Goal: Task Accomplishment & Management: Use online tool/utility

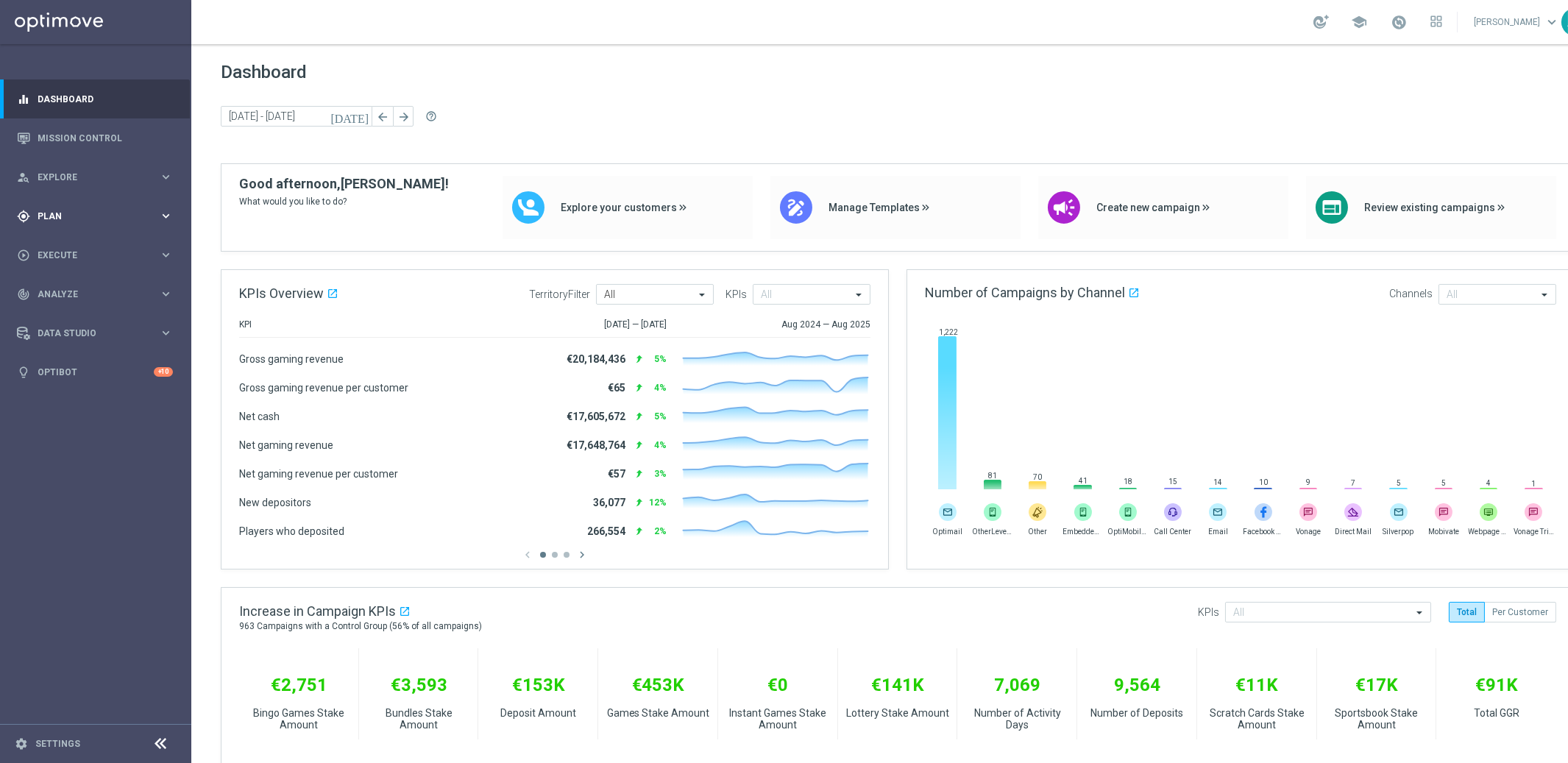
click at [128, 212] on span "Plan" at bounding box center [98, 216] width 121 height 9
click at [105, 285] on button "Templates keyboard_arrow_right" at bounding box center [106, 290] width 135 height 12
click at [73, 311] on link "Optimail" at bounding box center [99, 312] width 108 height 12
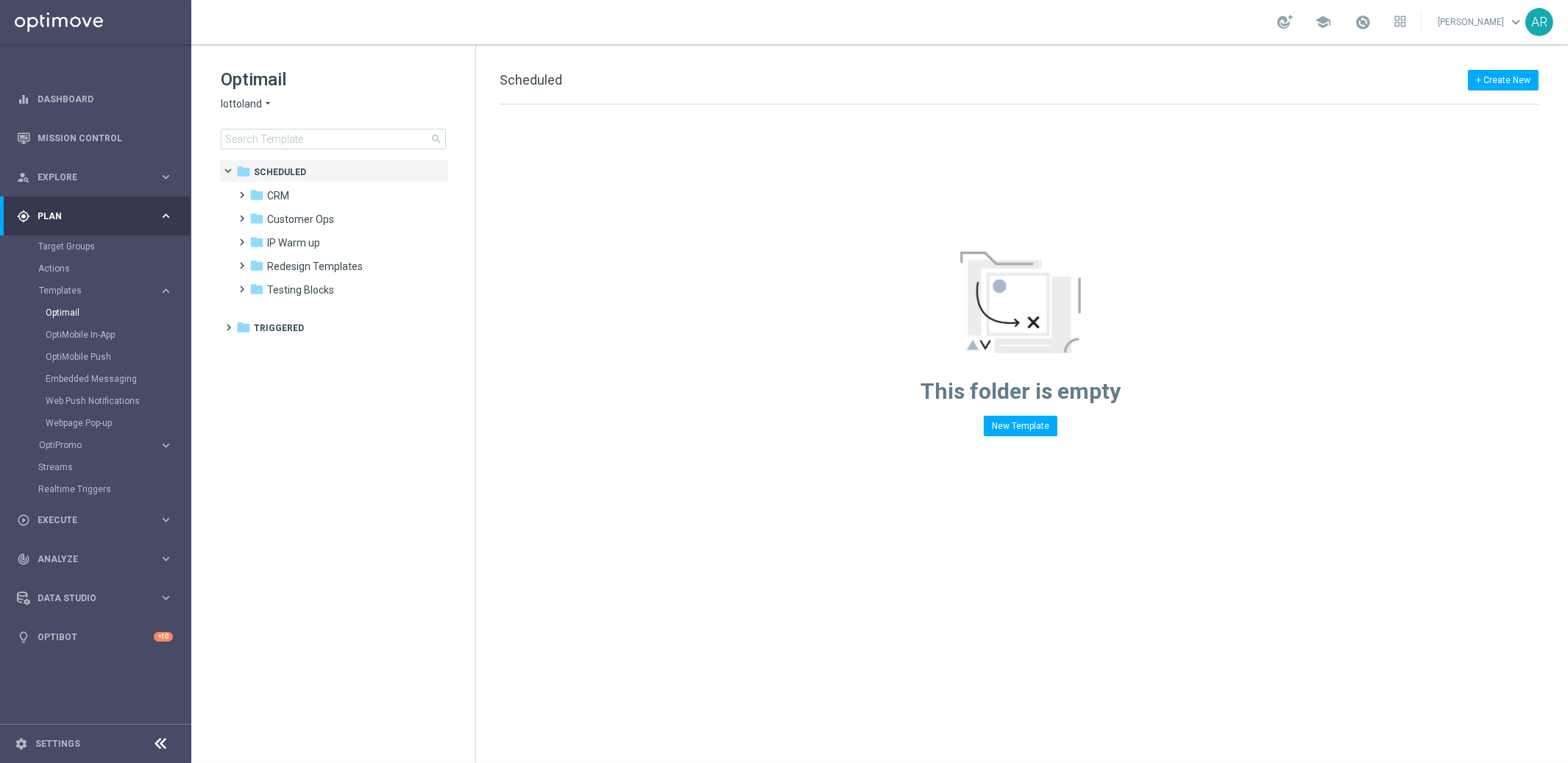
click at [262, 106] on icon "arrow_drop_down" at bounding box center [267, 103] width 12 height 14
click at [0, 0] on span "[DOMAIN_NAME]" at bounding box center [0, 0] width 0 height 0
click at [261, 192] on icon "folder" at bounding box center [256, 195] width 15 height 15
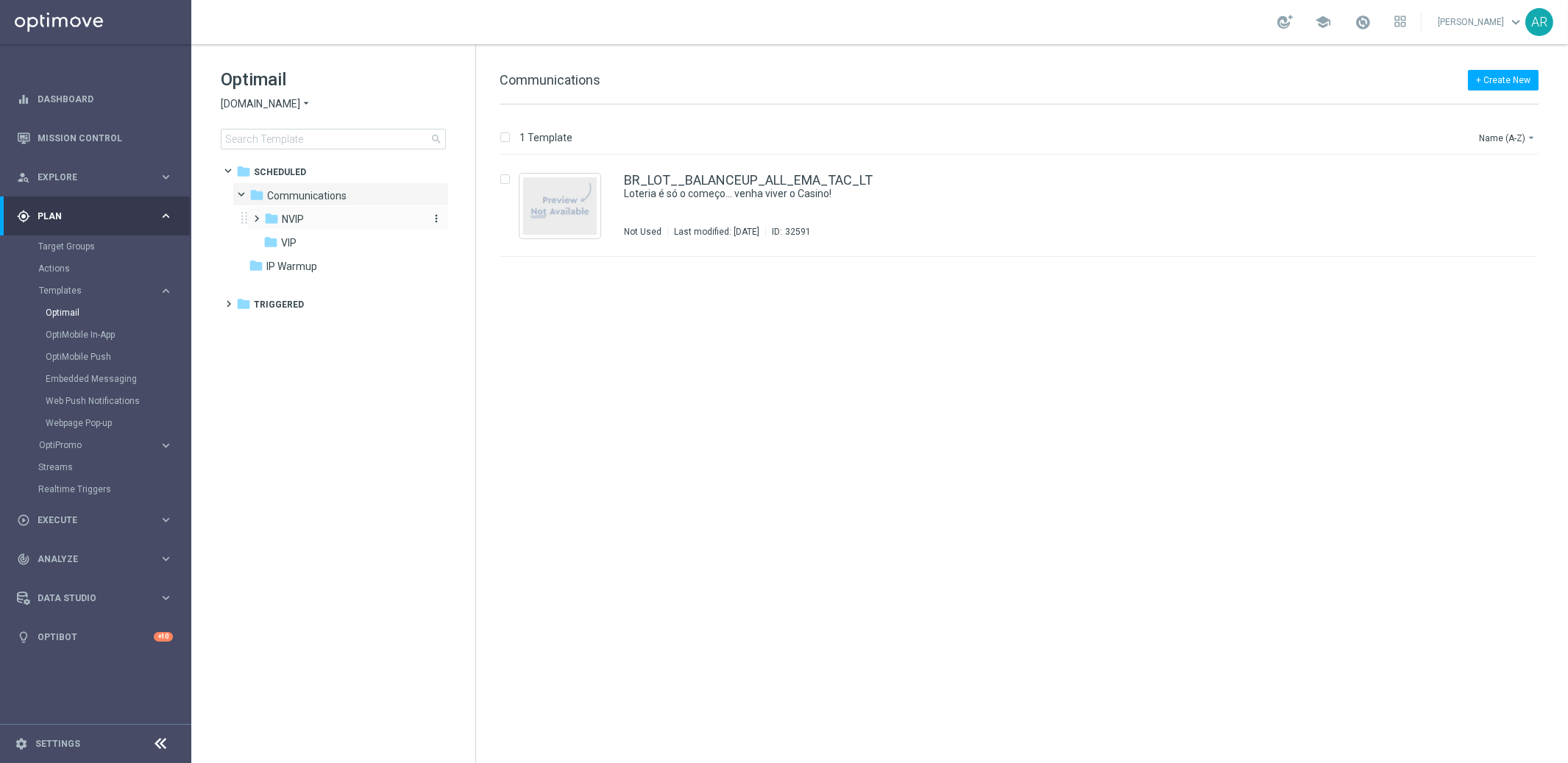
click at [306, 221] on div "folder NVIP" at bounding box center [343, 219] width 157 height 17
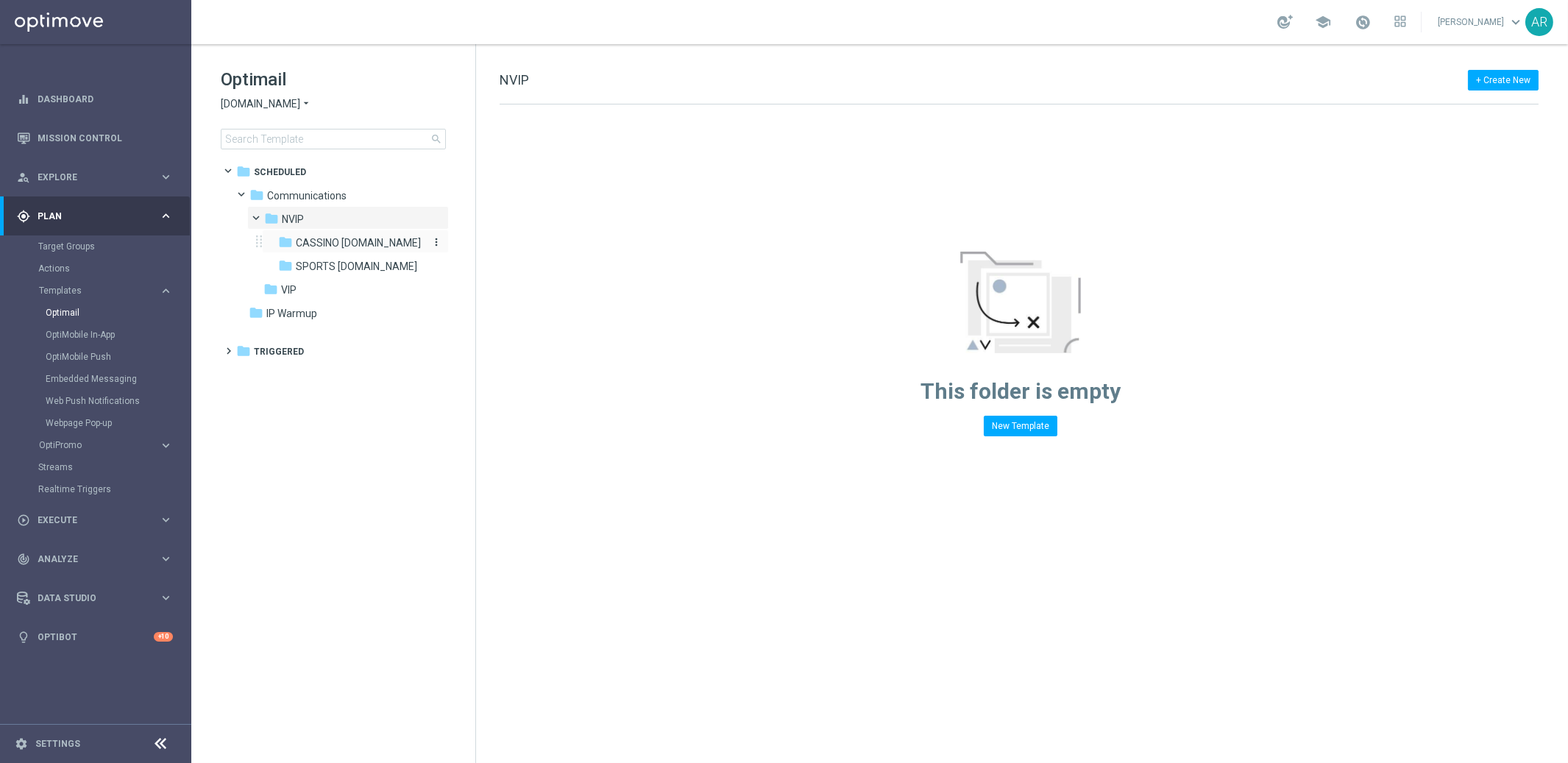
click at [349, 242] on span "CASSINO [DOMAIN_NAME]" at bounding box center [358, 243] width 125 height 14
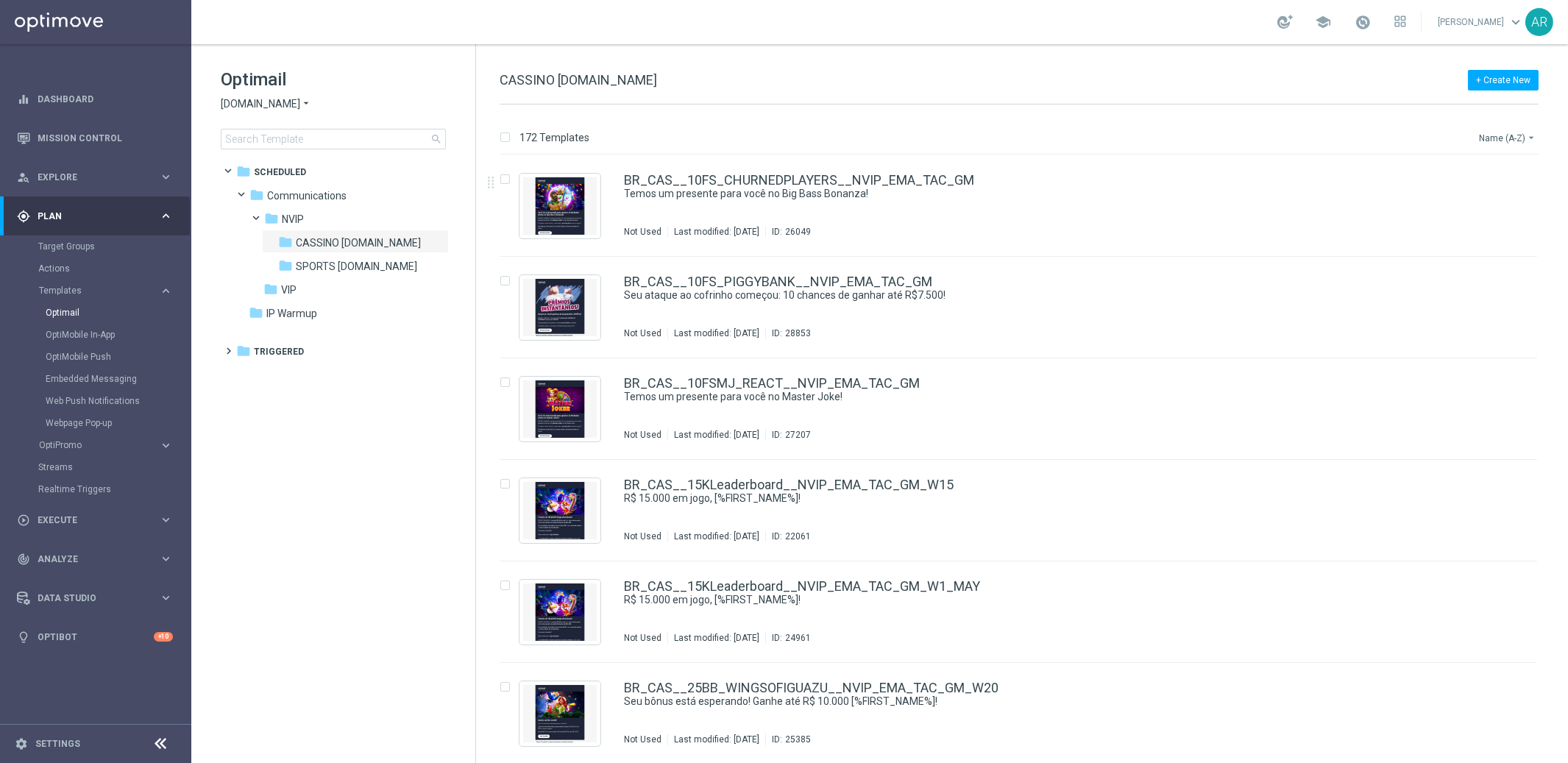
click at [1501, 135] on button "Name (A-Z) arrow_drop_down" at bounding box center [1507, 137] width 61 height 17
click at [1503, 199] on span "Date Modified (Newest)" at bounding box center [1481, 203] width 99 height 10
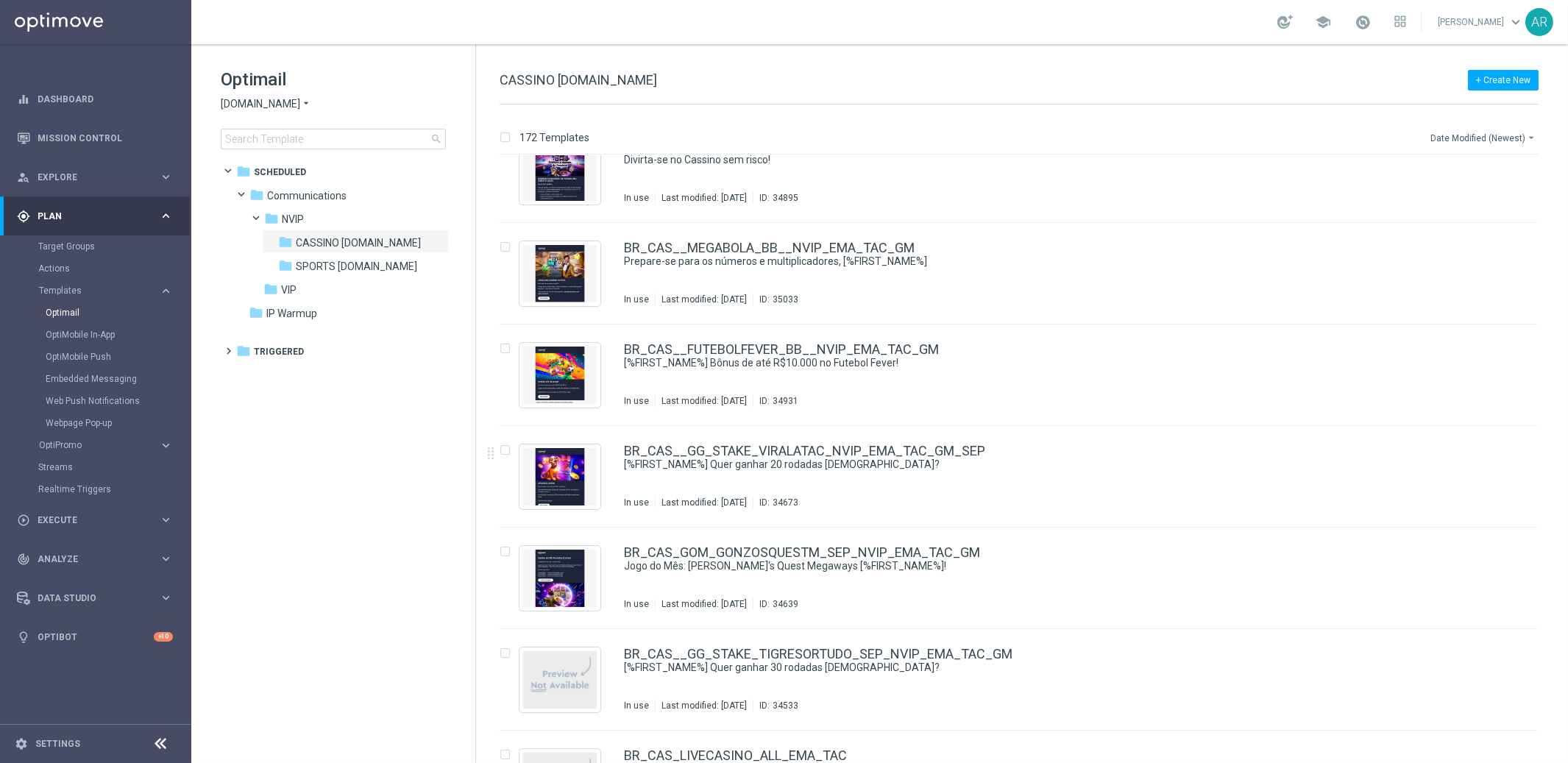
scroll to position [553, 0]
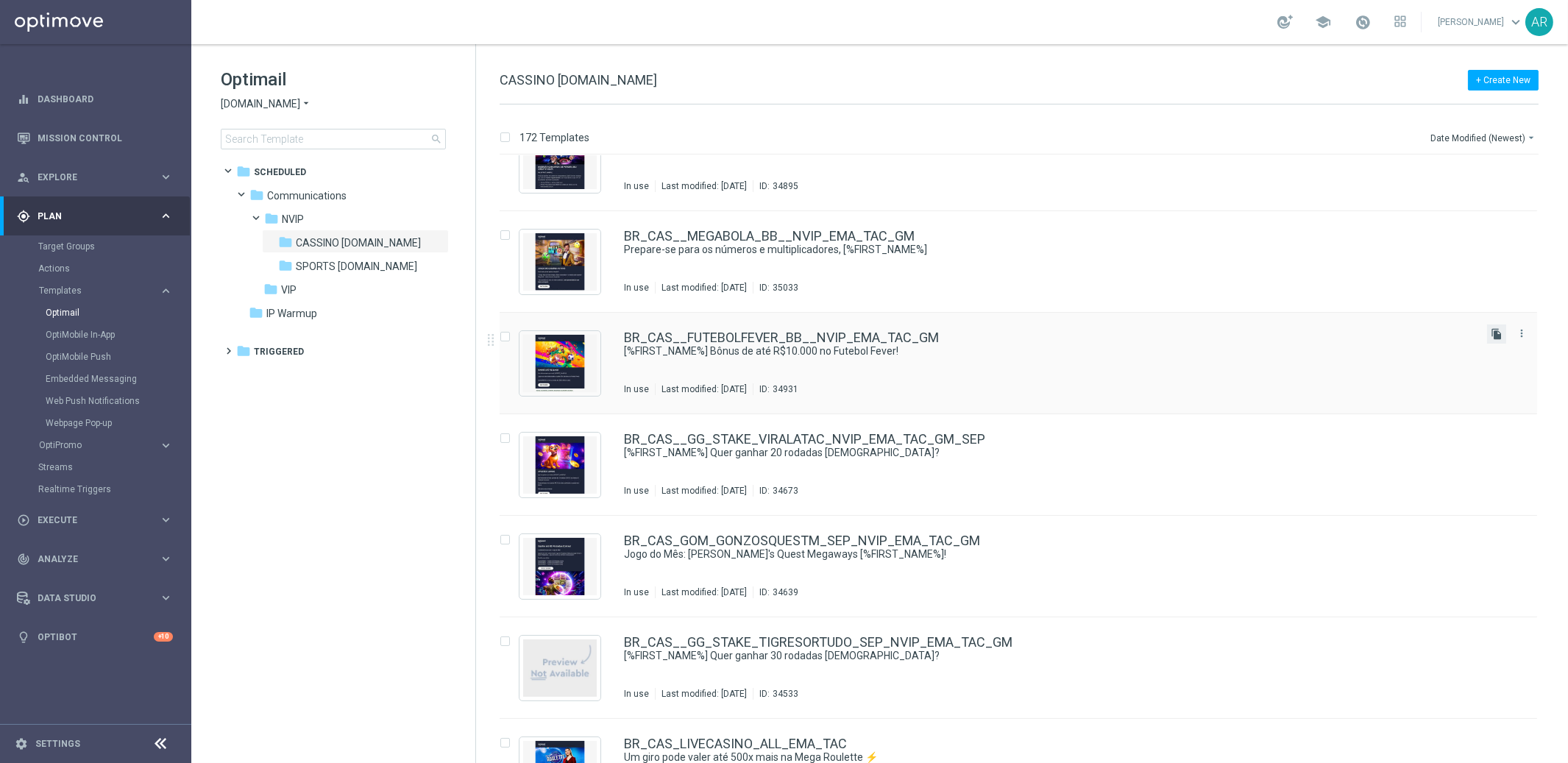
click at [1492, 331] on icon "file_copy" at bounding box center [1496, 334] width 12 height 12
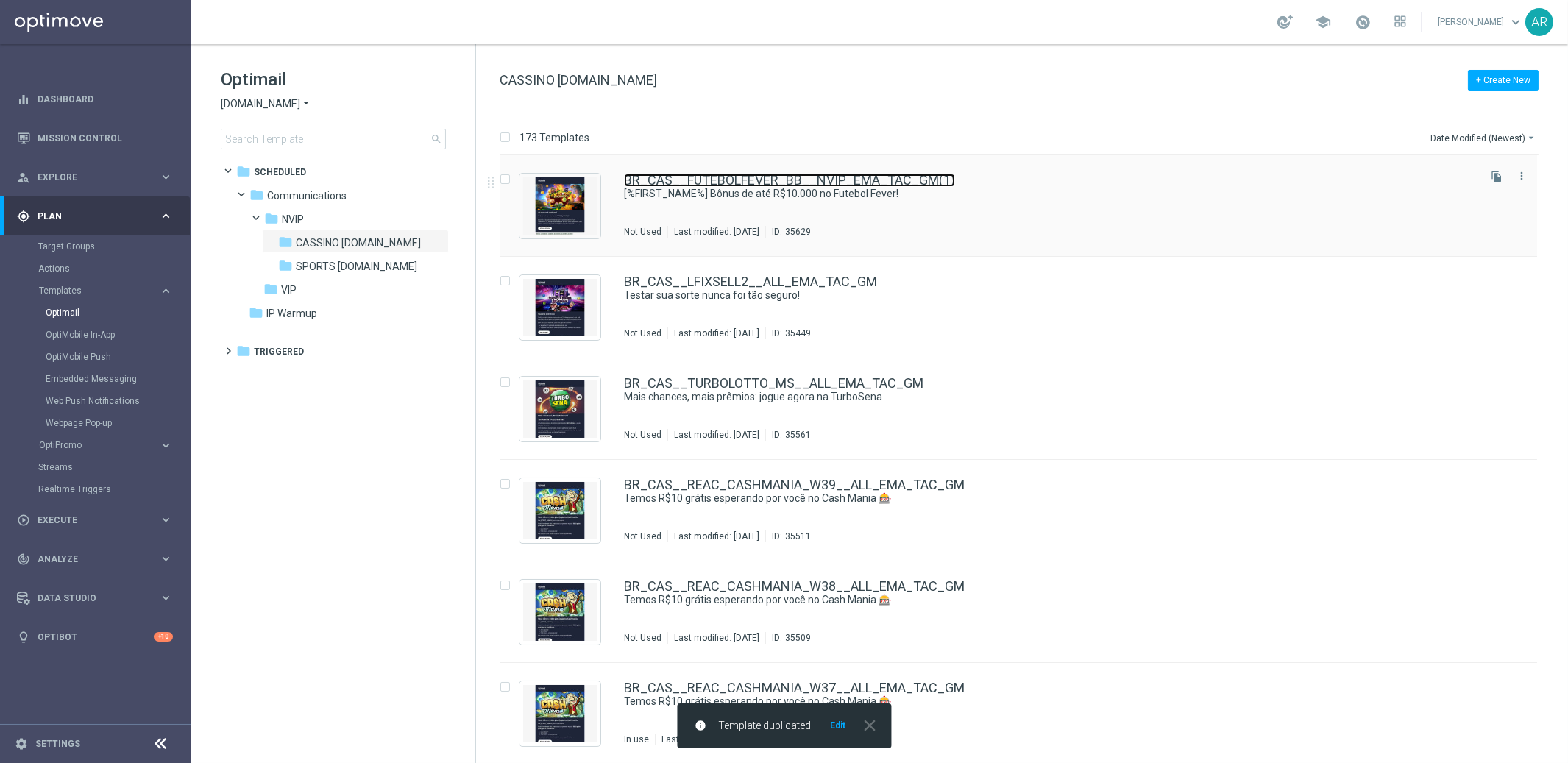
click at [812, 179] on link "BR_CAS__FUTEBOLFEVER_BB__NVIP_EMA_TAC_GM(1)" at bounding box center [789, 180] width 331 height 14
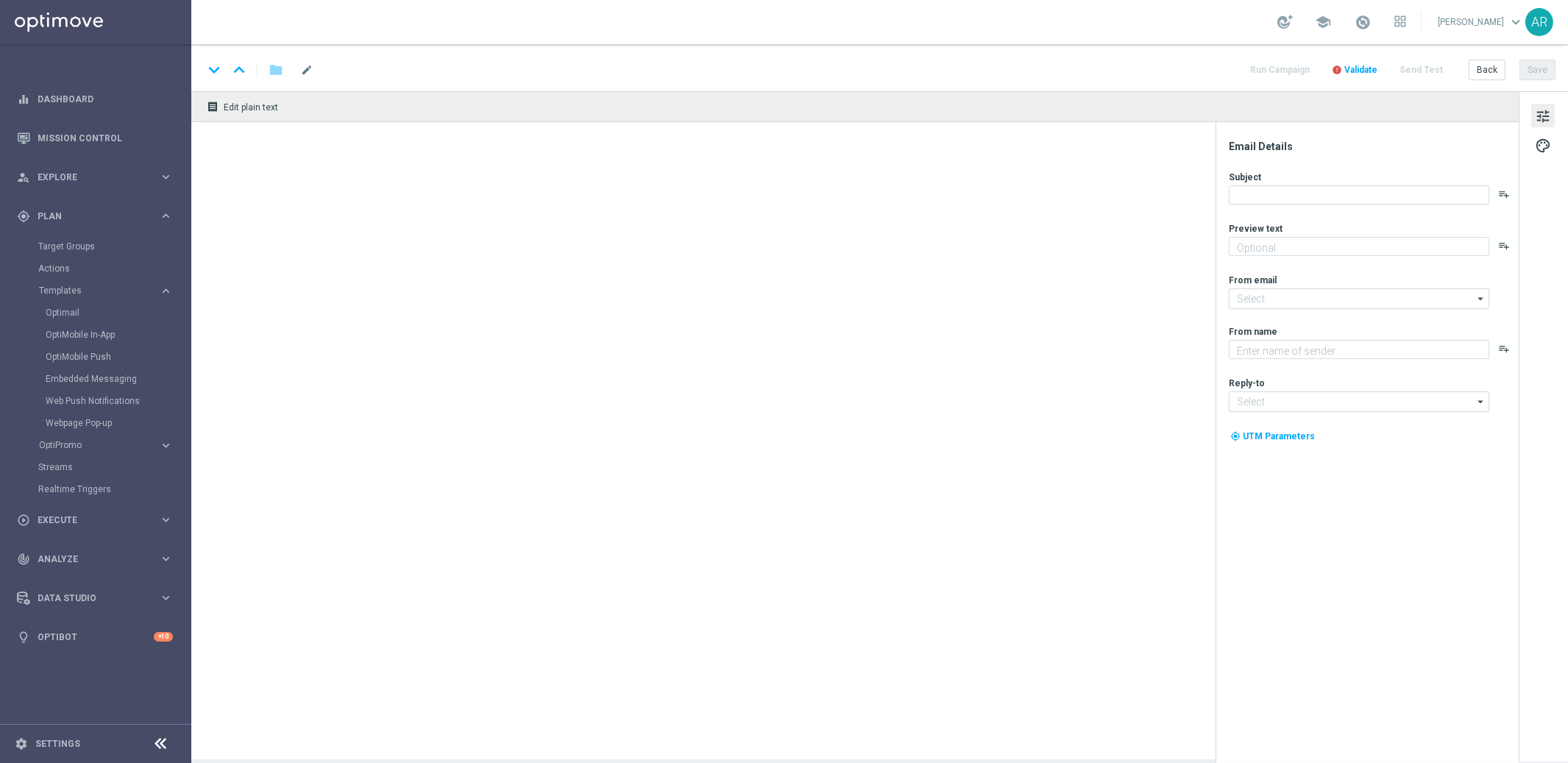
type textarea "[DEMOGRAPHIC_DATA] nos jogos selecionados e garanta até 30% em bônus!"
type input "[EMAIL_ADDRESS][DOMAIN_NAME]"
type textarea "Lottoland"
type input "[EMAIL_ADDRESS][DOMAIN_NAME]"
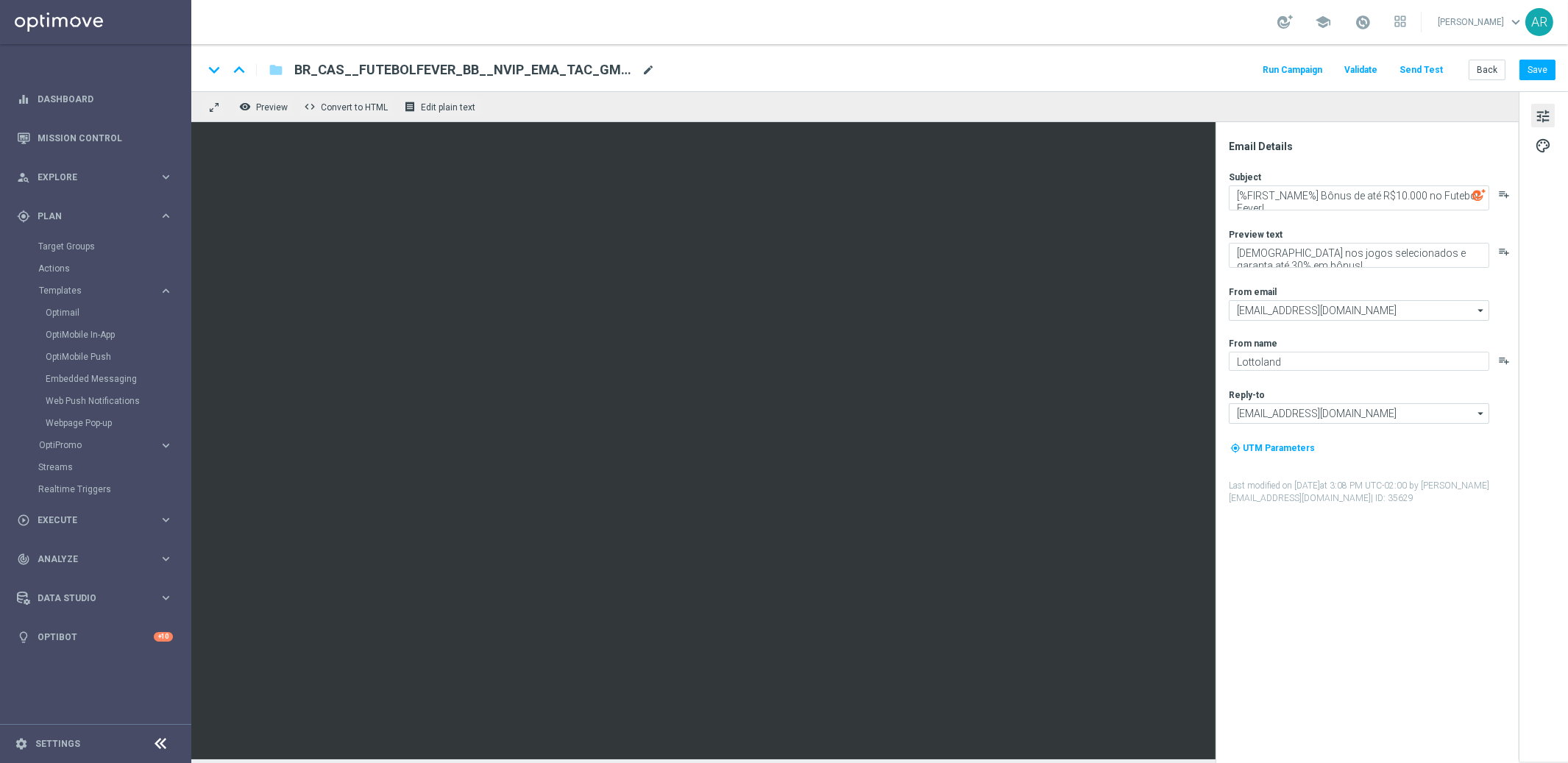
click at [641, 68] on span "mode_edit" at bounding box center [648, 69] width 14 height 14
click at [542, 66] on input "BR_CAS__FUTEBOLFEVER_BB__NVIP_EMA_TAC_GM(1)" at bounding box center [477, 69] width 365 height 19
paste input "BR_CAS__DINERONORO__NVIP_EMA_TAC_GM"
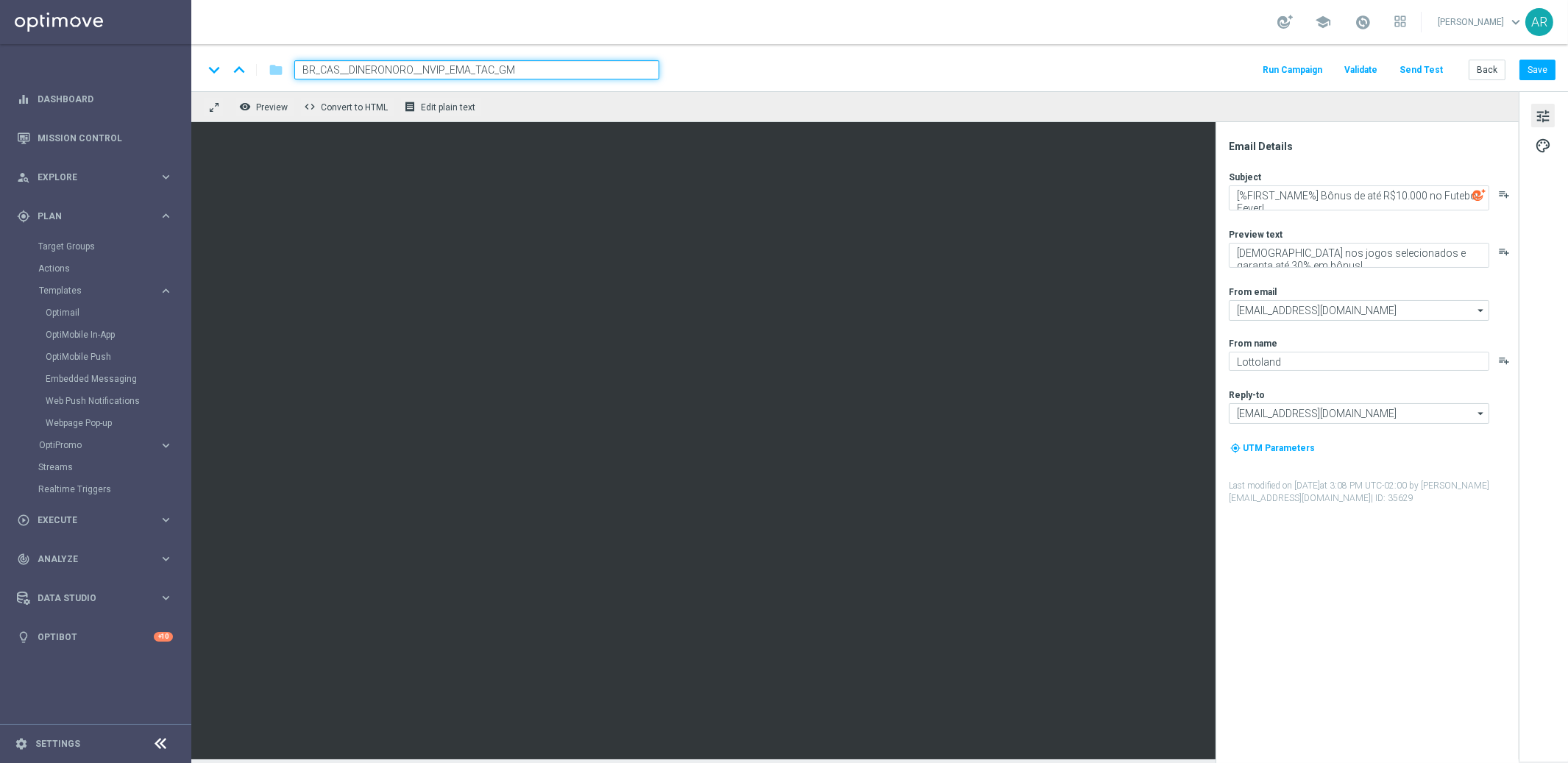
type input "BR_CAS__DINERONORO__NVIP_EMA_TAC_GM"
click at [752, 71] on div "keyboard_arrow_down keyboard_arrow_up folder BR_CAS__DINERONORO__NVIP_EMA_TAC_G…" at bounding box center [879, 69] width 1352 height 19
click at [610, 67] on input "BR_CAS__DINERONORO__NVIP_EMA_TAC_GM" at bounding box center [477, 69] width 365 height 19
click at [666, 77] on div "keyboard_arrow_down keyboard_arrow_up folder BR_CAS__DINERONORO__NVIP_EMA_TAC_G…" at bounding box center [879, 69] width 1352 height 19
click at [678, 72] on div "keyboard_arrow_down keyboard_arrow_up folder BR_CAS__DINERONORO__NVIP_EMA_TAC_G…" at bounding box center [879, 69] width 1352 height 19
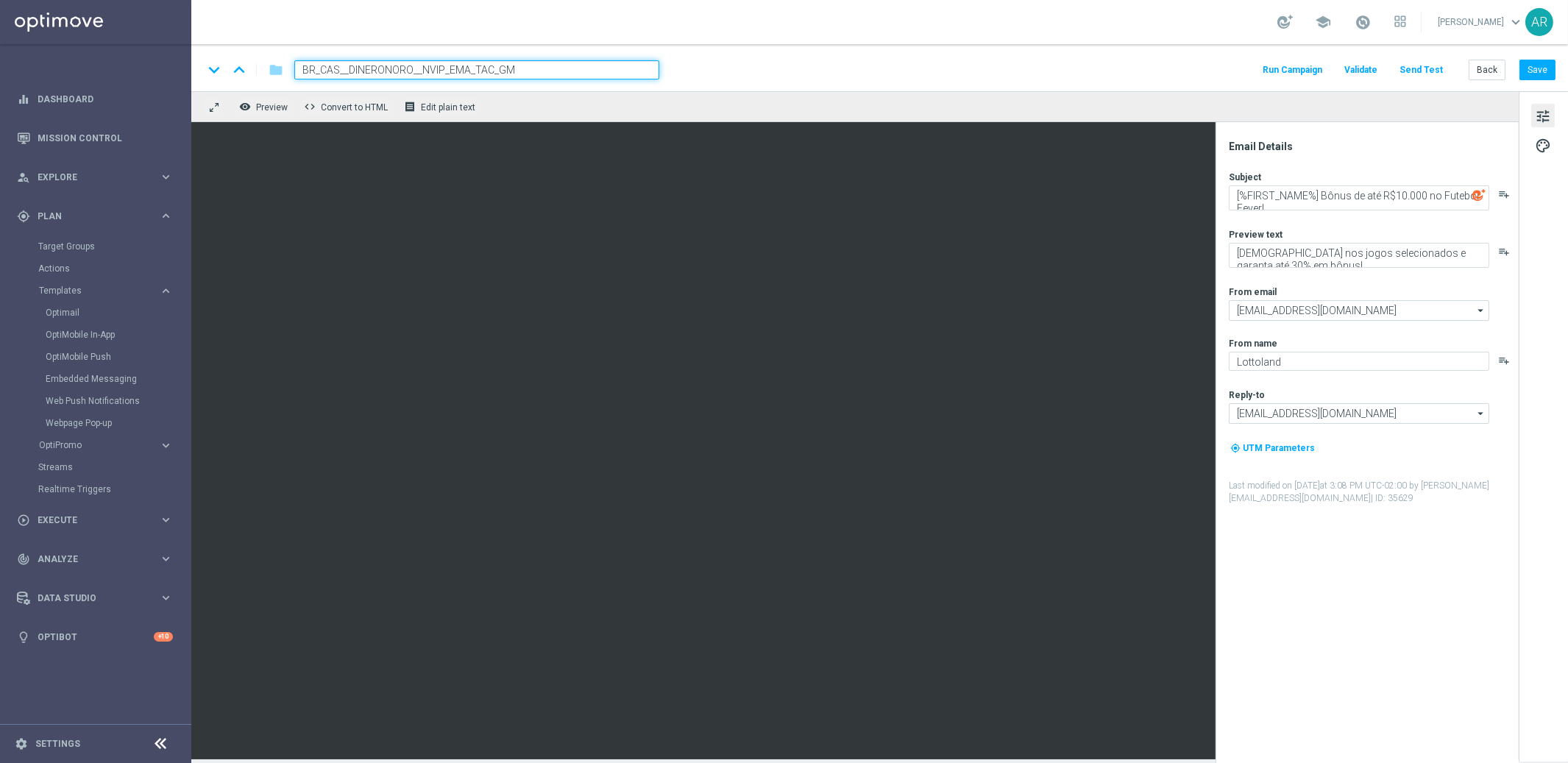
click at [615, 71] on input "BR_CAS__DINERONORO__NVIP_EMA_TAC_GM" at bounding box center [477, 69] width 365 height 19
click at [708, 73] on div "keyboard_arrow_down keyboard_arrow_up folder BR_CAS__DINERONORO__NVIP_EMA_TAC_G…" at bounding box center [879, 69] width 1352 height 19
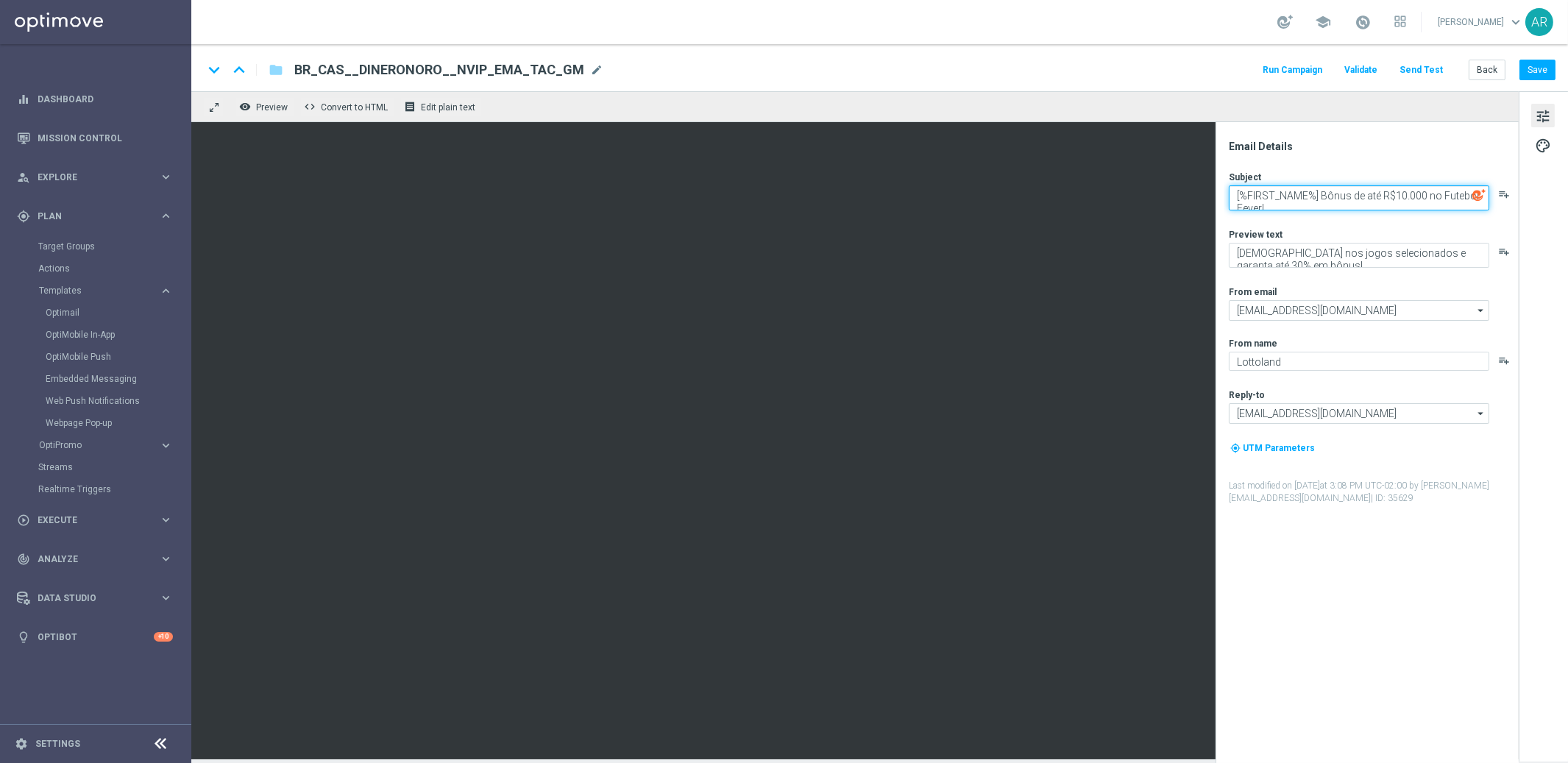
drag, startPoint x: 1319, startPoint y: 194, endPoint x: 1365, endPoint y: 224, distance: 54.9
click at [1366, 225] on div "Subject [%FIRST_NAME%] Bônus de até R$10.000 no Futebol Fever! playlist_add Pre…" at bounding box center [1373, 338] width 288 height 334
paste textarea "NOVO E EXCLUSIVO!"
type textarea "[%FIRST_NAME%] NOVO E EXCLUSIVO!"
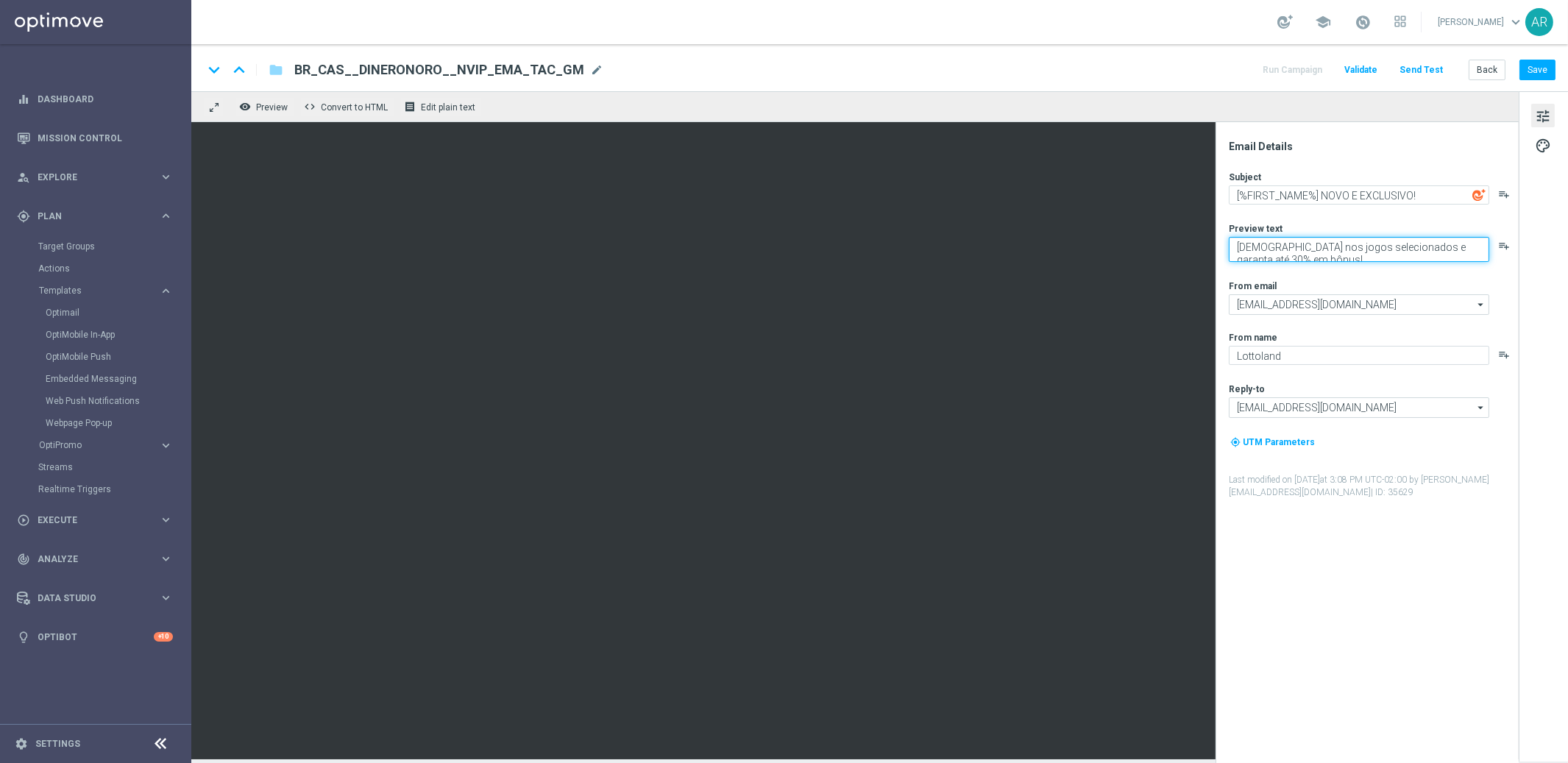
click at [1244, 244] on textarea "[DEMOGRAPHIC_DATA] nos jogos selecionados e garanta até 30% em bônus!" at bounding box center [1358, 249] width 260 height 25
paste textarea "Tente a sorte na aventura dourada Dinero N Oro Superbonus!"
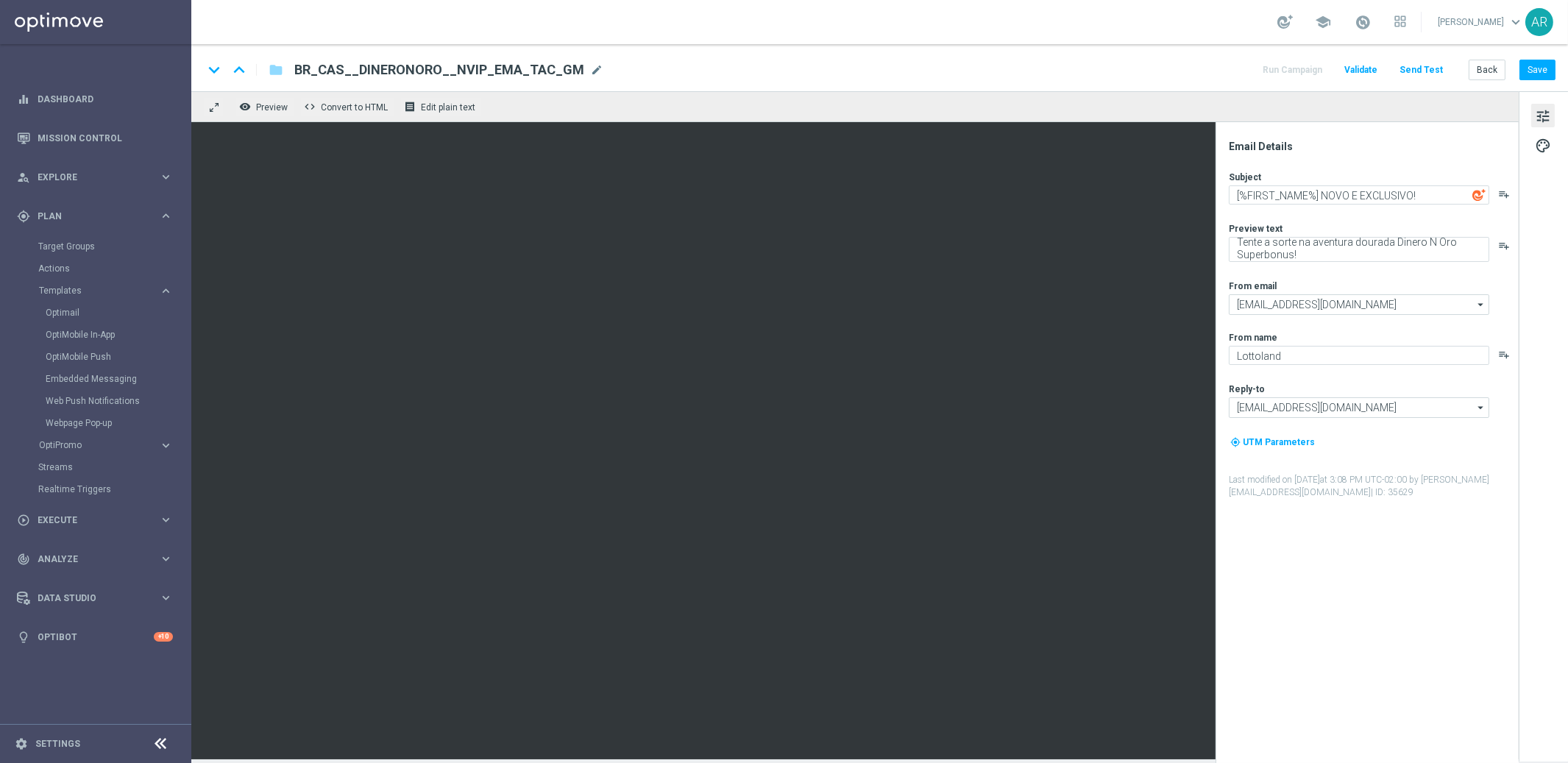
click at [1313, 274] on div "Subject [%FIRST_NAME%] NOVO E EXCLUSIVO! playlist_add Preview text Tente a sort…" at bounding box center [1373, 335] width 288 height 329
click at [1305, 253] on textarea "Tente a sorte na aventura dourada Dinero N Oro Superbonus!" at bounding box center [1358, 249] width 260 height 25
type textarea "Tente a sorte na aventura dourada Dinero N Oro Superbonus!"
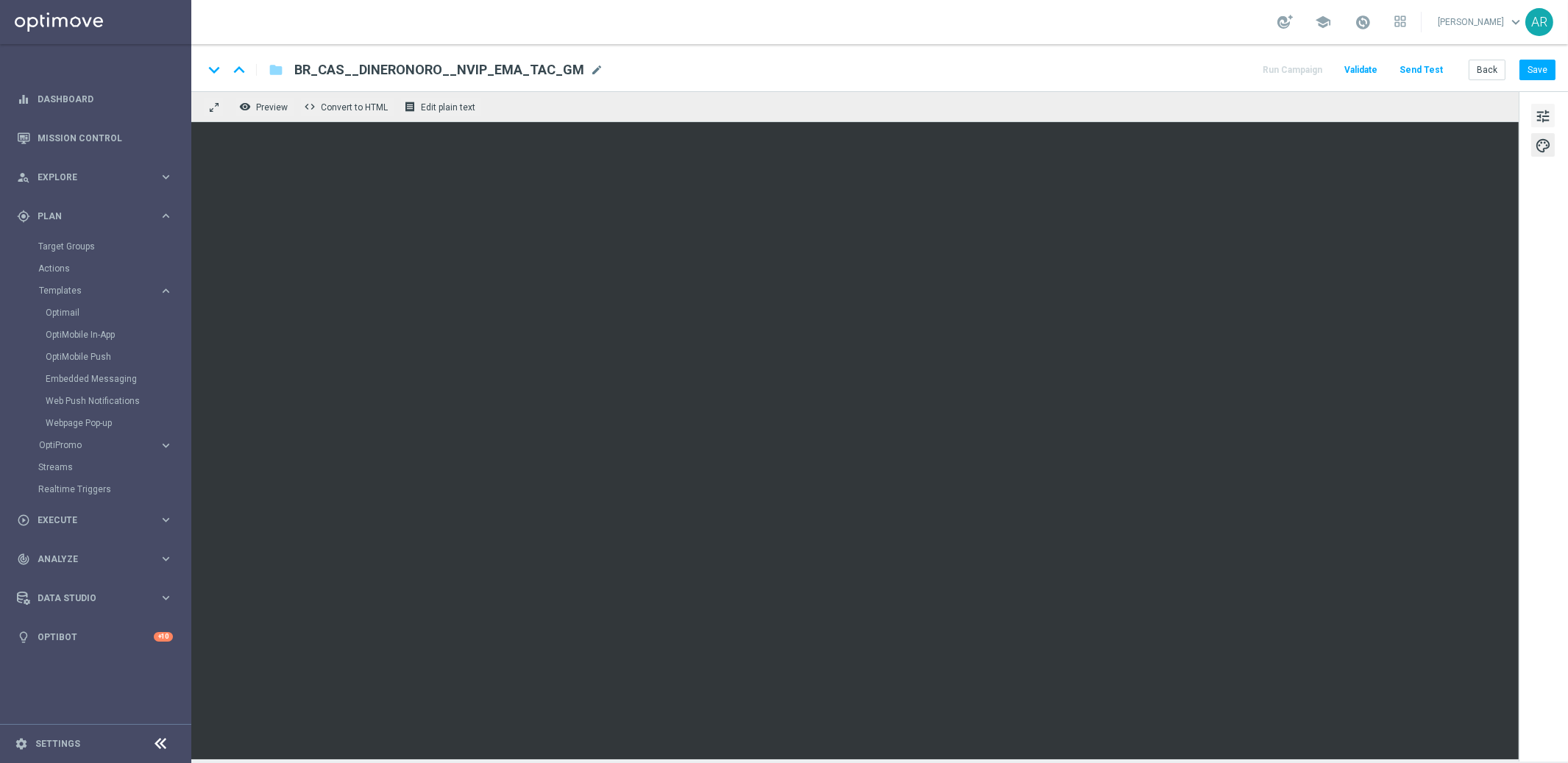
click at [1546, 113] on span "tune" at bounding box center [1542, 116] width 16 height 19
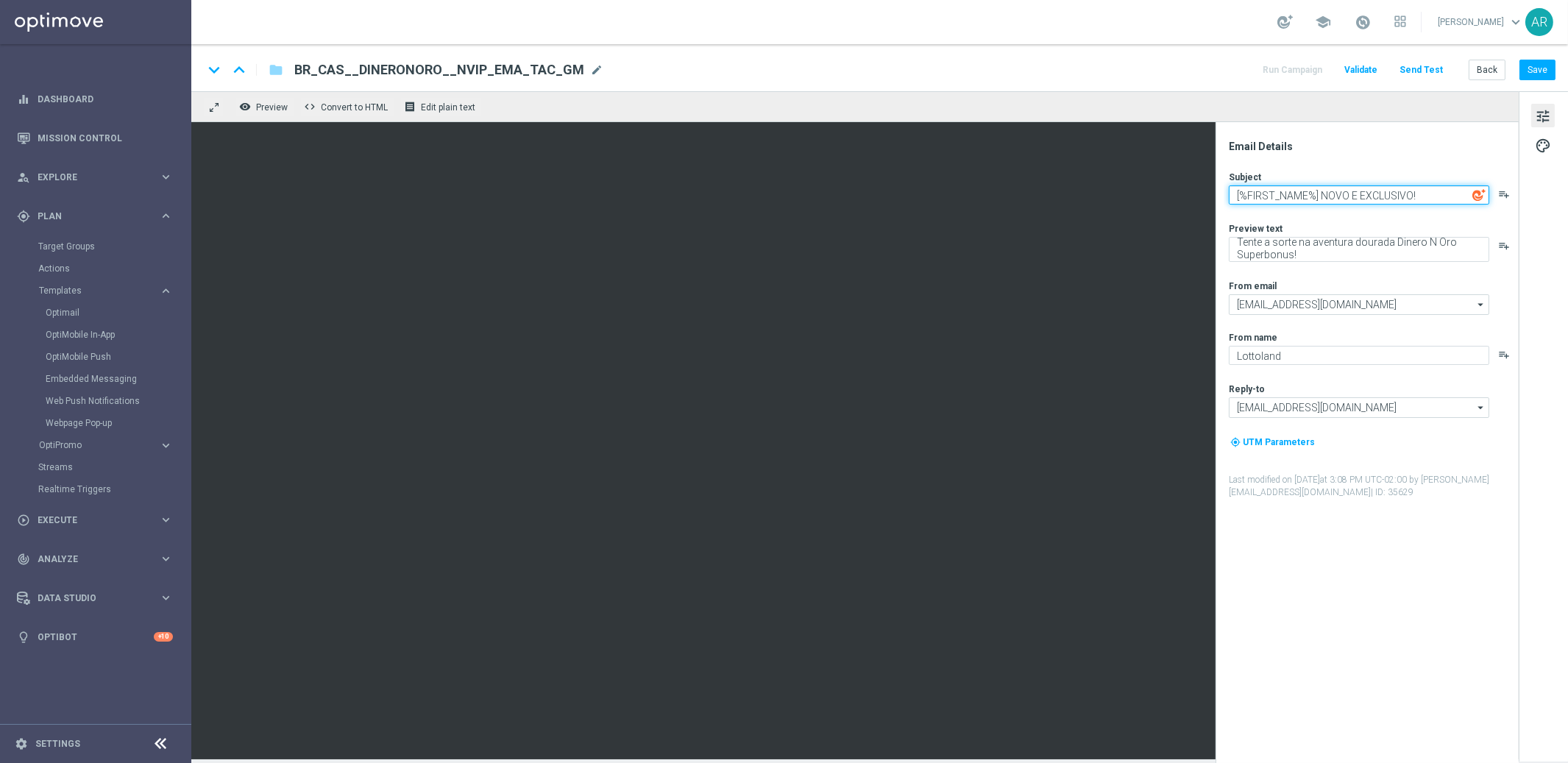
click at [1321, 194] on textarea "[%FIRST_NAME%] NOVO E EXCLUSIVO!" at bounding box center [1358, 194] width 260 height 19
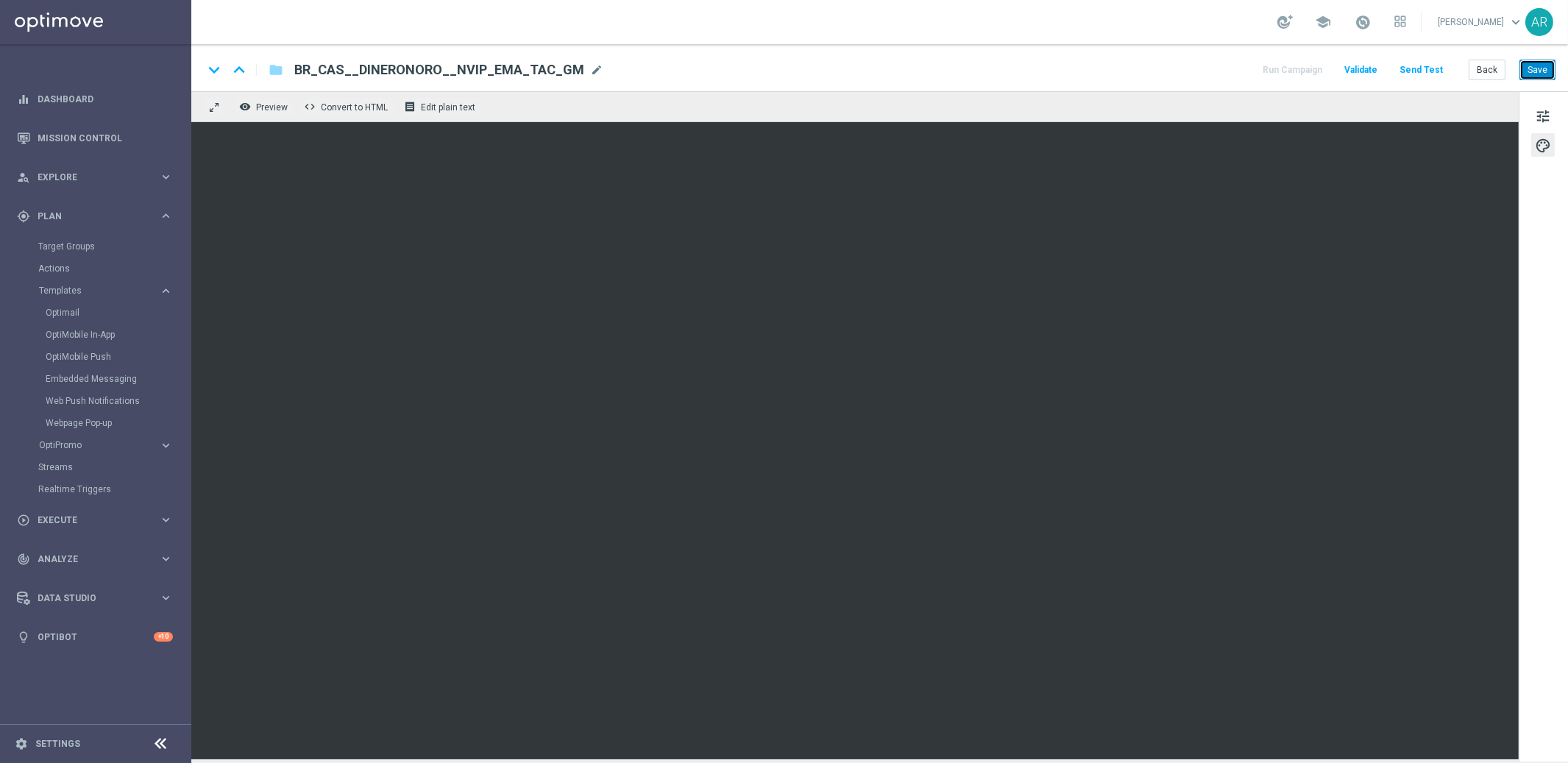
click at [1537, 66] on button "Save" at bounding box center [1537, 69] width 36 height 21
click at [1534, 68] on button "Save" at bounding box center [1537, 69] width 36 height 21
click at [86, 375] on link "Embedded Messaging" at bounding box center [99, 379] width 108 height 12
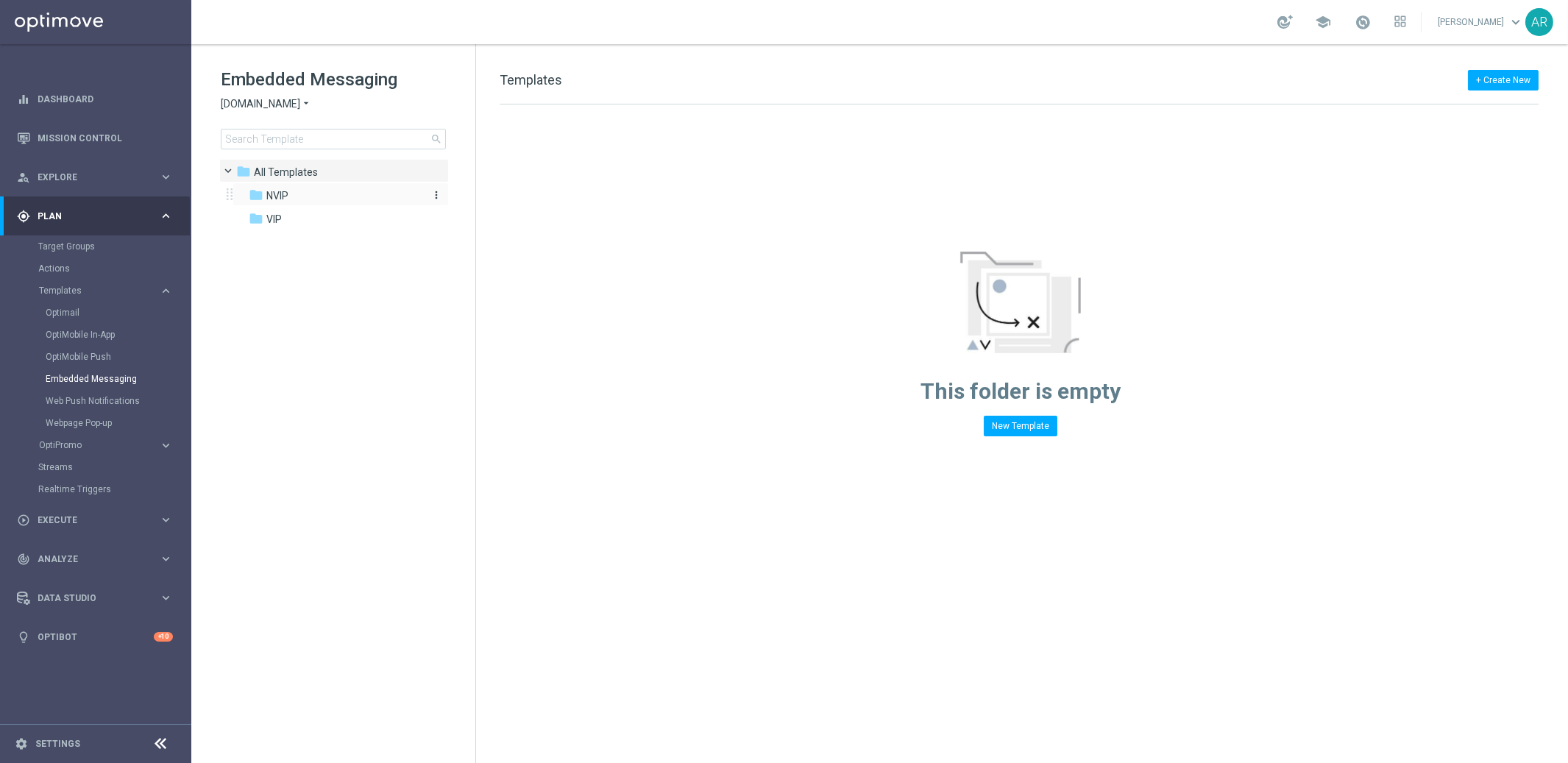
click at [275, 193] on span "NVIP" at bounding box center [277, 195] width 22 height 14
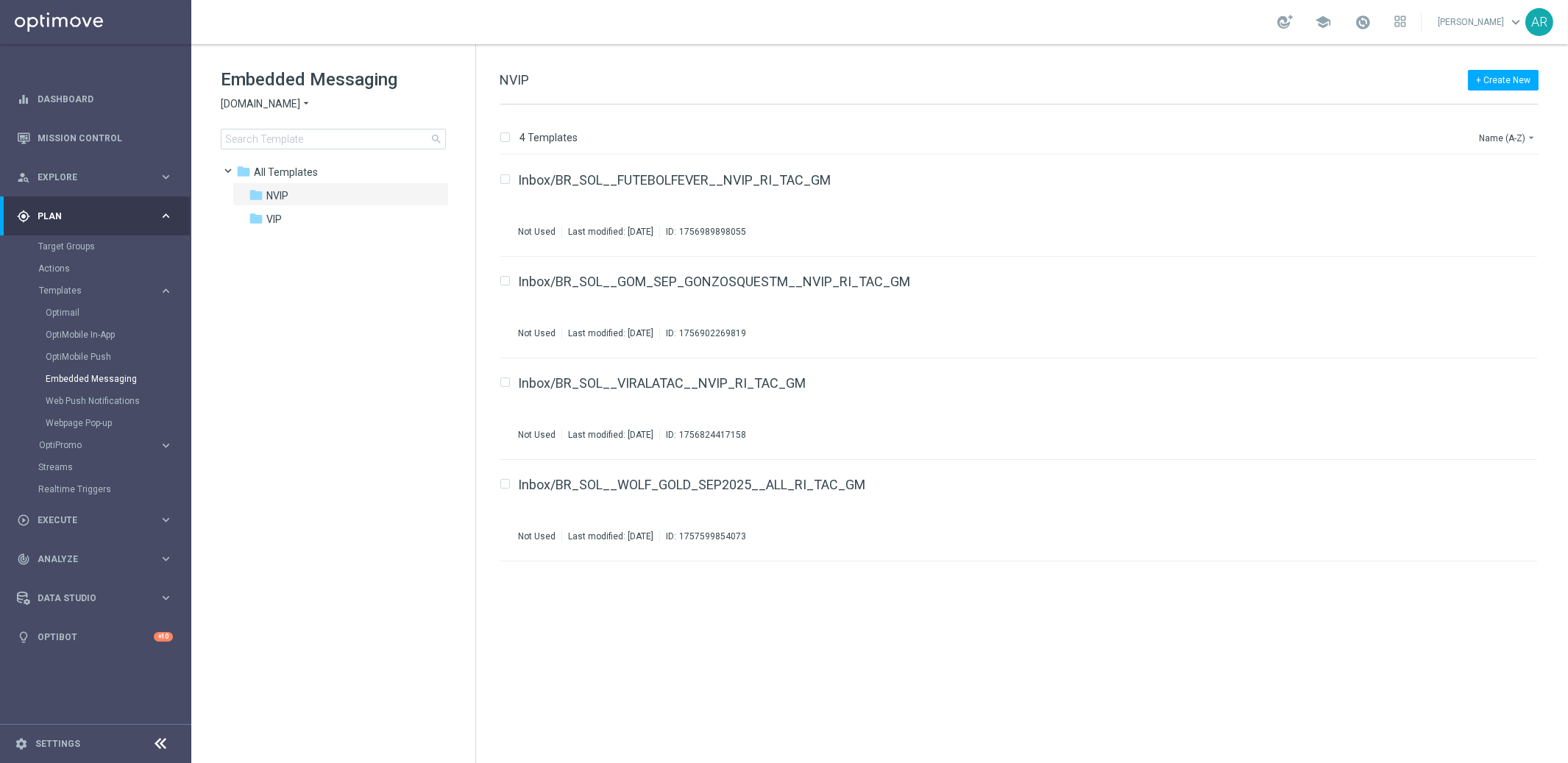
click at [275, 104] on span "[DOMAIN_NAME]" at bounding box center [260, 103] width 79 height 14
click at [0, 0] on span "[DOMAIN_NAME]" at bounding box center [0, 0] width 0 height 0
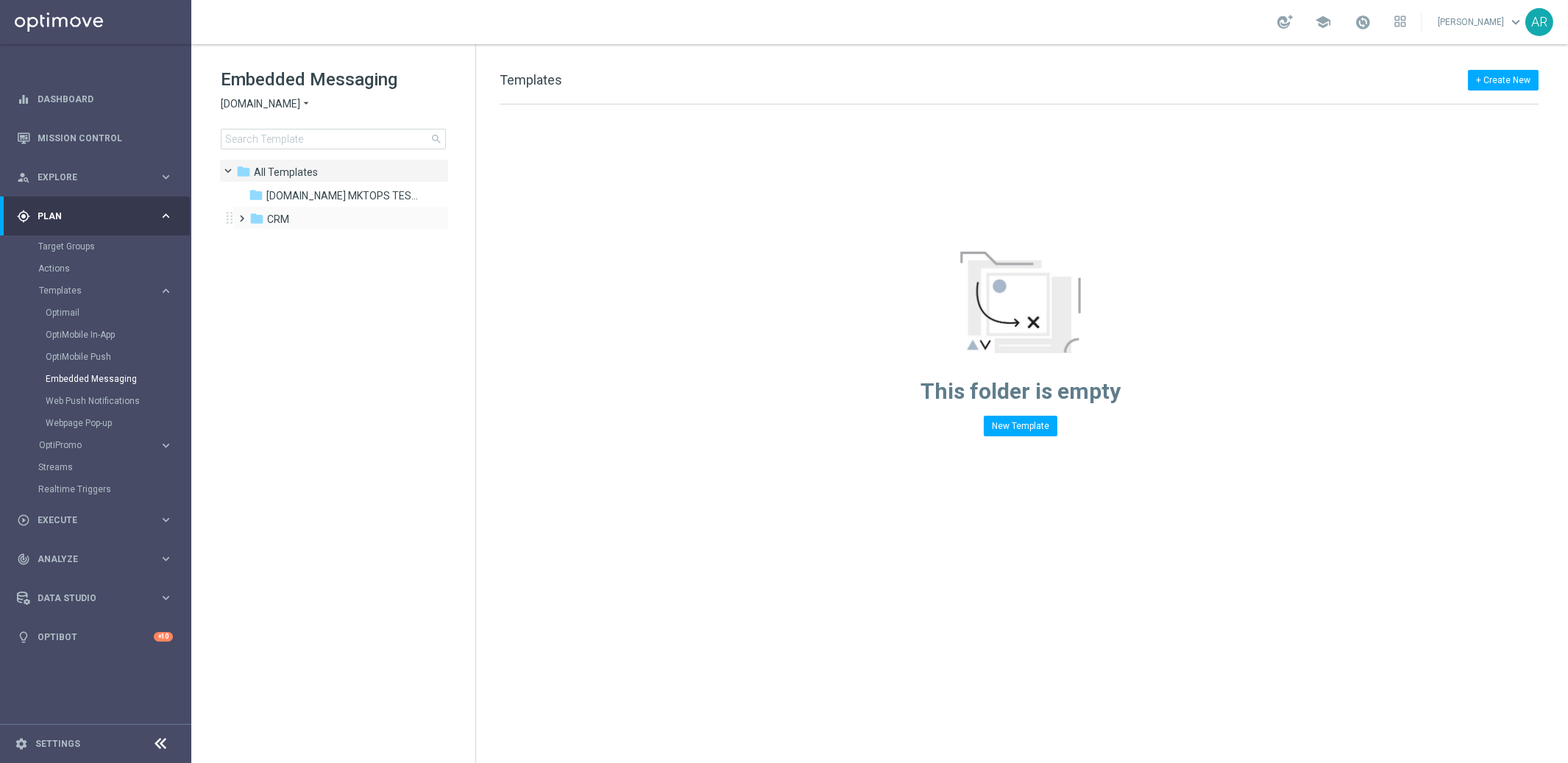
click at [242, 214] on span at bounding box center [239, 212] width 6 height 5
click at [254, 262] on span at bounding box center [254, 259] width 6 height 5
click at [328, 283] on span "pt_BR ([DOMAIN_NAME])" at bounding box center [354, 289] width 118 height 14
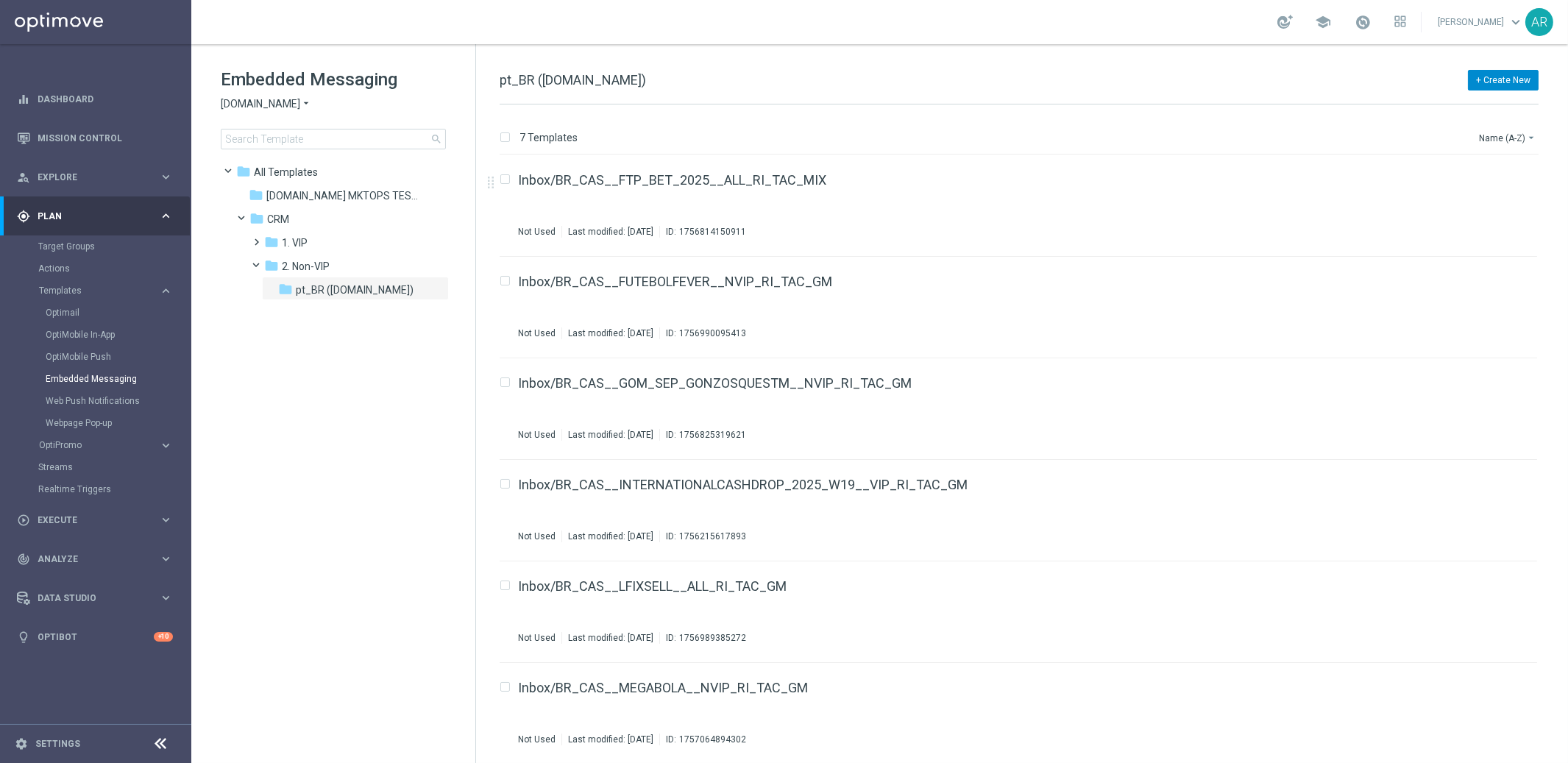
click at [1499, 78] on button "+ Create New" at bounding box center [1502, 80] width 70 height 21
click at [1487, 101] on span "New Template" at bounding box center [1461, 106] width 59 height 10
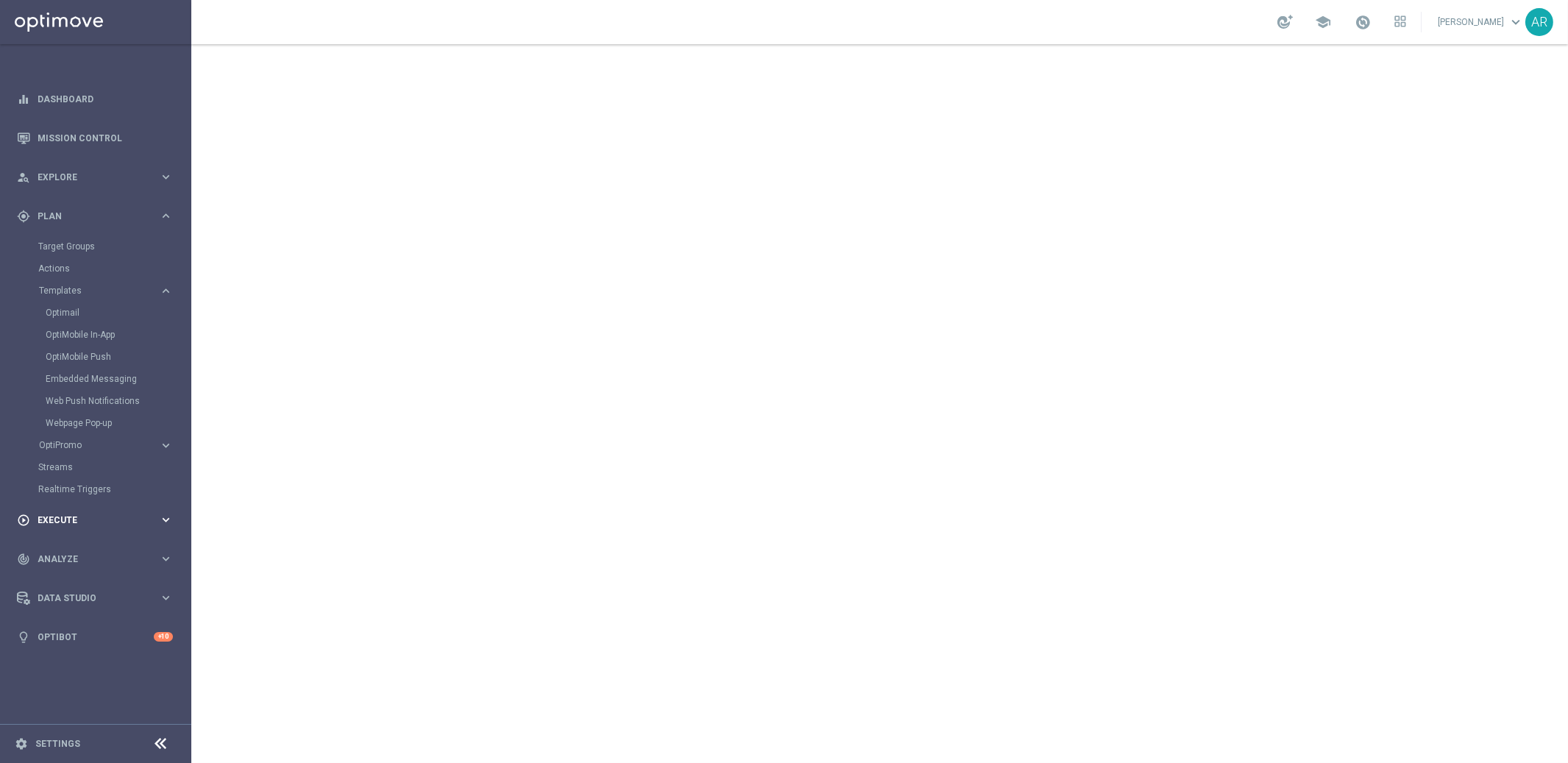
click at [76, 517] on span "Execute" at bounding box center [98, 520] width 121 height 9
click at [87, 285] on link "Campaign Builder" at bounding box center [96, 285] width 115 height 12
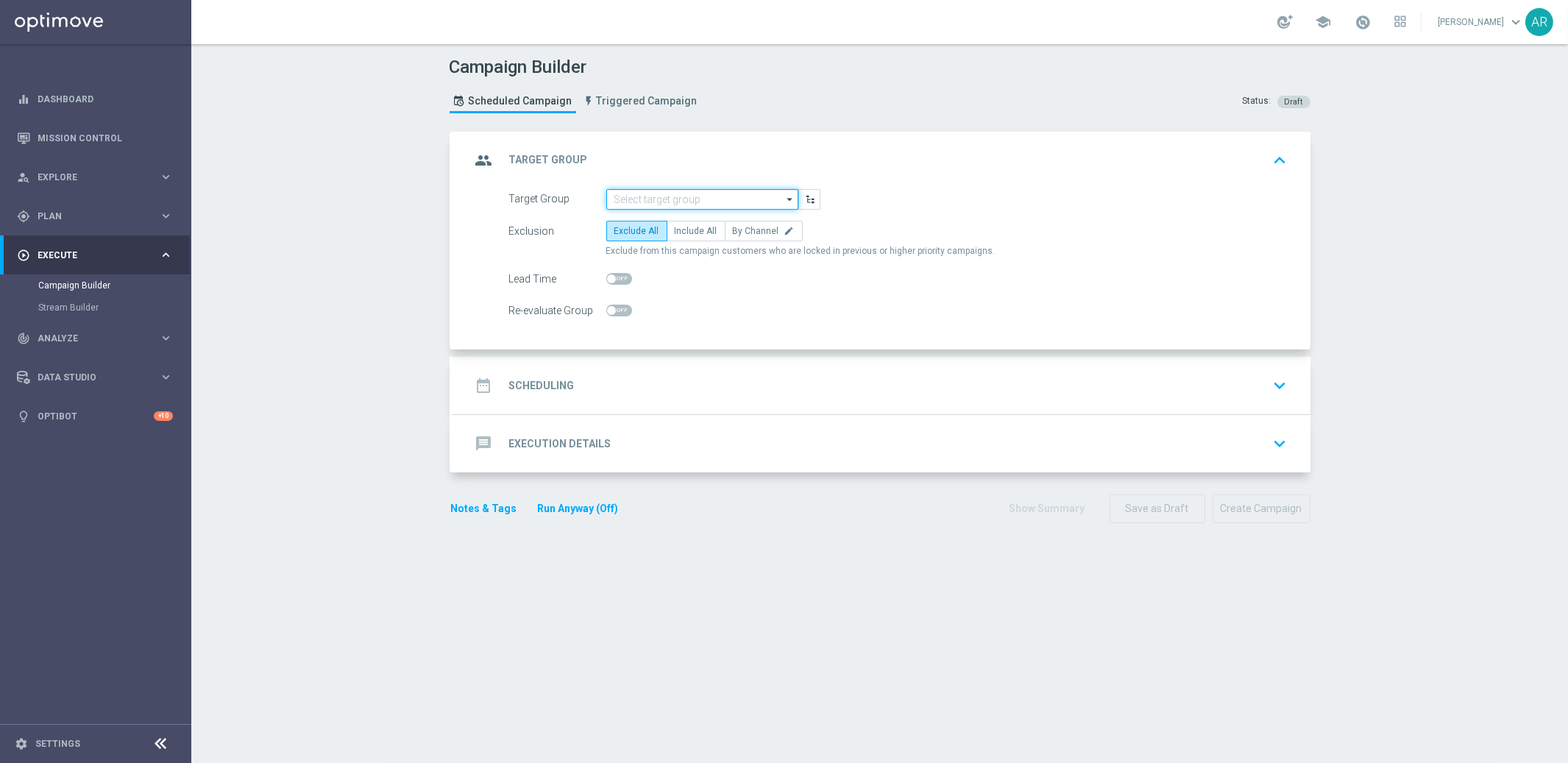
click at [679, 198] on input at bounding box center [702, 199] width 192 height 21
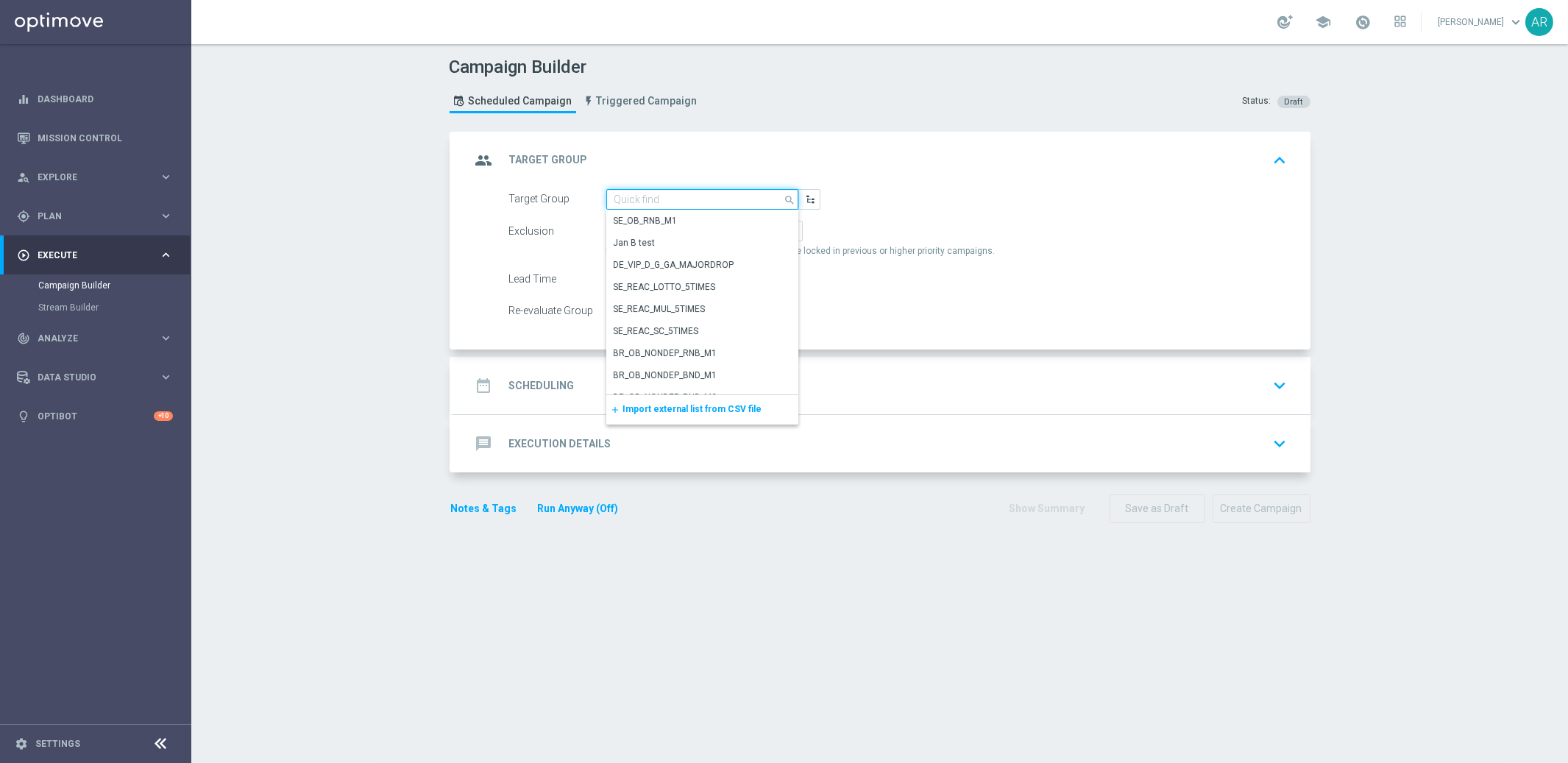
paste input "BR_CAS__GLOBALG_DEPOSITERS__NVIP_EMA_TAC_GM"
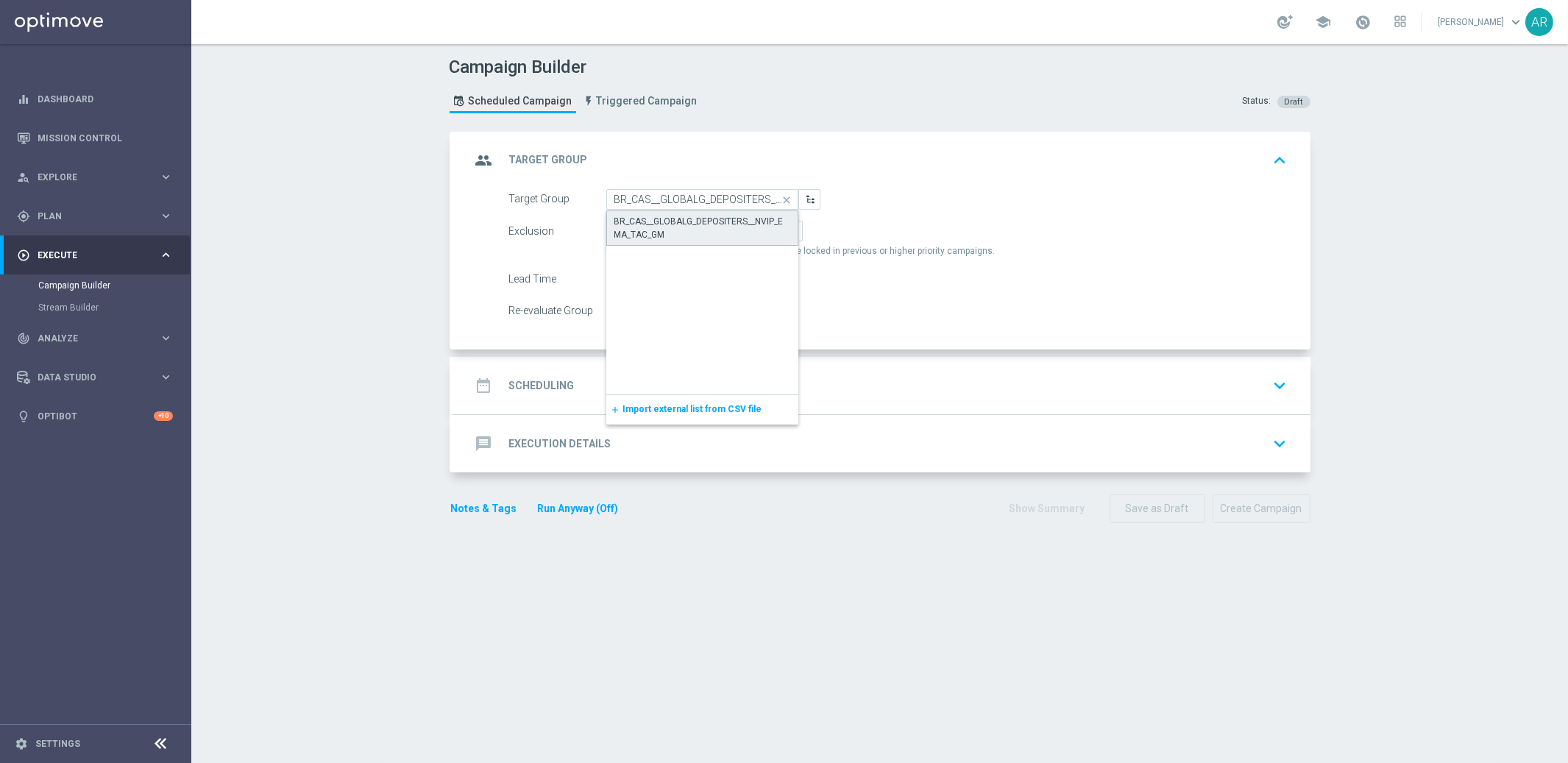
click at [696, 223] on div "BR_CAS__GLOBALG_DEPOSITERS__NVIP_EMA_TAC_GM" at bounding box center [702, 227] width 177 height 26
type input "BR_CAS__GLOBALG_DEPOSITERS__NVIP_EMA_TAC_GM"
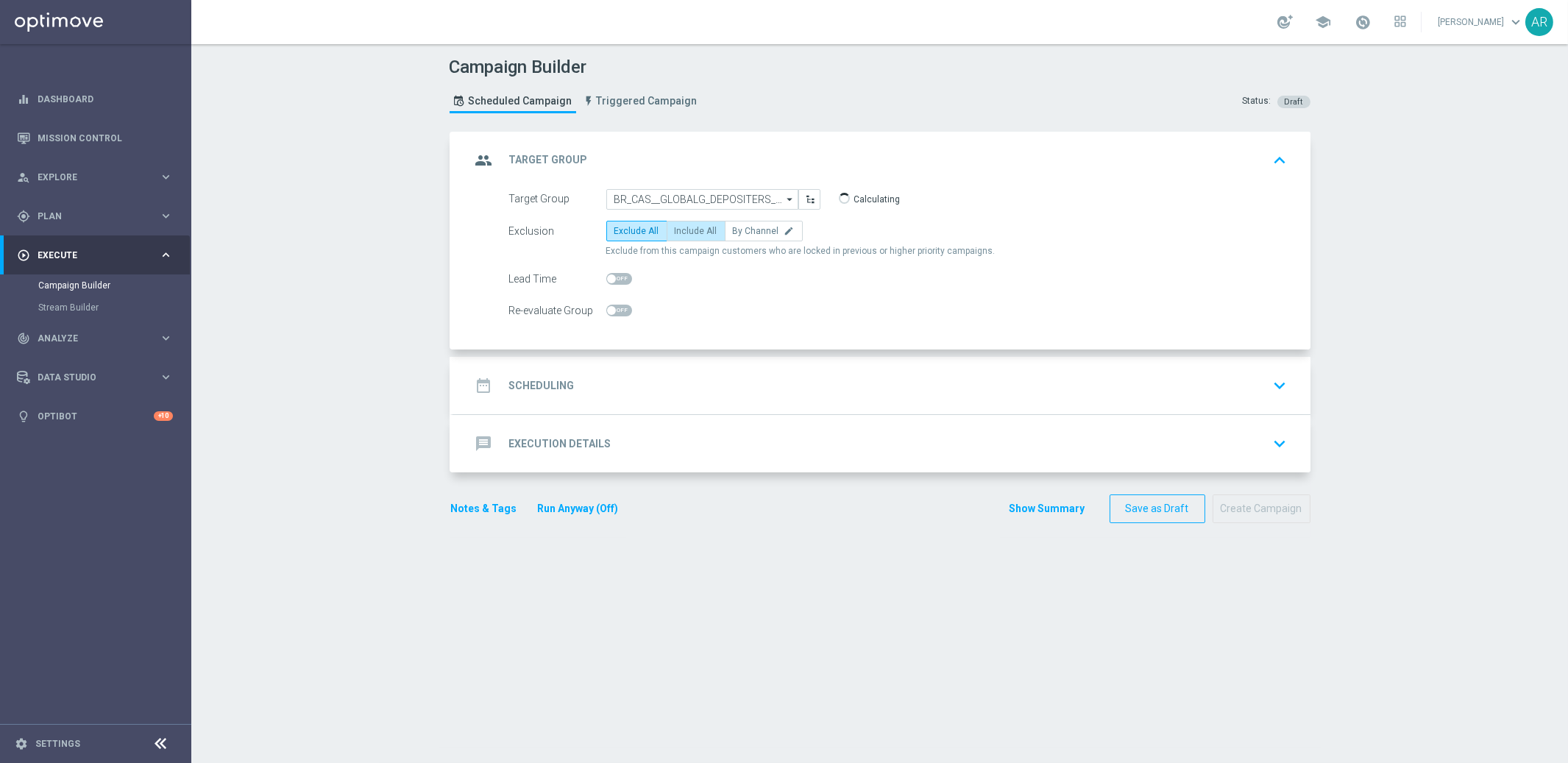
click at [688, 233] on span "Include All" at bounding box center [696, 231] width 43 height 10
click at [684, 233] on input "Include All" at bounding box center [680, 234] width 9 height 9
radio input "true"
click at [554, 388] on h2 "Scheduling" at bounding box center [542, 385] width 66 height 14
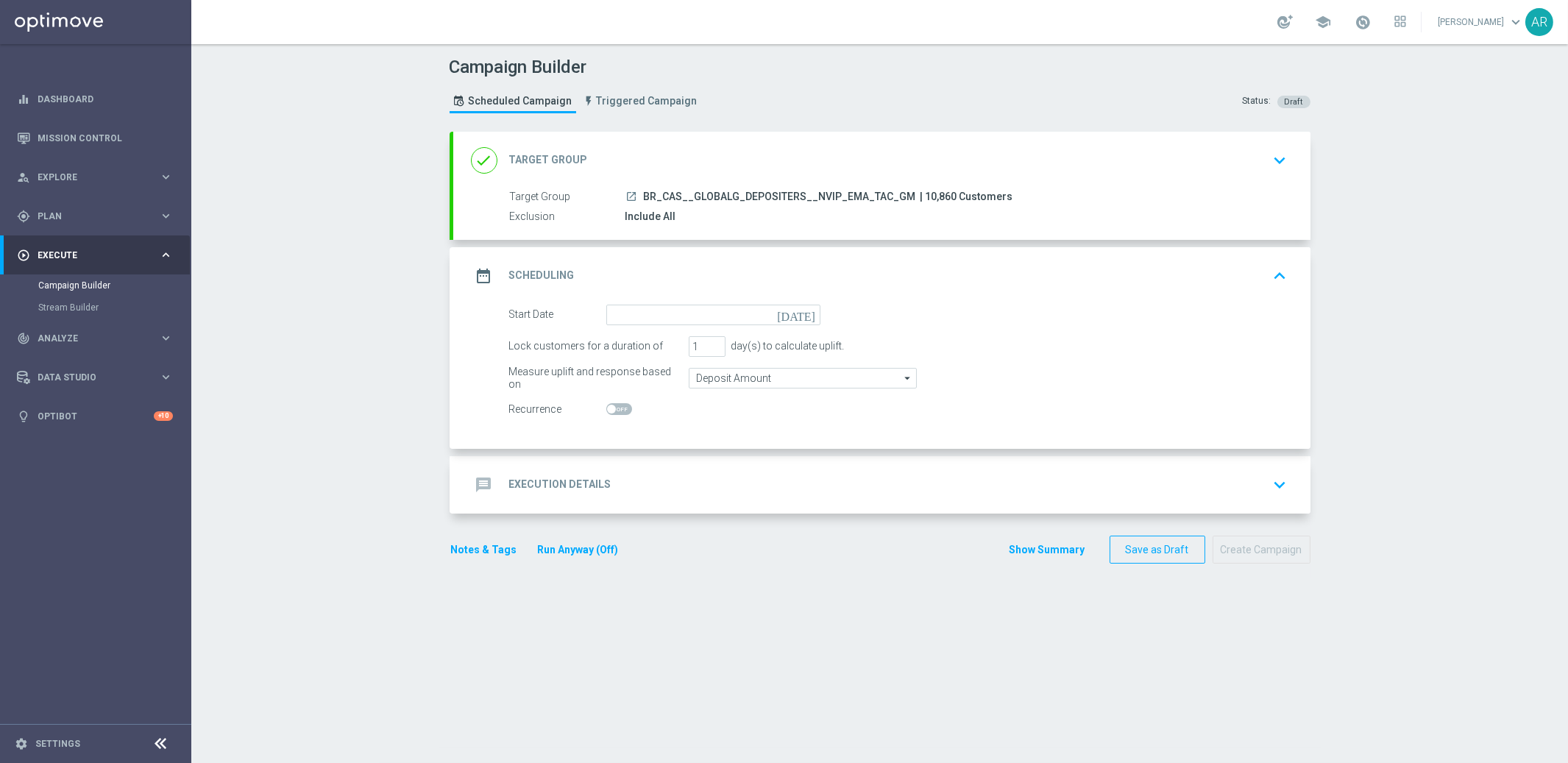
click at [806, 309] on icon "[DATE]" at bounding box center [799, 313] width 44 height 16
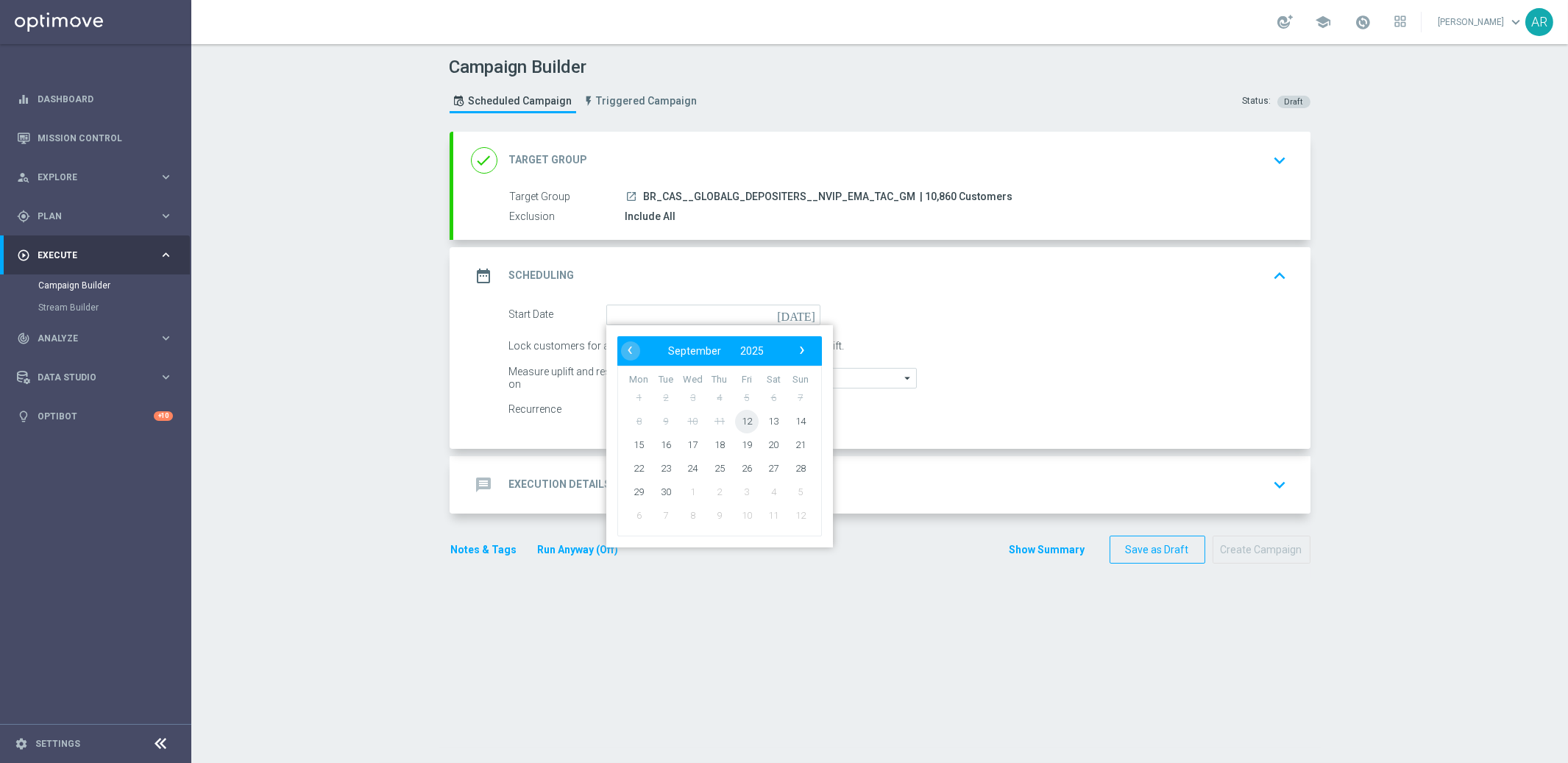
click at [747, 416] on span "12" at bounding box center [746, 421] width 24 height 24
type input "[DATE]"
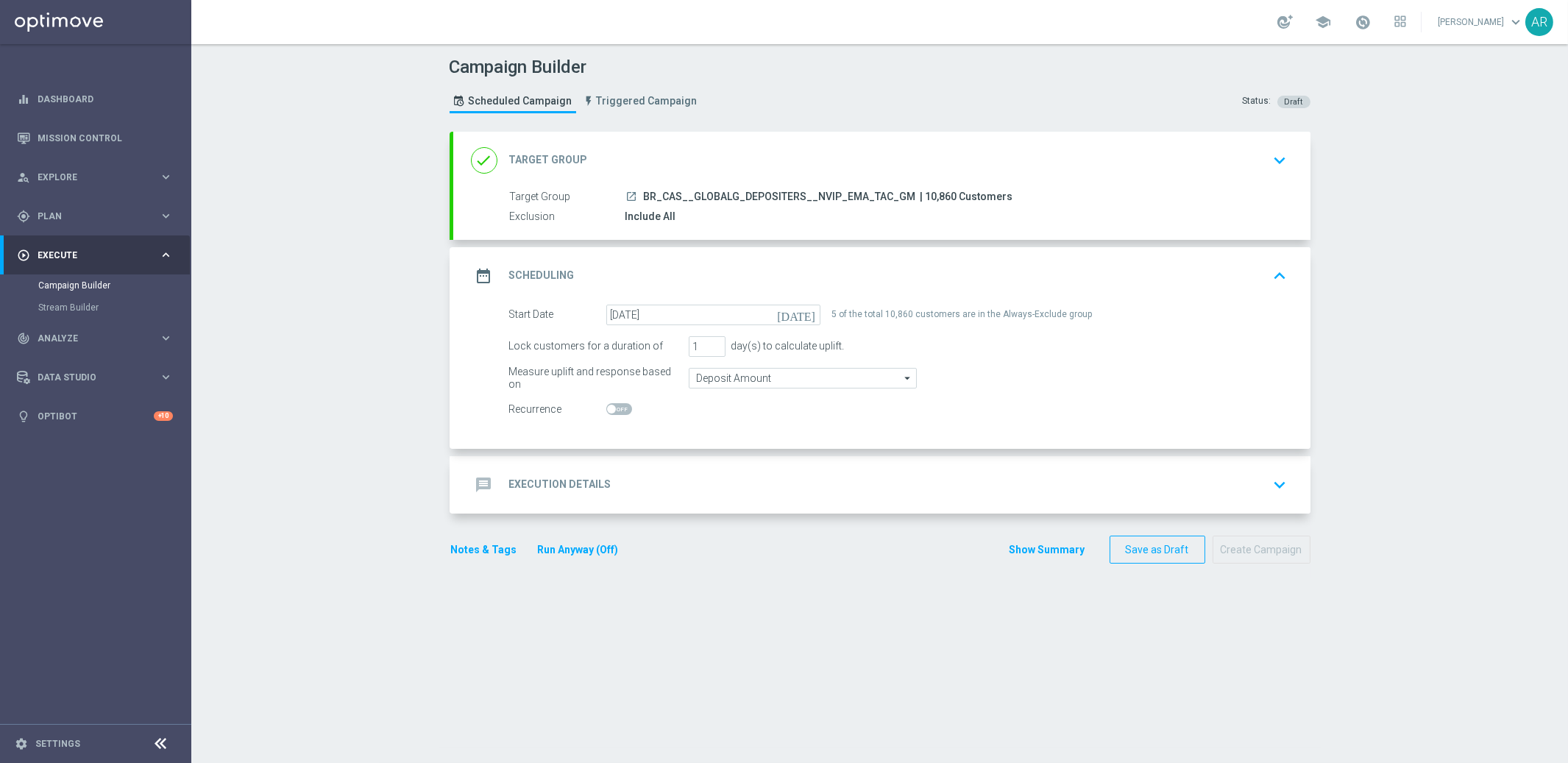
click at [622, 489] on div "message Execution Details keyboard_arrow_down" at bounding box center [881, 485] width 822 height 28
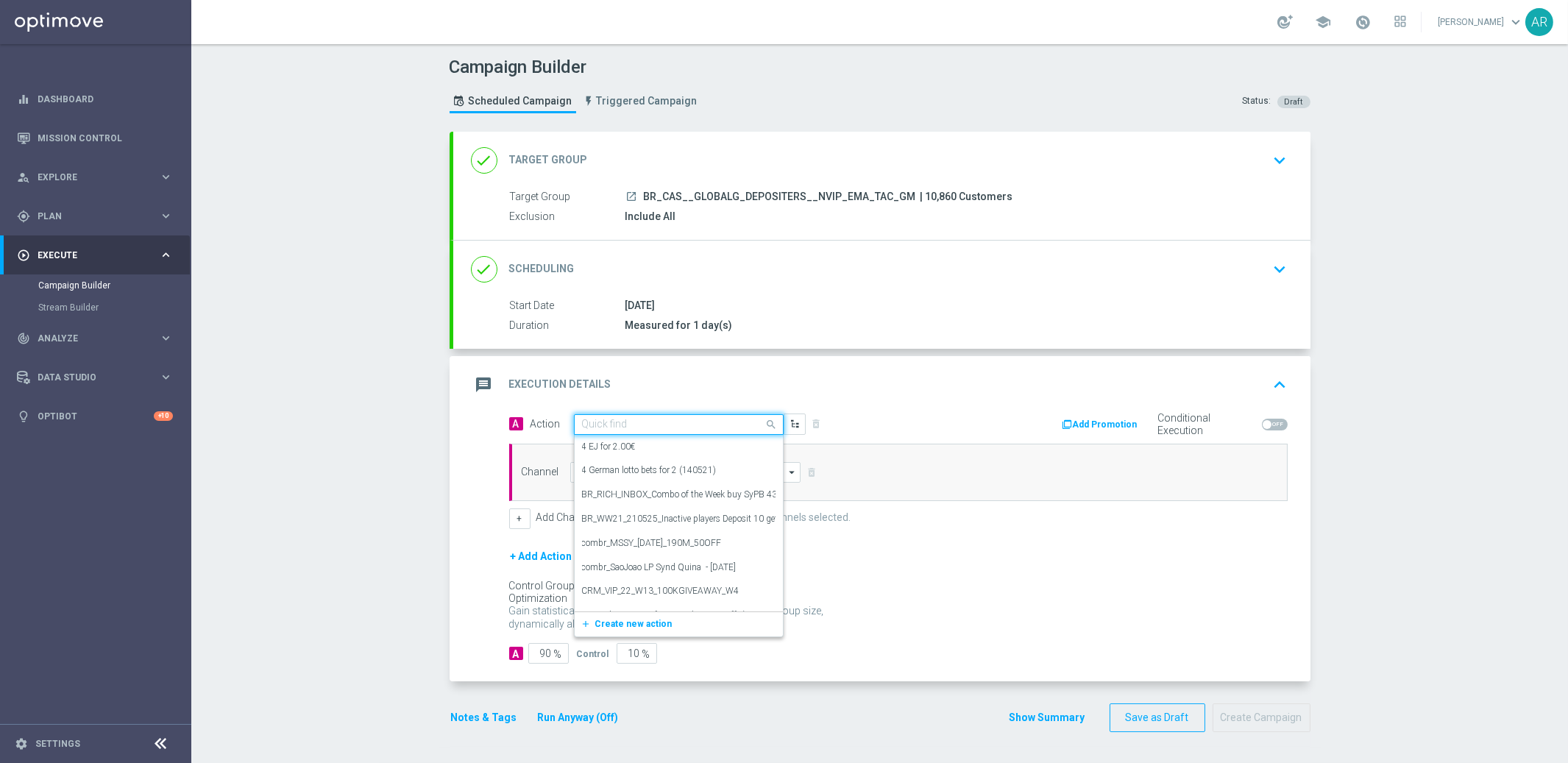
click at [628, 419] on input "text" at bounding box center [664, 425] width 164 height 13
paste input "BR_CAS__DINERONORO__NVIP_EMA_TAC_GM"
type input "BR_CAS__DINERONORO__NVIP_EMA_TAC_GM"
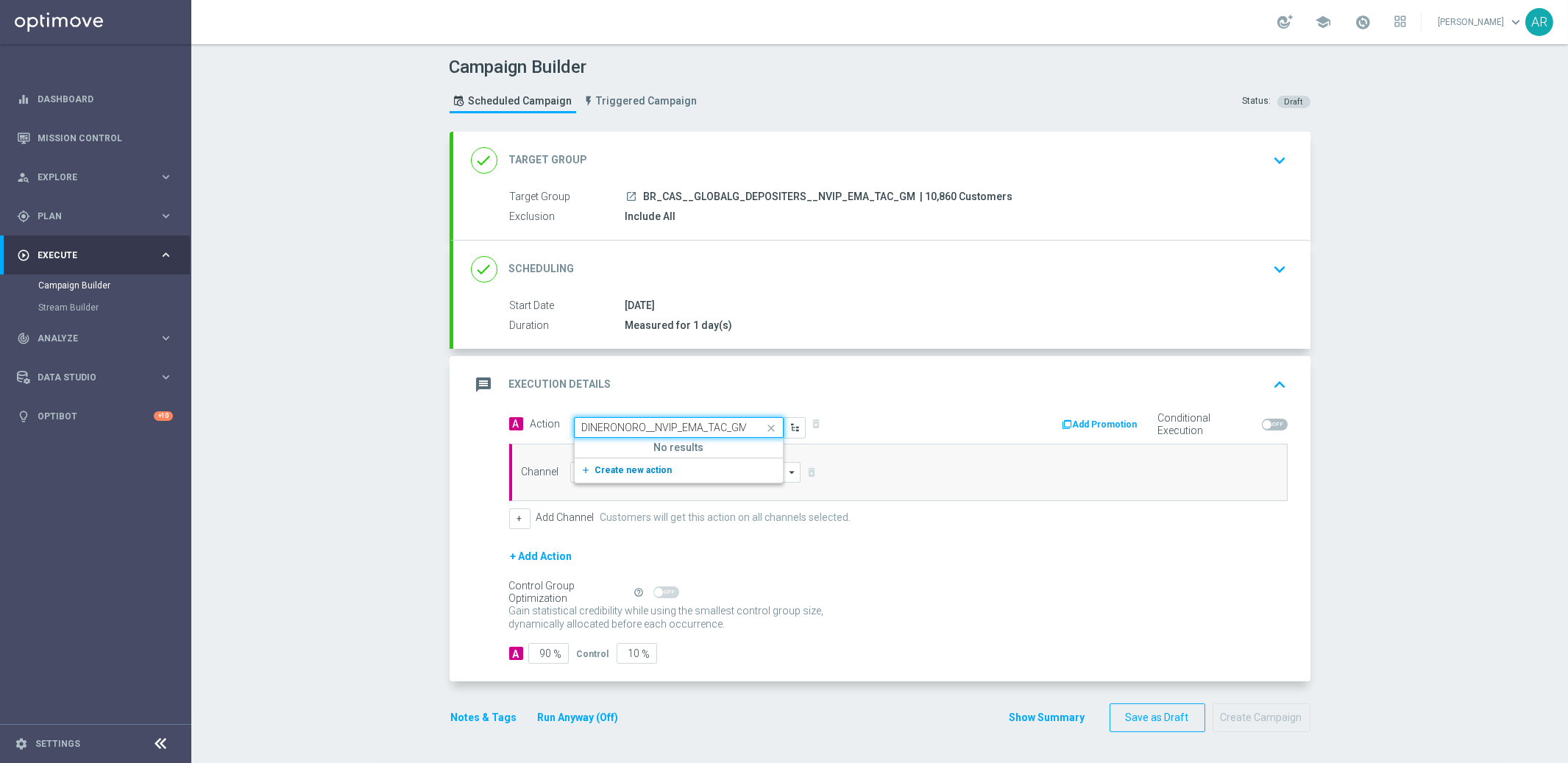
click at [640, 470] on span "Create new action" at bounding box center [633, 470] width 78 height 10
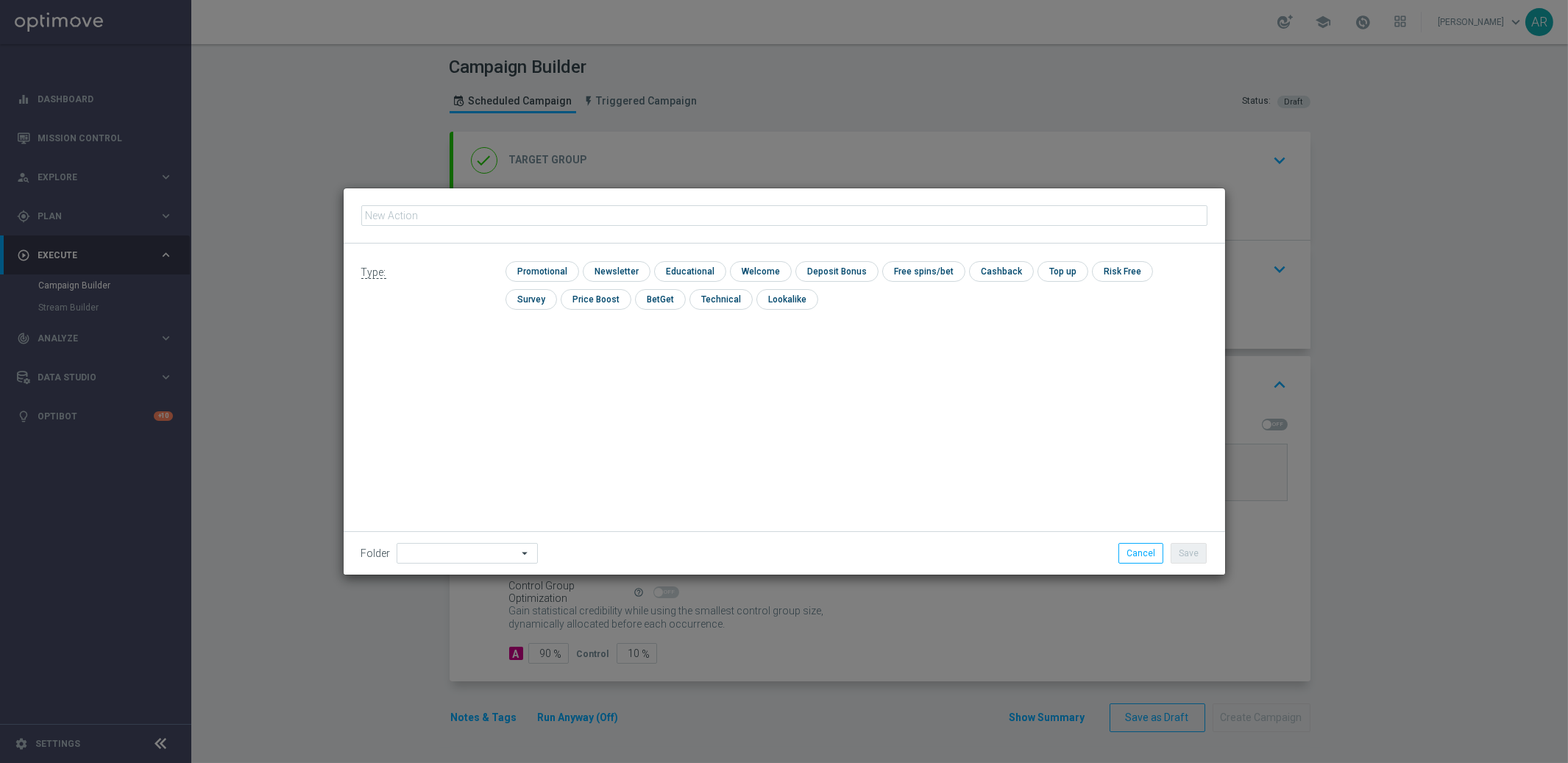
click at [566, 214] on input "text" at bounding box center [784, 215] width 846 height 21
type input "BR_CAS__DINERONORO__NVIP_EMA_TAC_GM"
click at [553, 268] on input "checkbox" at bounding box center [540, 271] width 70 height 20
checkbox input "true"
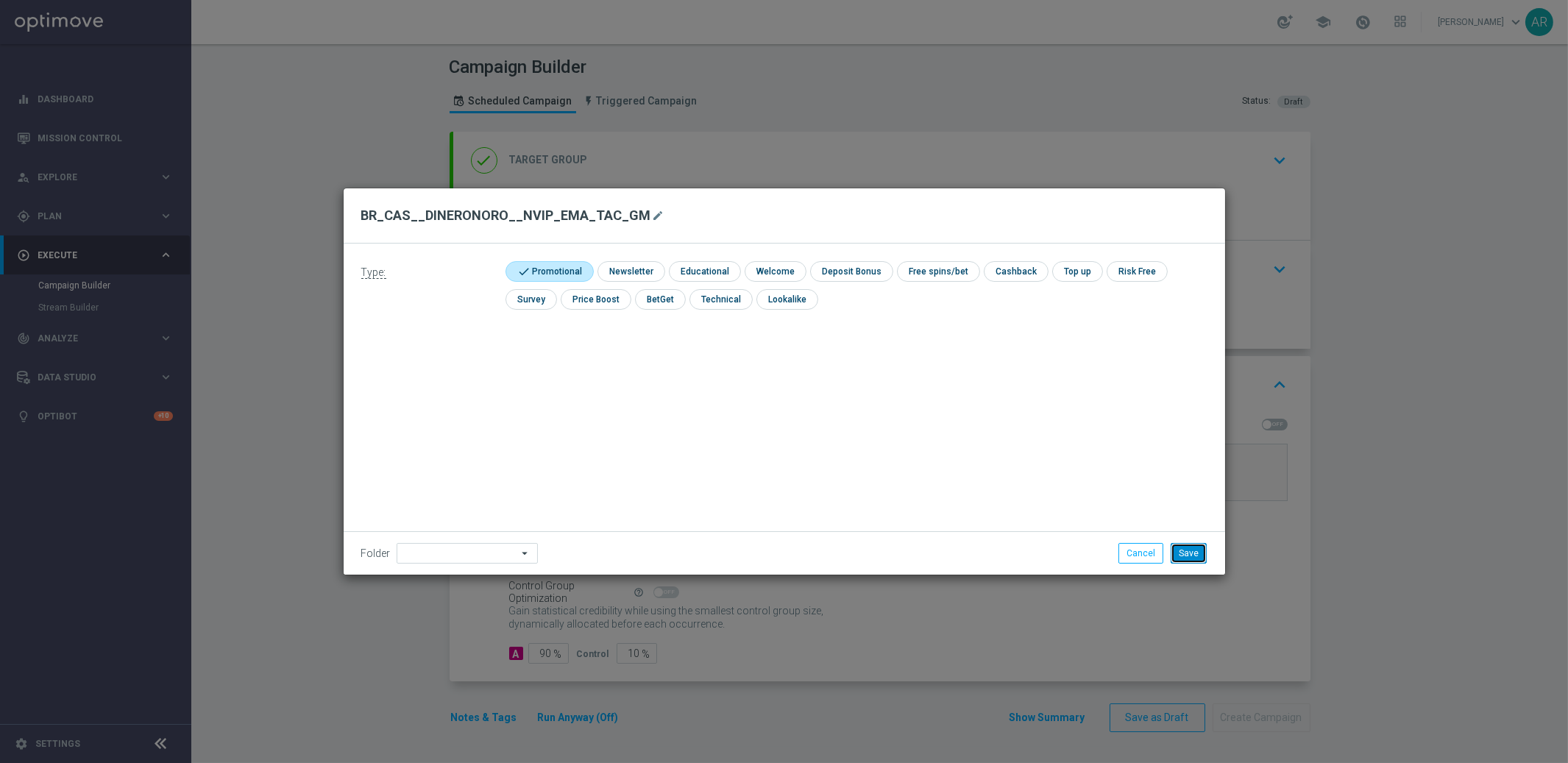
click at [1191, 559] on button "Save" at bounding box center [1189, 553] width 36 height 21
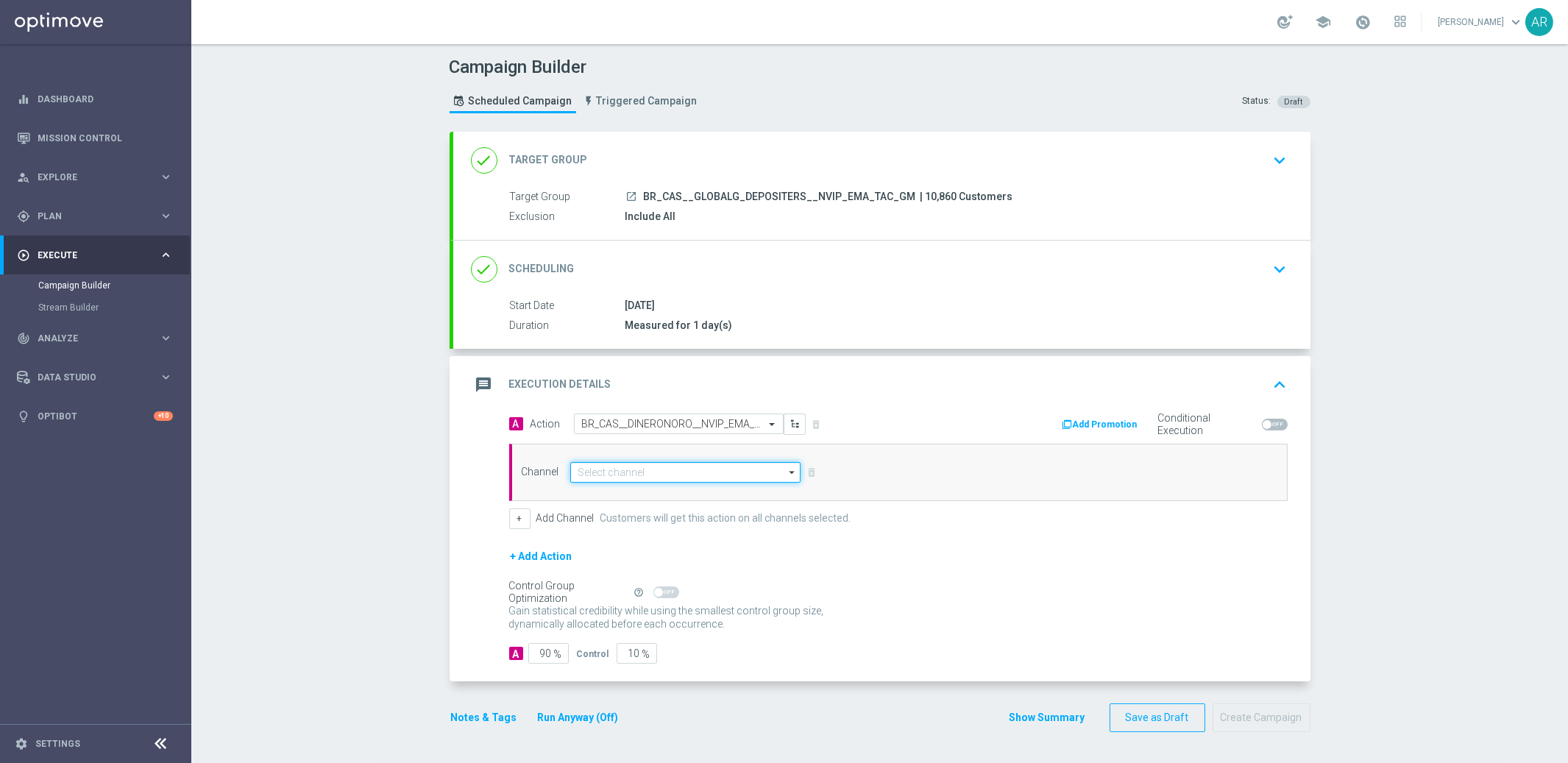
click at [684, 476] on input at bounding box center [685, 472] width 231 height 21
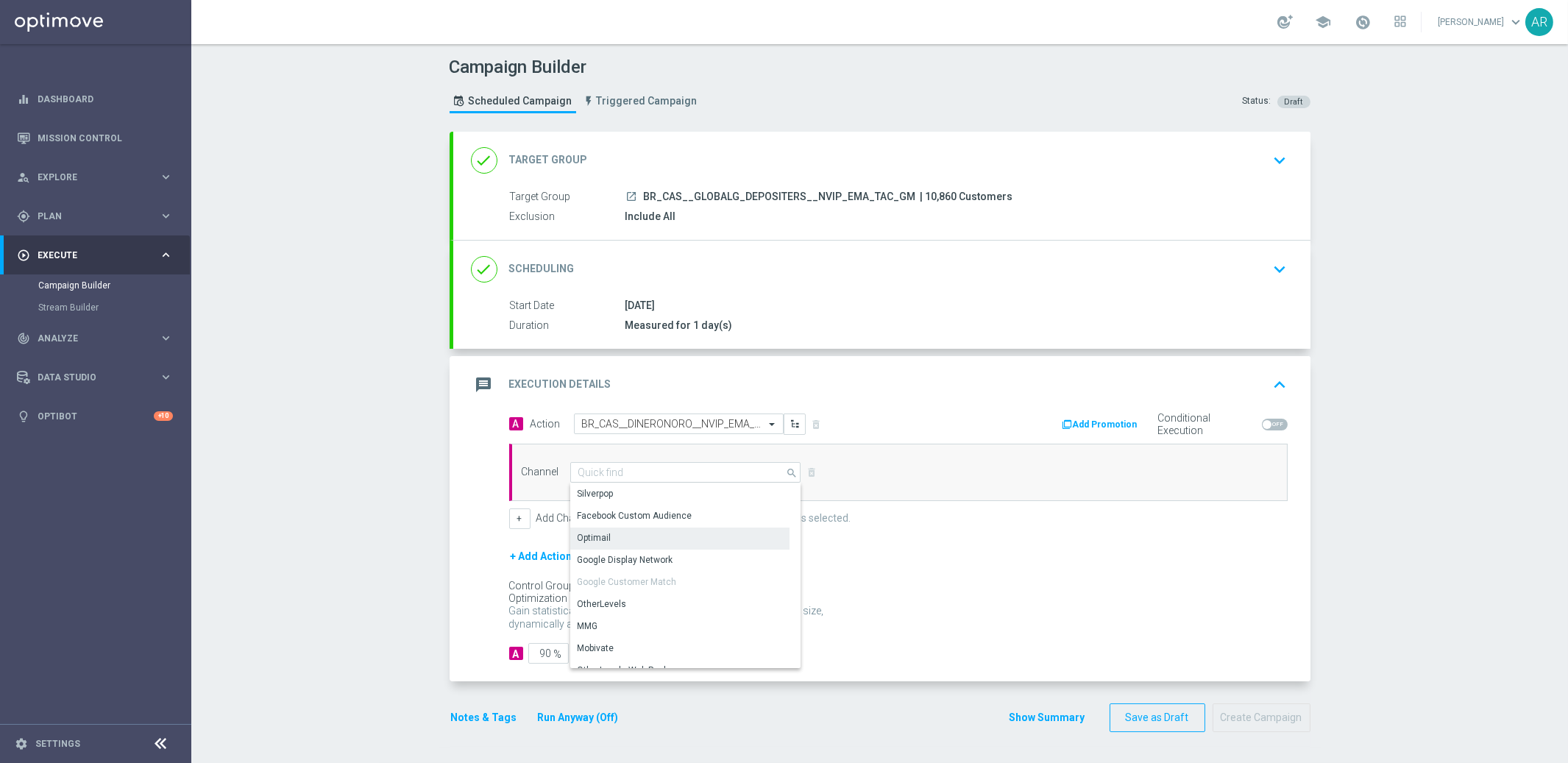
click at [663, 533] on div "Optimail" at bounding box center [680, 538] width 219 height 21
type input "Optimail"
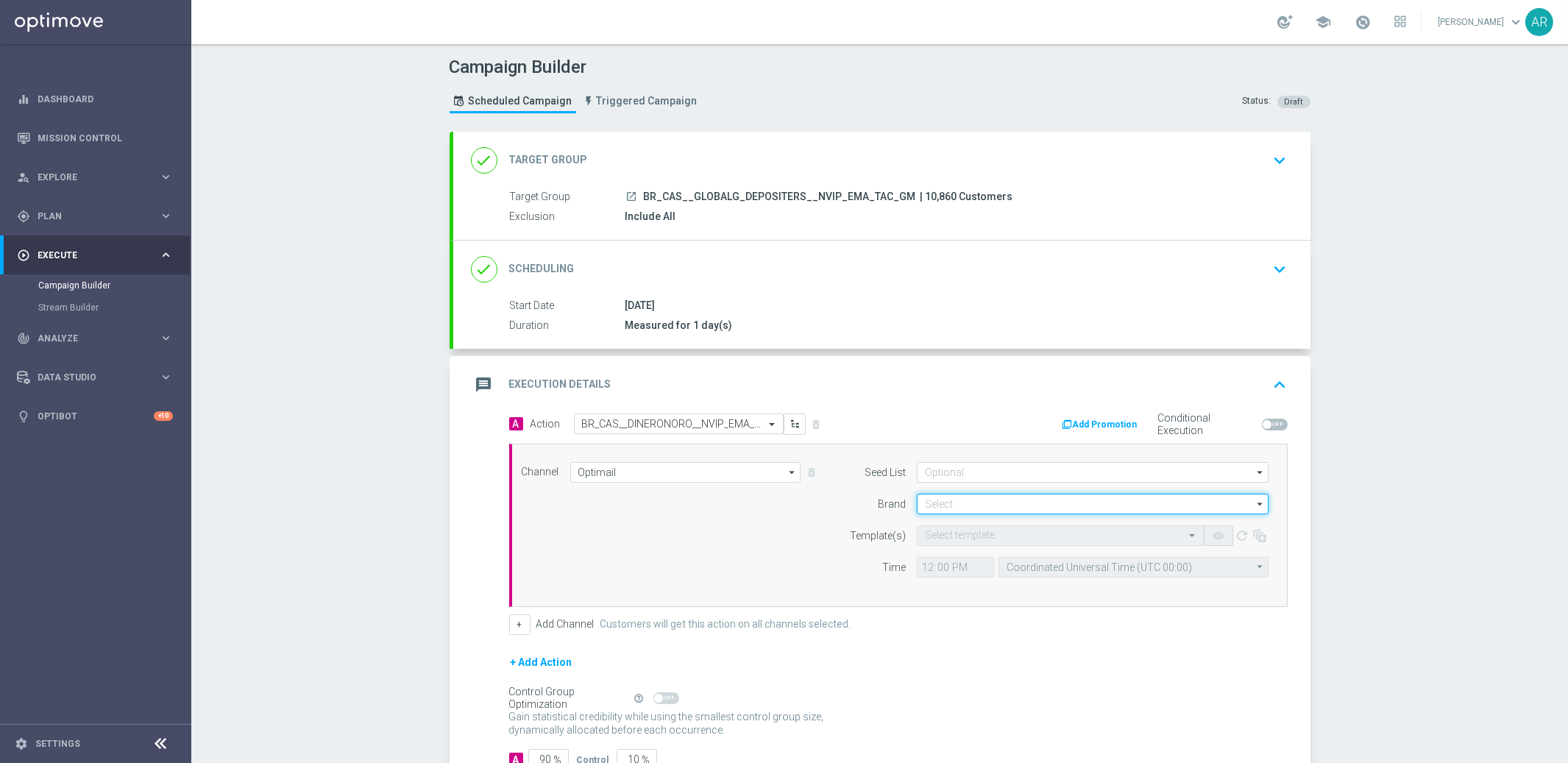
click at [1013, 498] on input at bounding box center [1092, 504] width 351 height 21
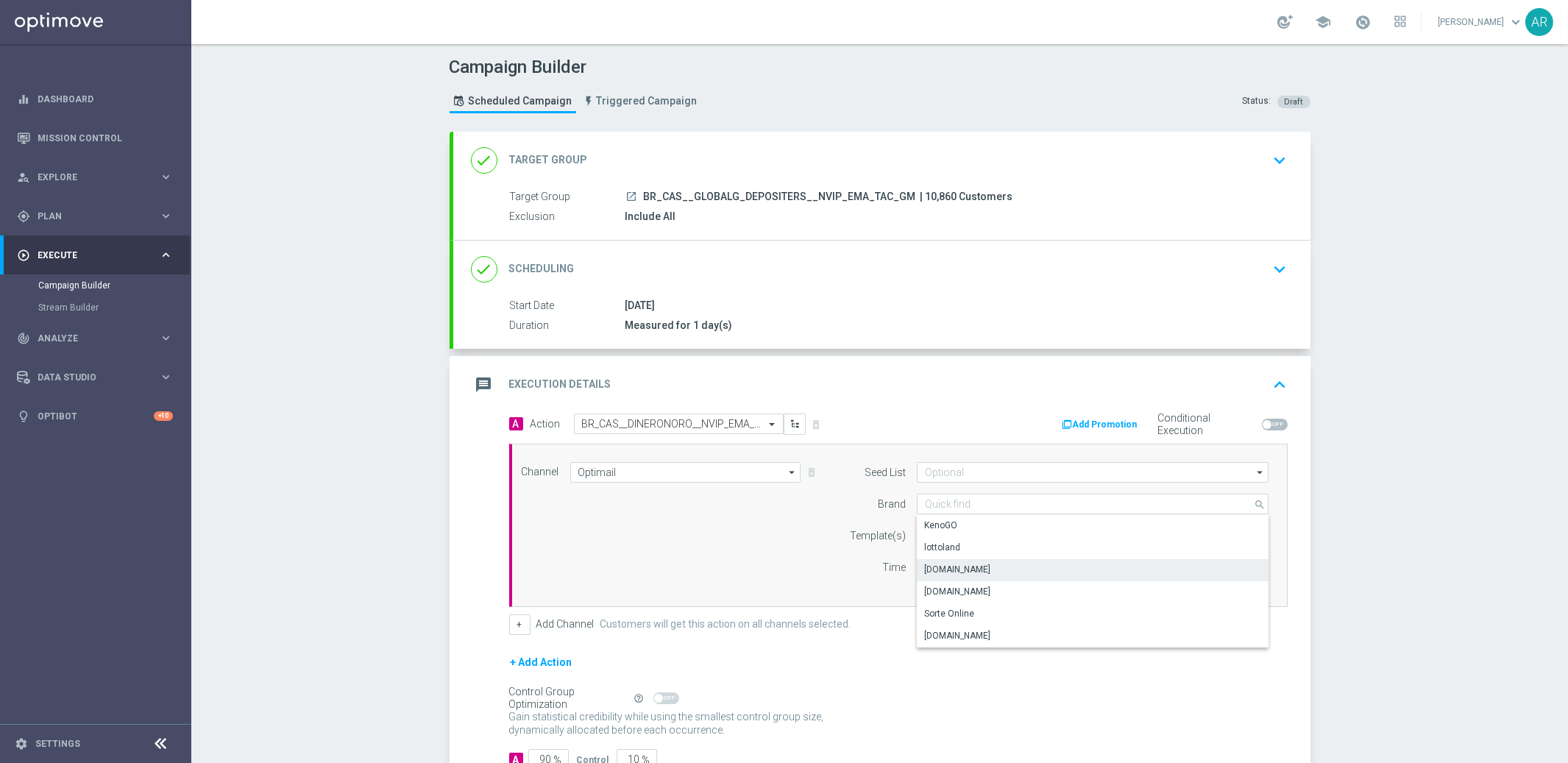
click at [1005, 571] on div "[DOMAIN_NAME]" at bounding box center [1093, 570] width 352 height 21
type input "[DOMAIN_NAME]"
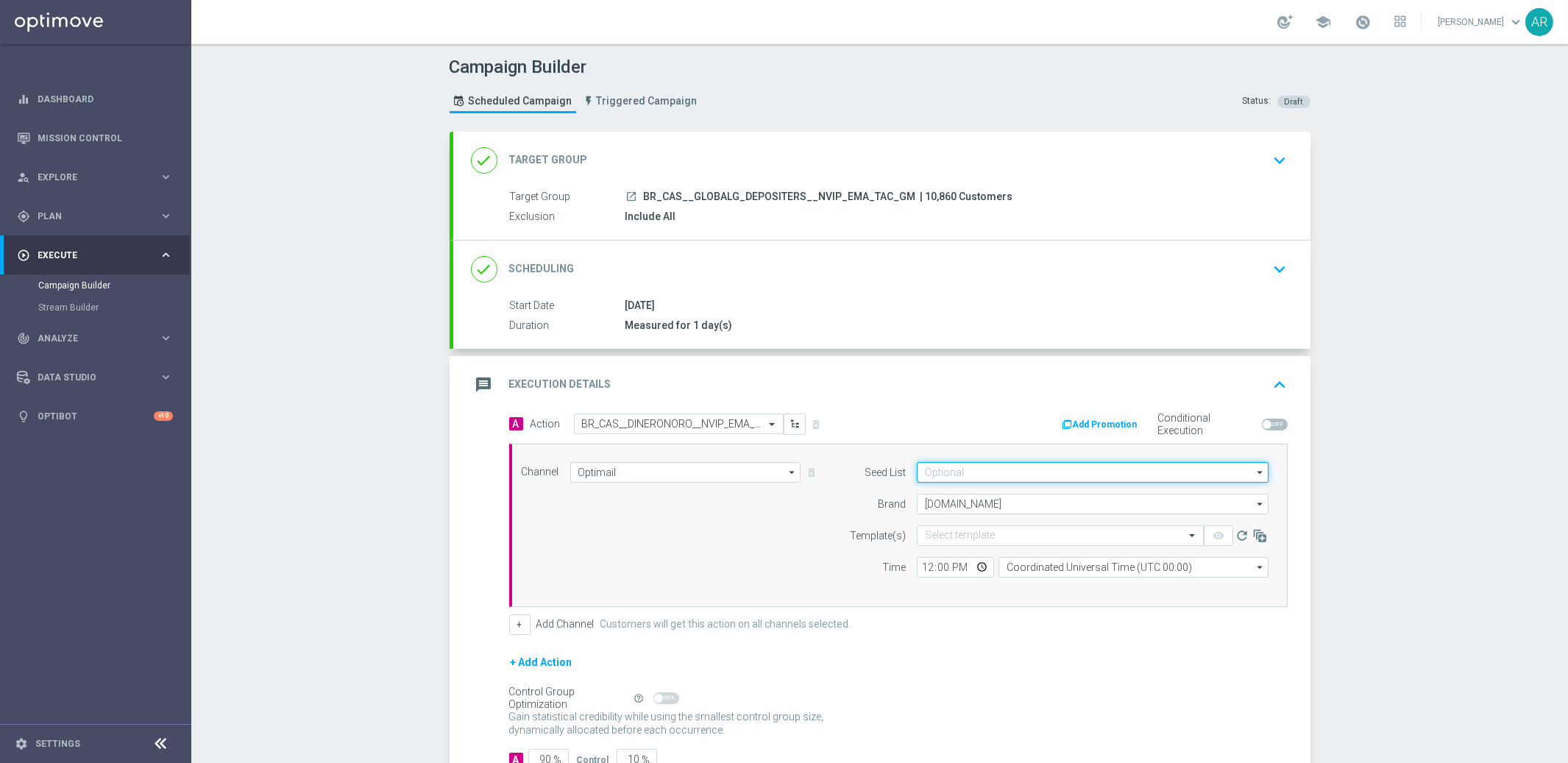
click at [946, 473] on input at bounding box center [1092, 472] width 351 height 21
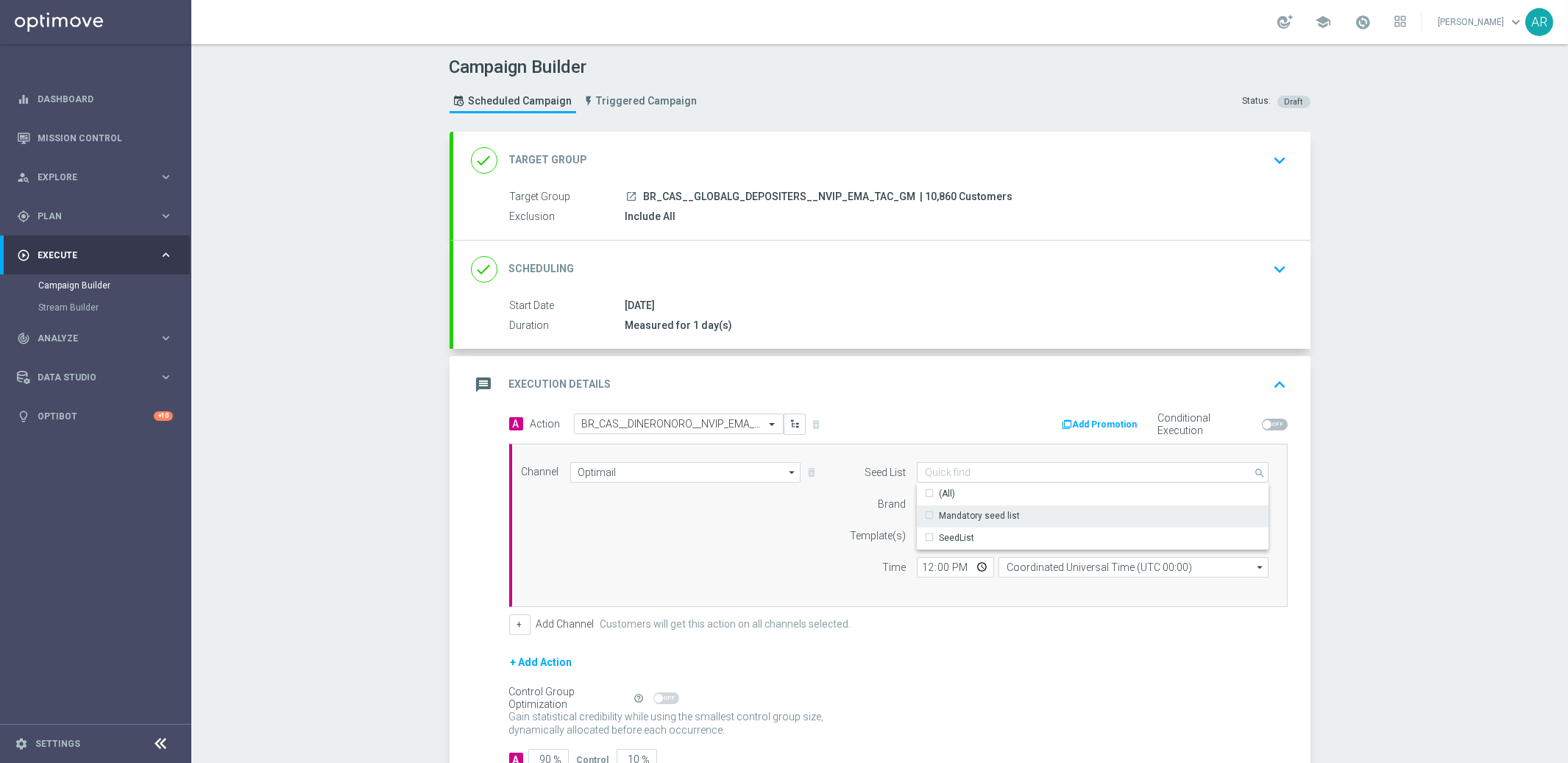
click at [987, 513] on div "Mandatory seed list" at bounding box center [979, 516] width 81 height 14
click at [766, 561] on div "Channel Optimail Optimail arrow_drop_down Drag here to set row groups Drag here…" at bounding box center [896, 525] width 770 height 127
type input "Mandatory seed list"
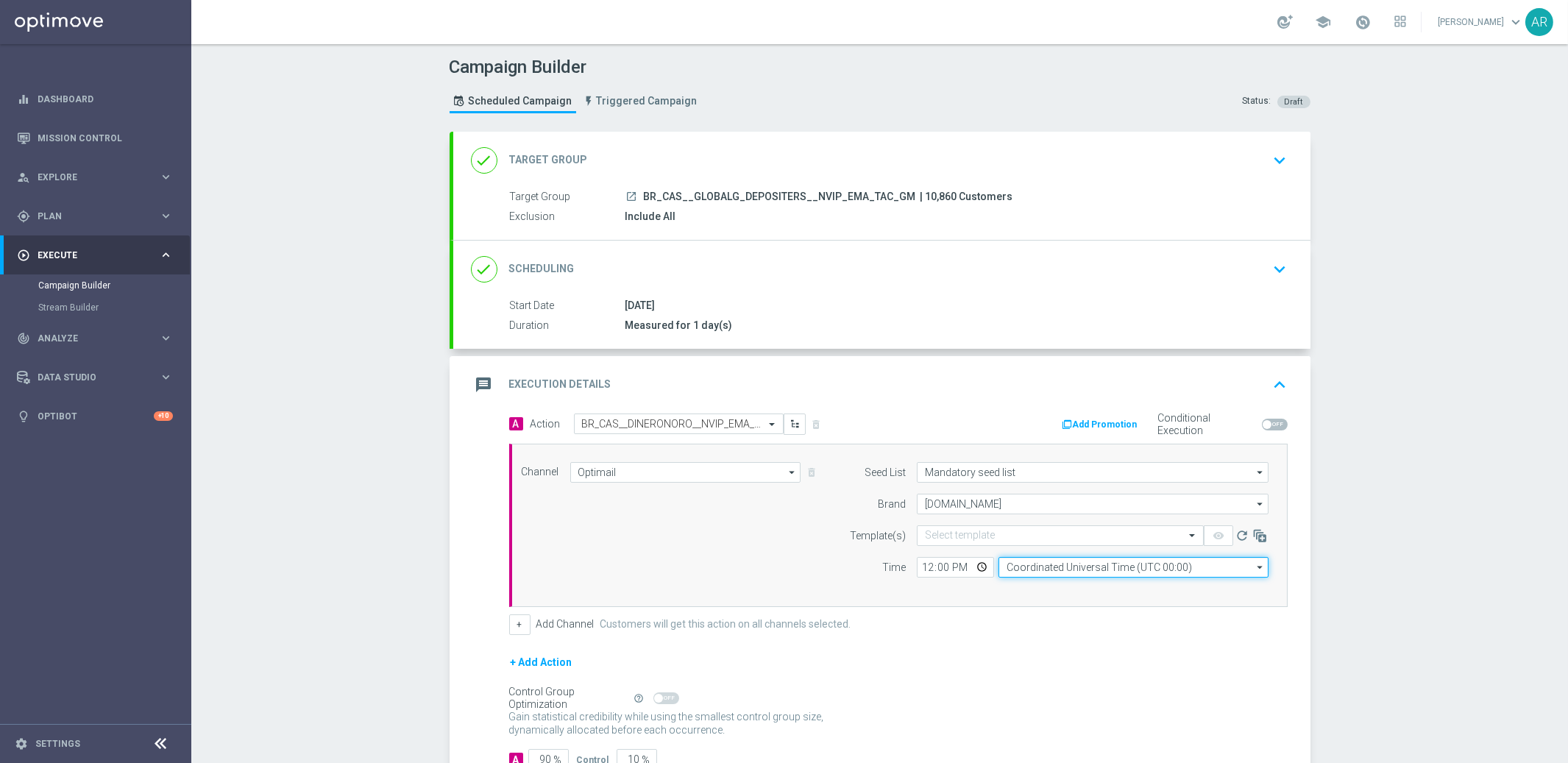
click at [1055, 569] on input "Coordinated Universal Time (UTC 00:00)" at bounding box center [1133, 568] width 270 height 21
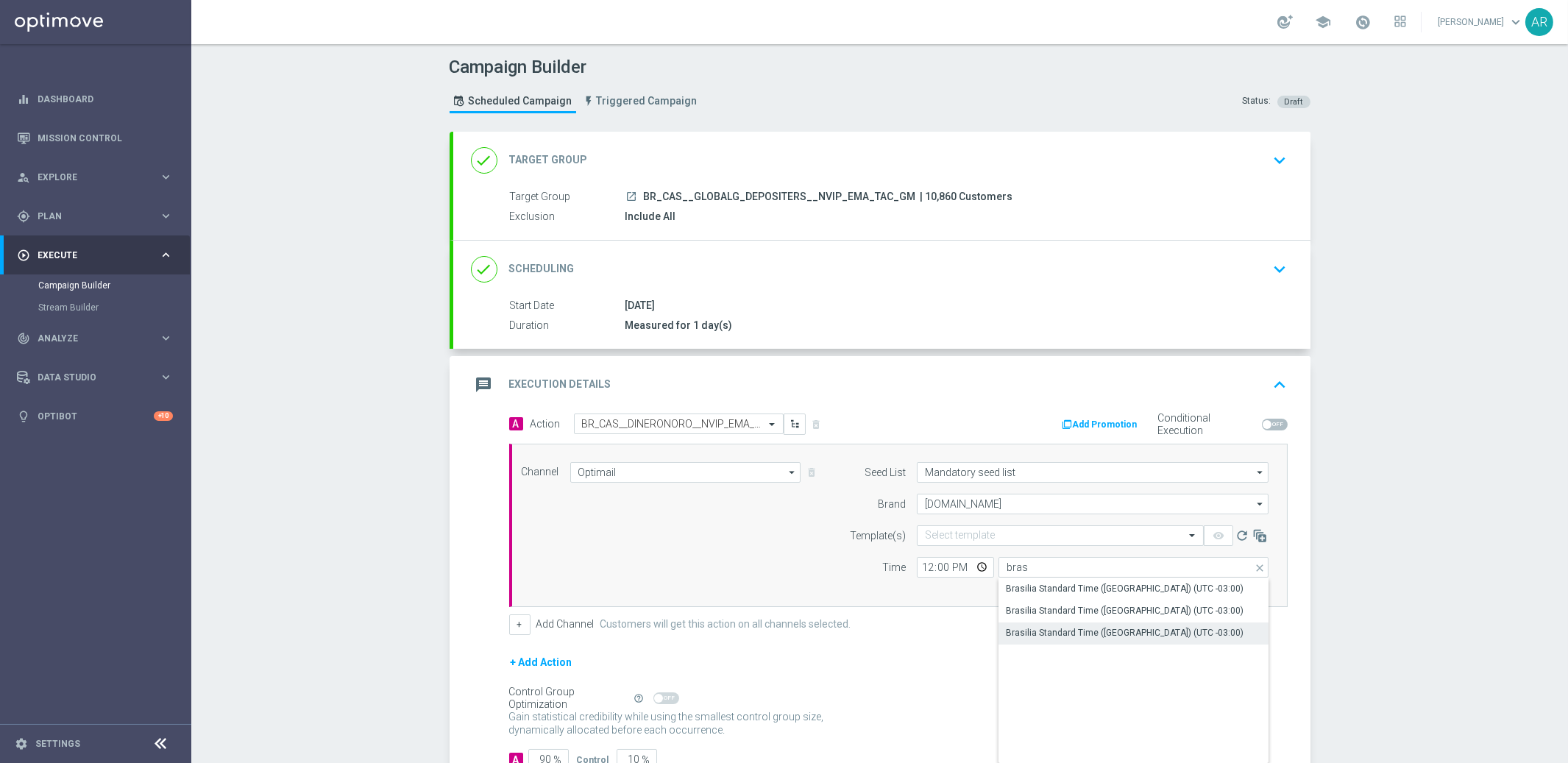
click at [1175, 639] on div "Brasilia Standard Time ([GEOGRAPHIC_DATA]) (UTC -03:00)" at bounding box center [1133, 632] width 271 height 21
type input "Brasilia Standard Time ([GEOGRAPHIC_DATA]) (UTC -03:00)"
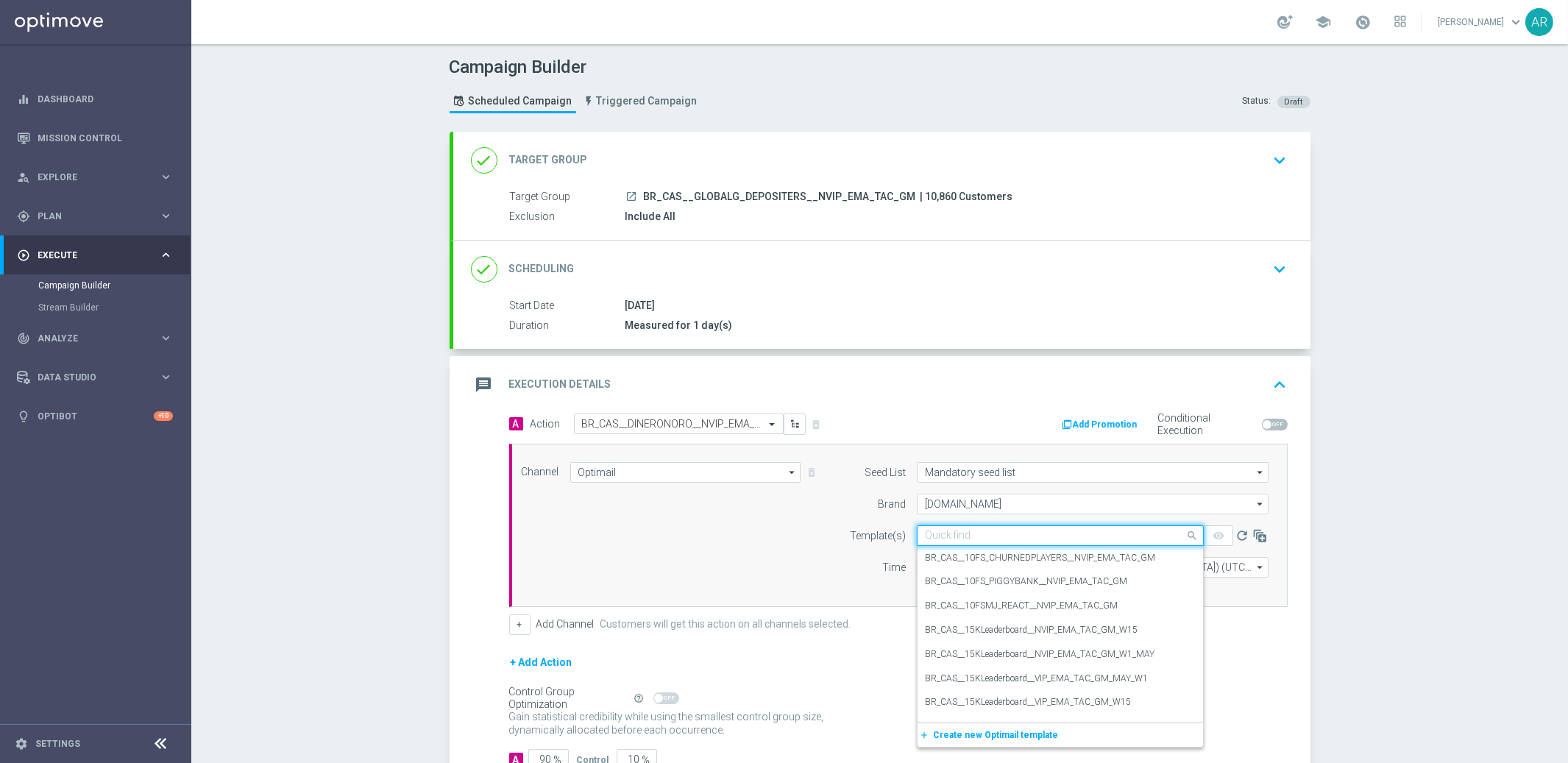
click at [1012, 545] on div "Quick find" at bounding box center [1060, 536] width 287 height 21
paste input "BR_CAS__DINERONORO__NVIP_EMA_TAC_GM"
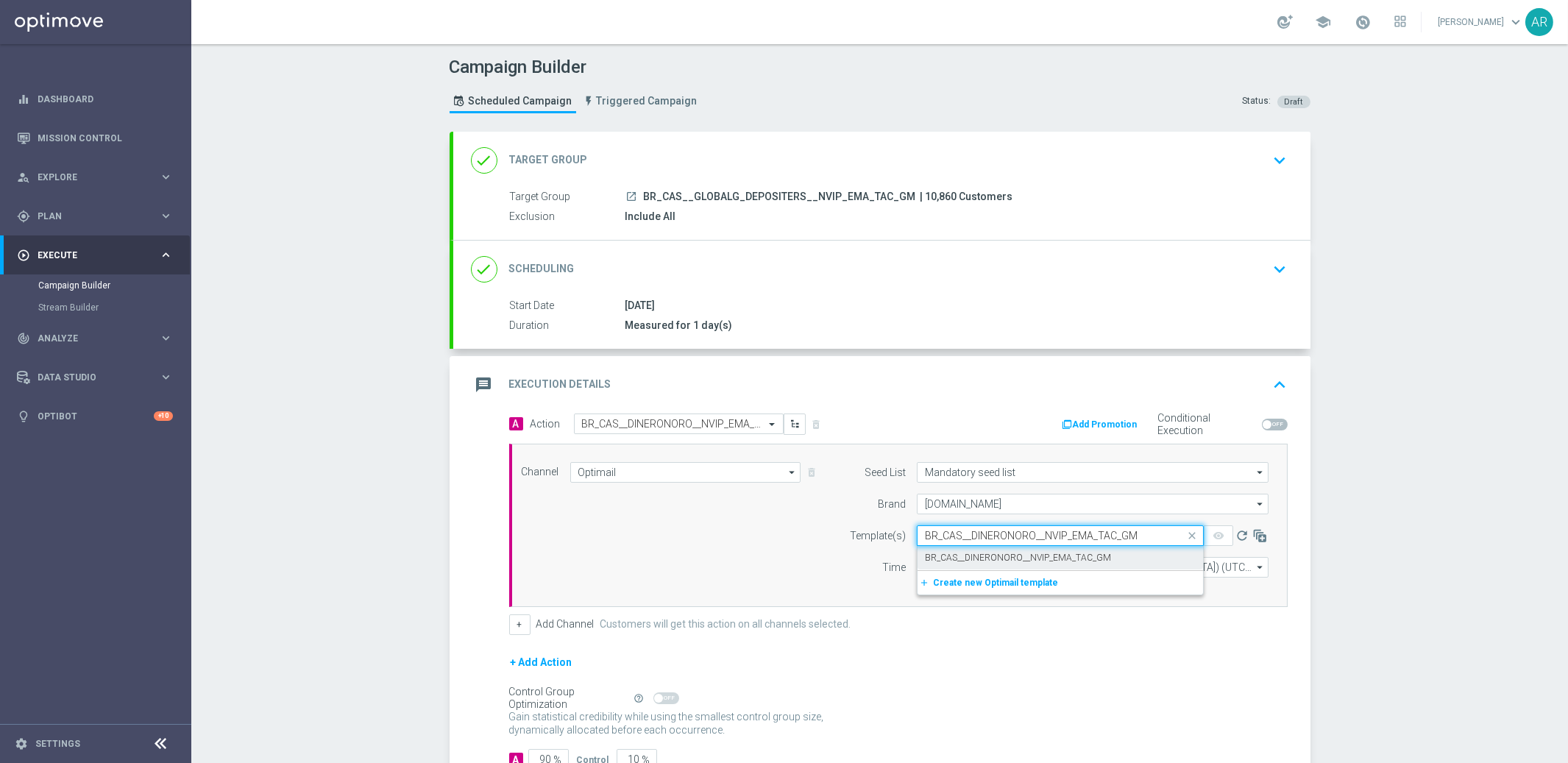
click at [1027, 553] on label "BR_CAS__DINERONORO__NVIP_EMA_TAC_GM" at bounding box center [1018, 559] width 186 height 13
type input "BR_CAS__DINERONORO__NVIP_EMA_TAC_GM"
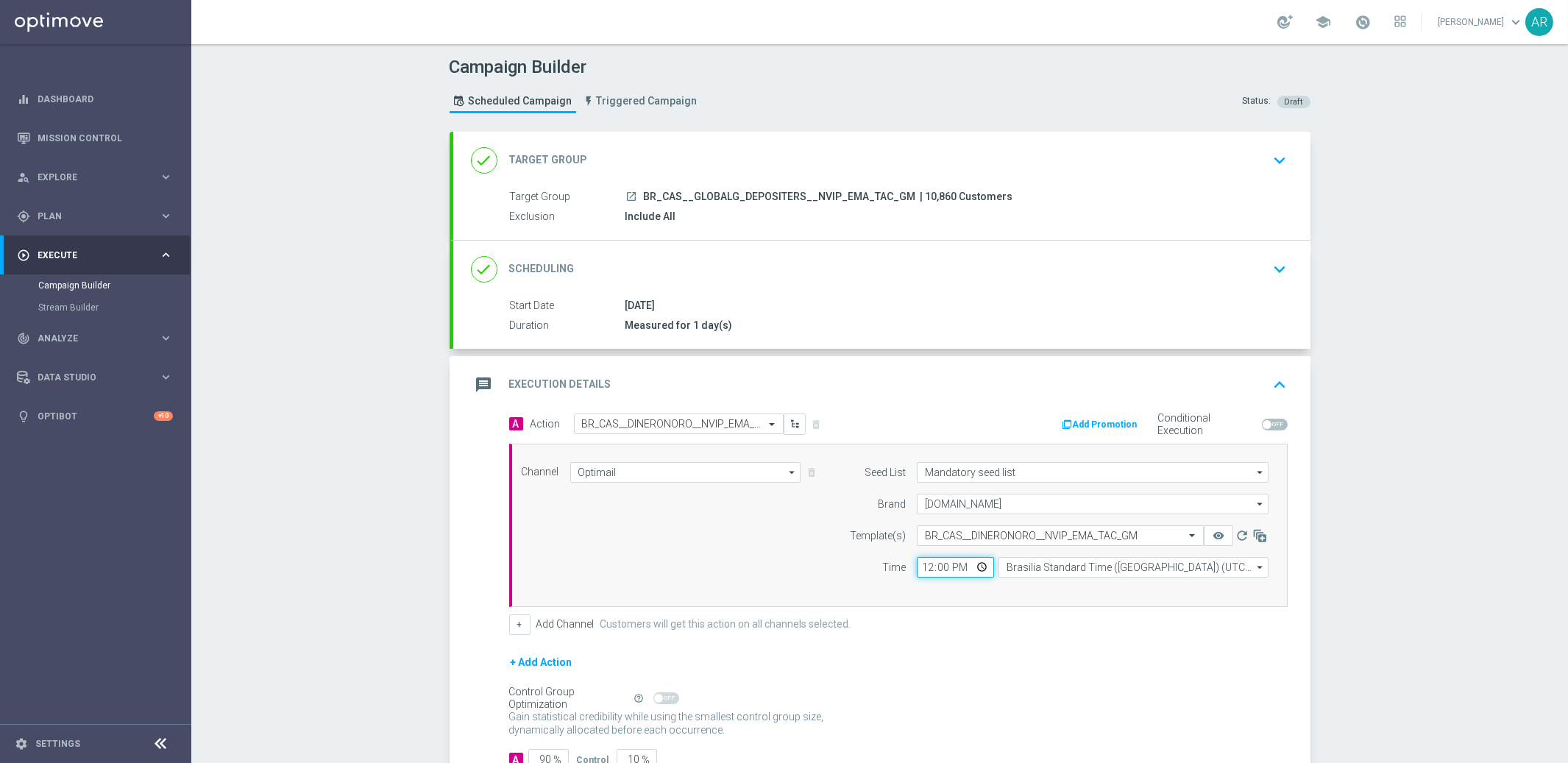
click at [979, 569] on input "12:00" at bounding box center [955, 568] width 78 height 21
type input "13:00"
click at [743, 562] on div "Channel Optimail Optimail arrow_drop_down Drag here to set row groups Drag here…" at bounding box center [896, 525] width 770 height 127
click at [823, 287] on div "done Scheduling keyboard_arrow_down" at bounding box center [882, 269] width 857 height 57
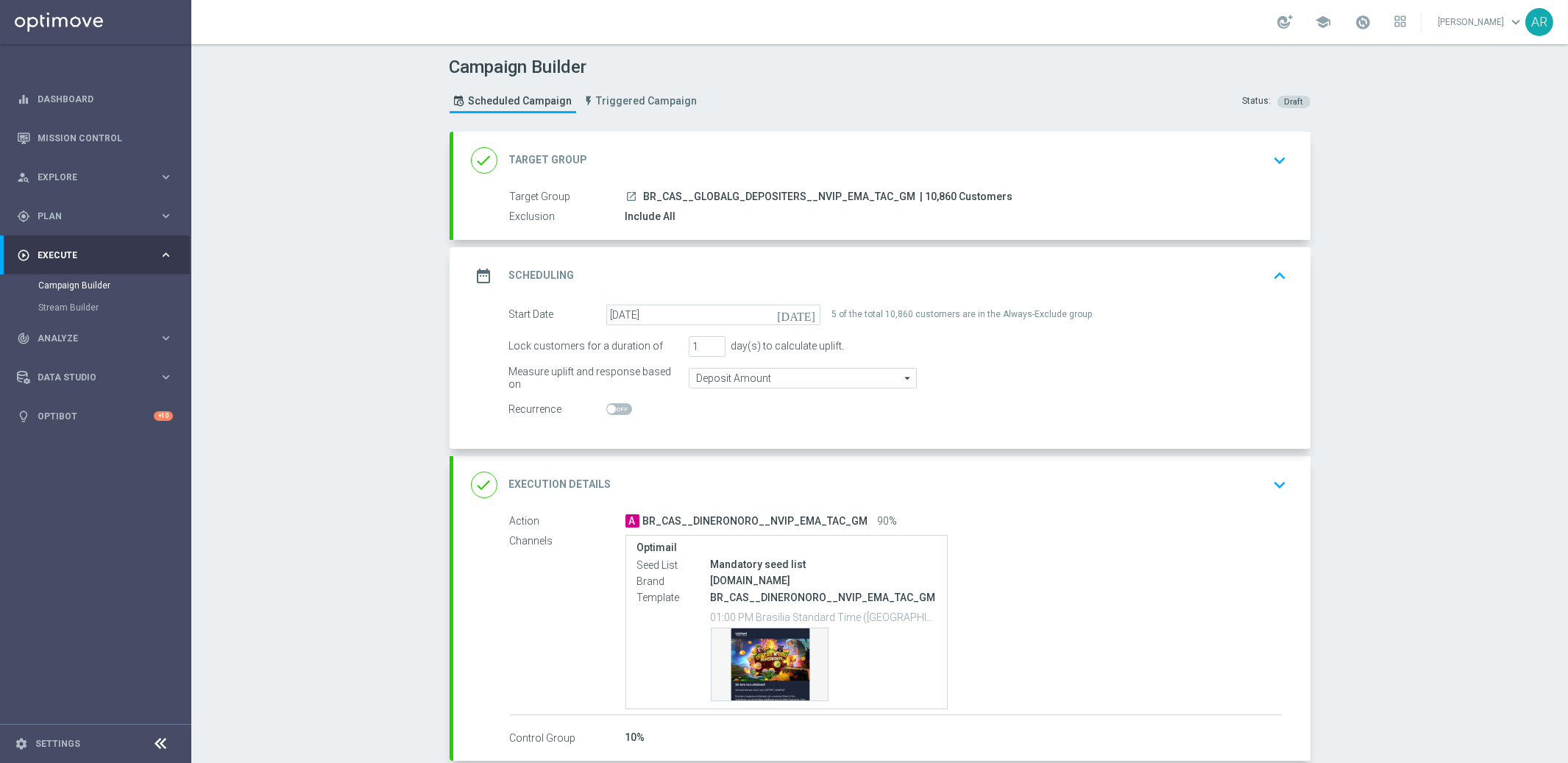
click at [618, 413] on span at bounding box center [619, 409] width 26 height 12
click at [618, 413] on input "checkbox" at bounding box center [619, 409] width 26 height 12
checkbox input "true"
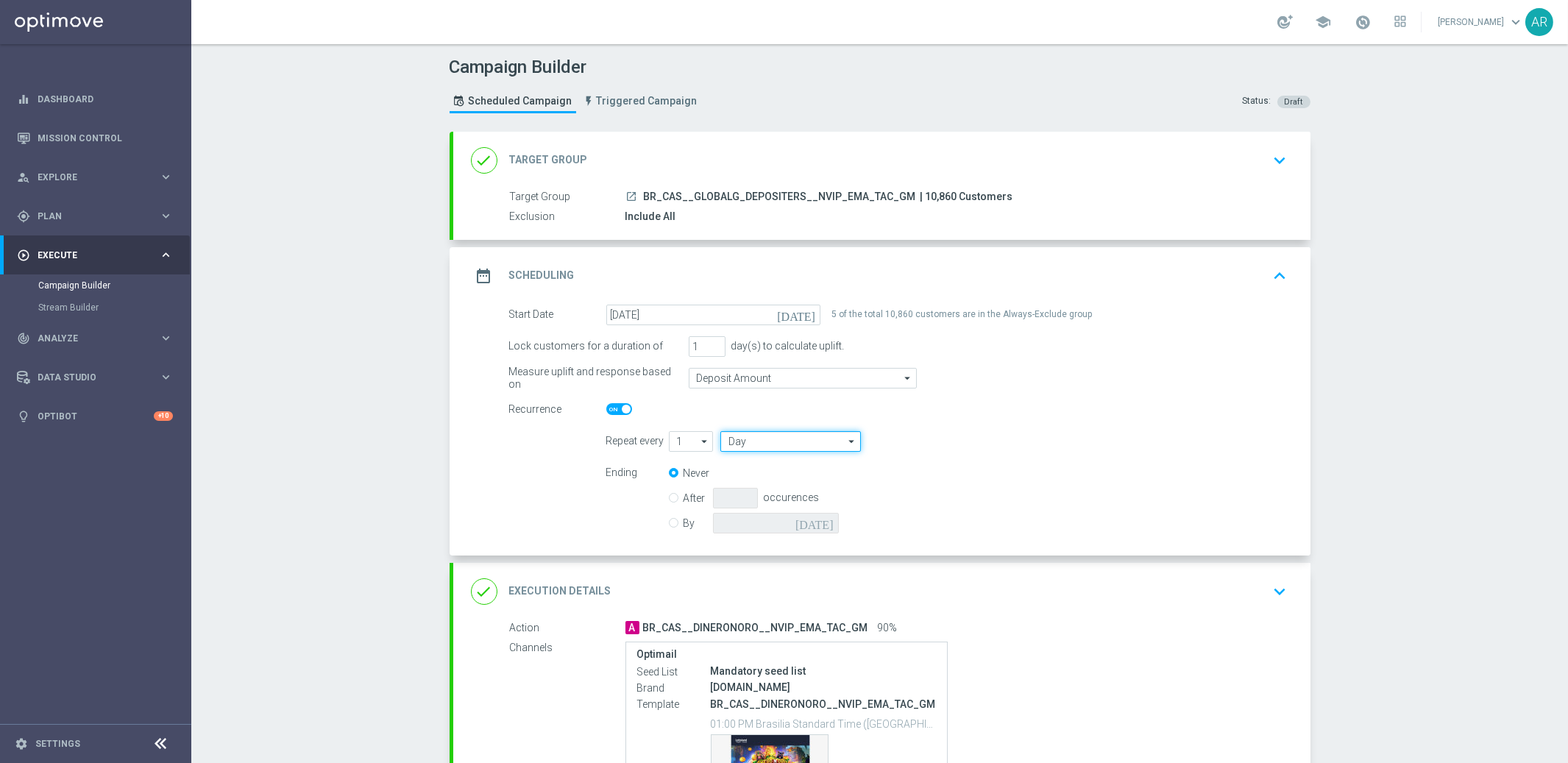
click at [812, 439] on input "Day" at bounding box center [790, 442] width 140 height 21
click at [812, 486] on div "Week" at bounding box center [785, 485] width 130 height 21
type input "Week"
click at [1044, 435] on input "checkbox" at bounding box center [1043, 442] width 22 height 20
checkbox input "true"
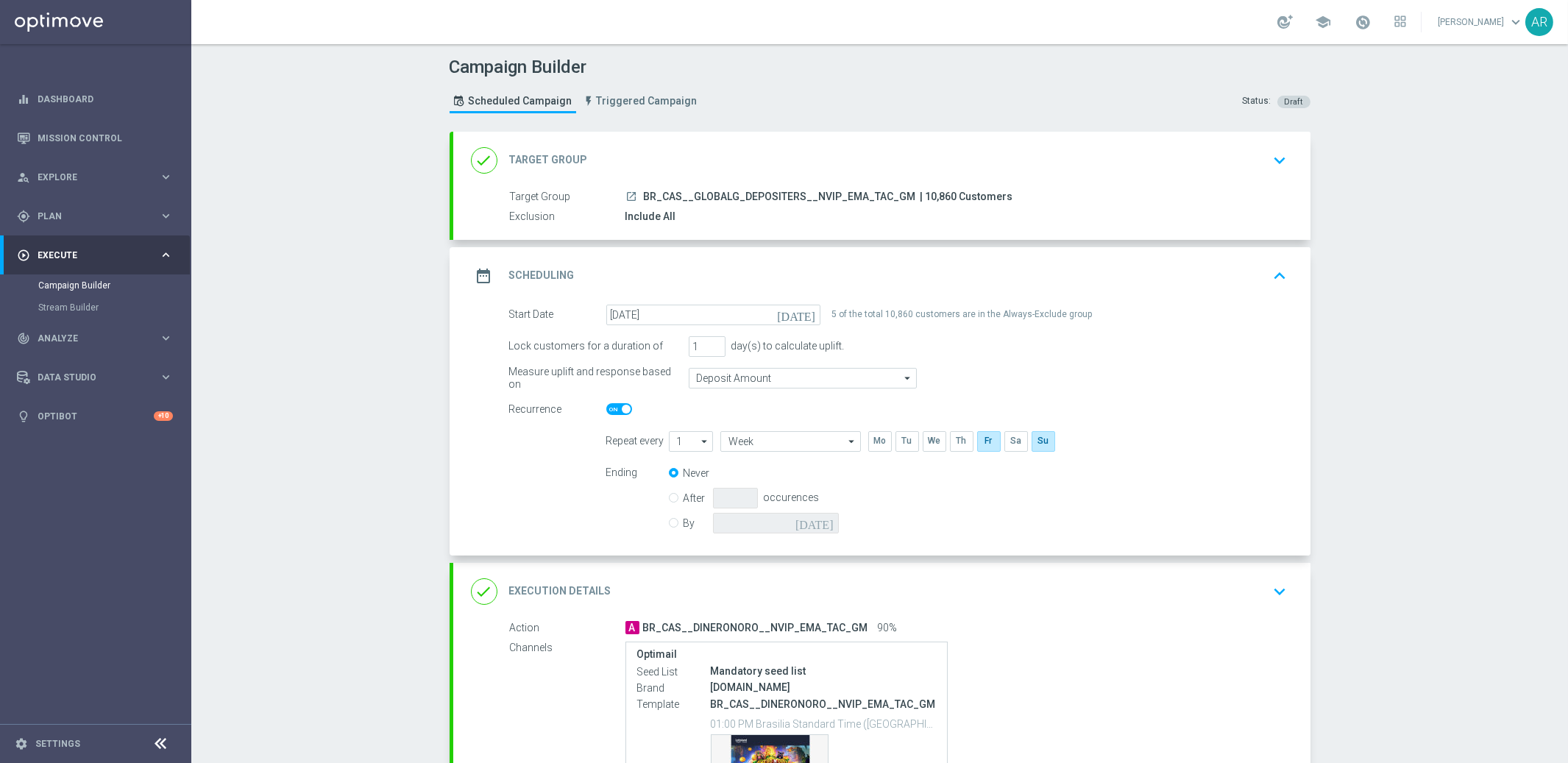
click at [674, 522] on input "By" at bounding box center [673, 520] width 9 height 9
radio input "true"
radio input "false"
click at [826, 523] on icon "[DATE]" at bounding box center [817, 521] width 44 height 16
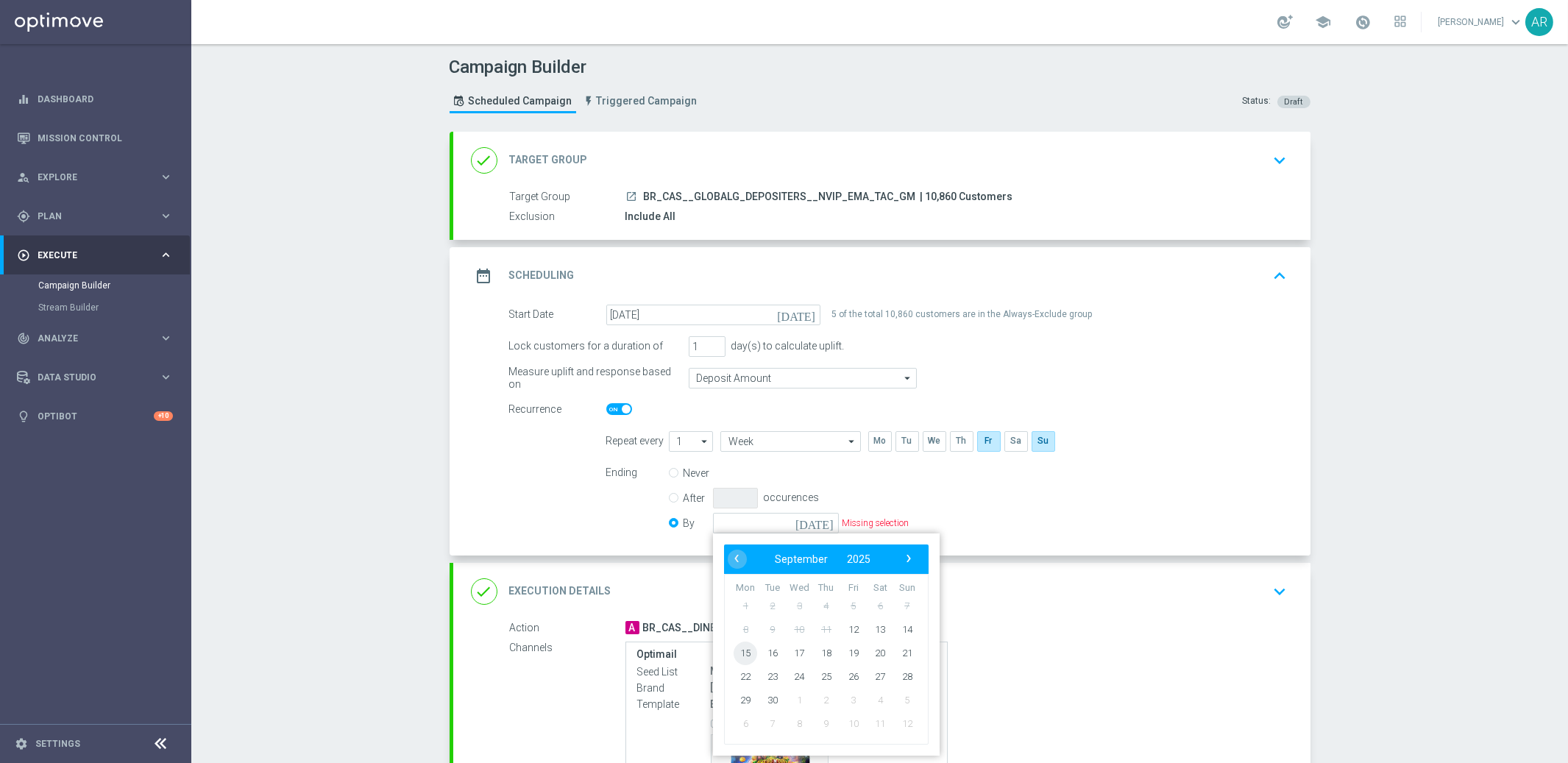
click at [751, 648] on span "15" at bounding box center [745, 653] width 24 height 24
type input "[DATE]"
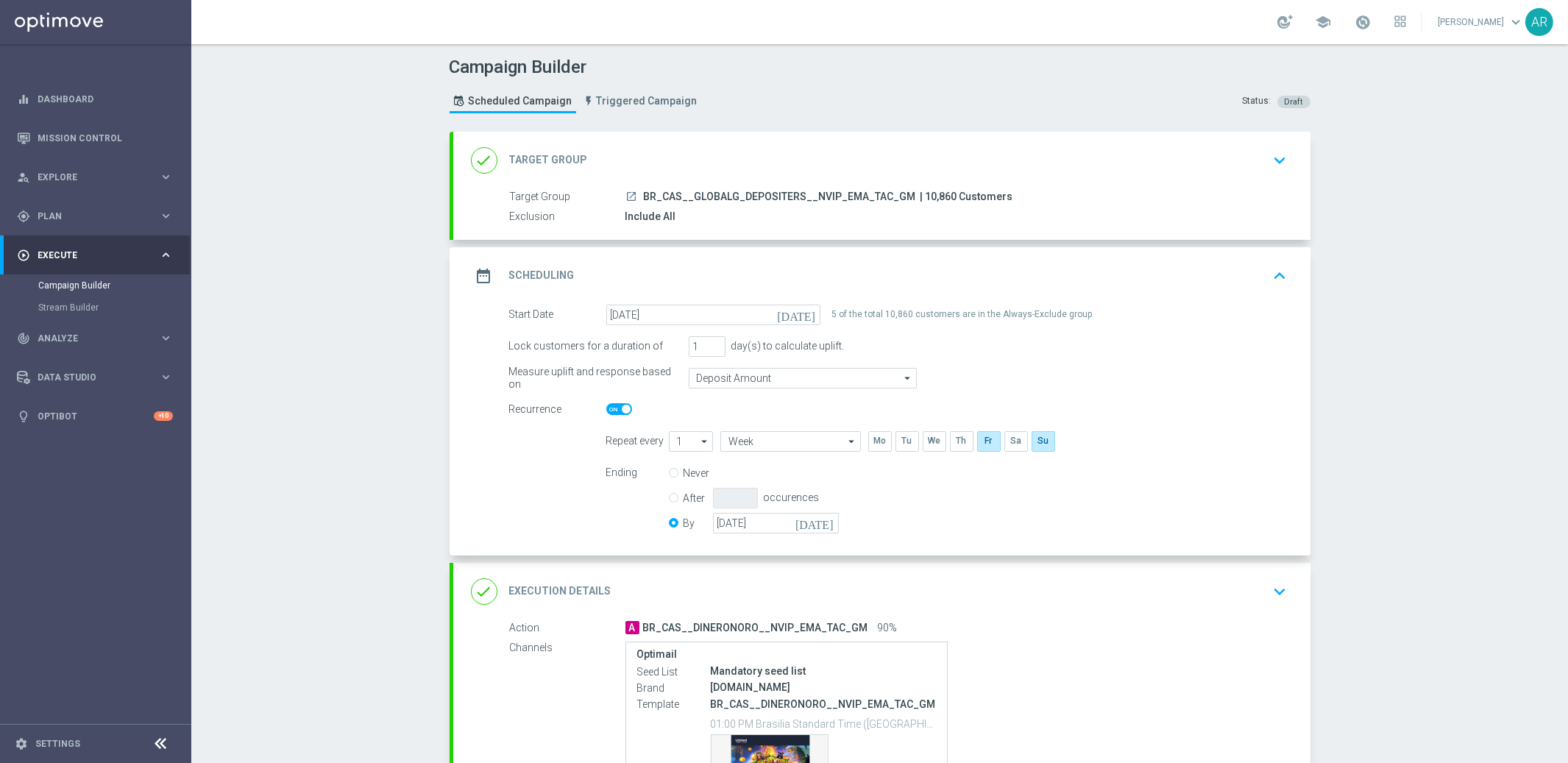
click at [533, 504] on form "Start Date [DATE] [DATE] 5 of the total 10,860 customers are in the Always-Excl…" at bounding box center [898, 422] width 778 height 234
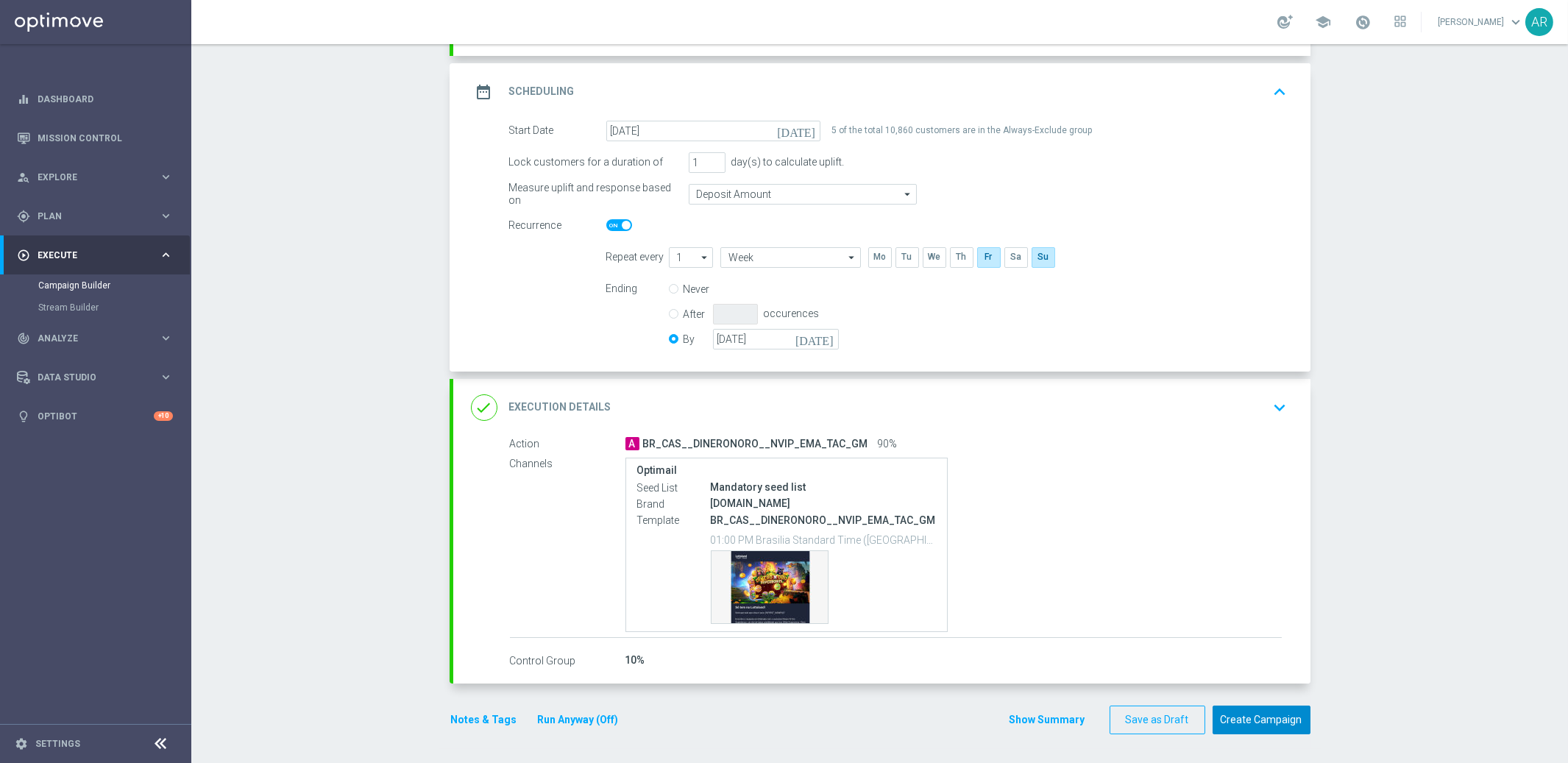
click at [1266, 724] on button "Create Campaign" at bounding box center [1261, 719] width 98 height 28
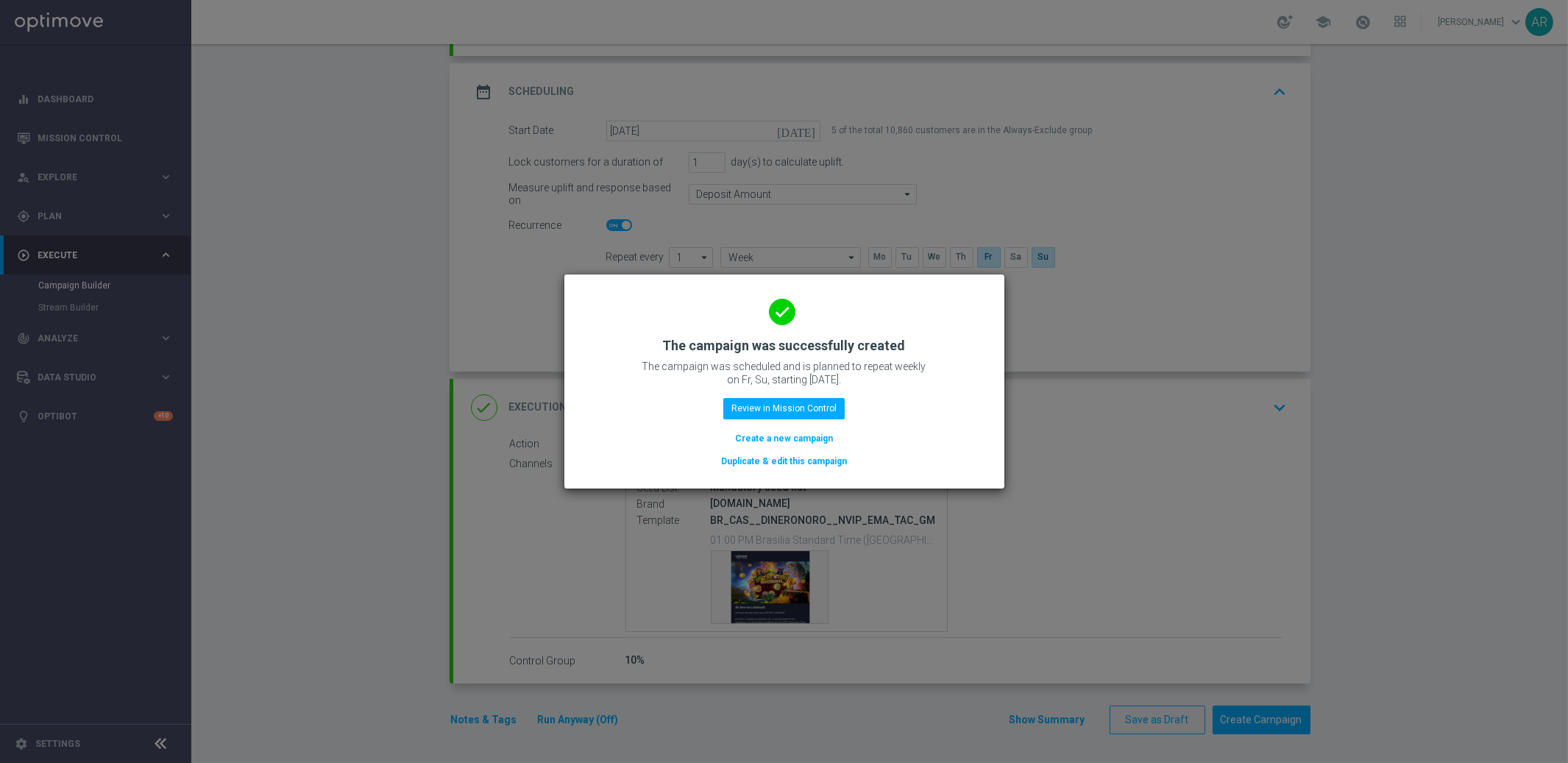
click at [797, 433] on button "Create a new campaign" at bounding box center [784, 439] width 100 height 16
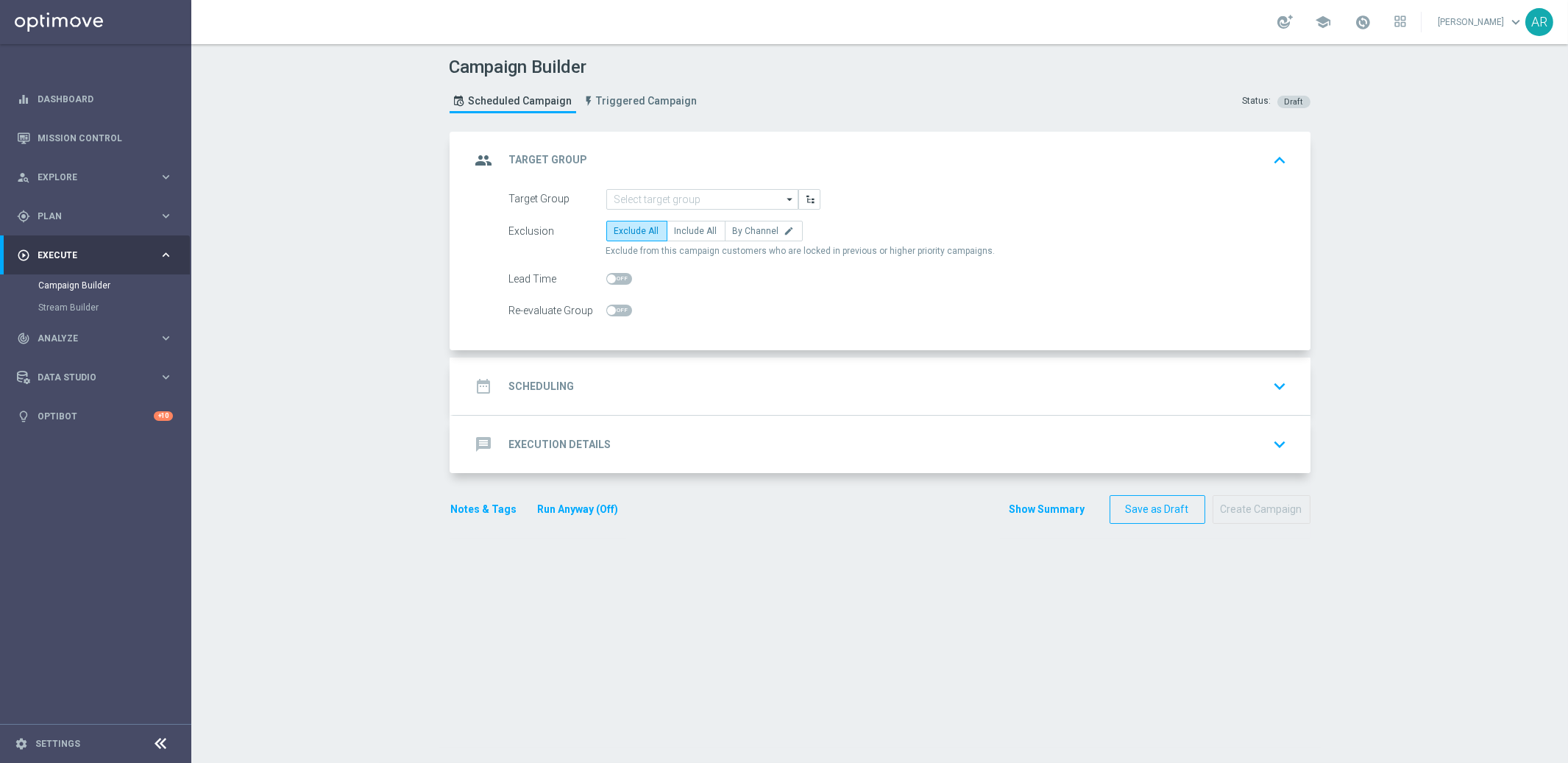
scroll to position [0, 0]
click at [693, 196] on input at bounding box center [702, 199] width 192 height 21
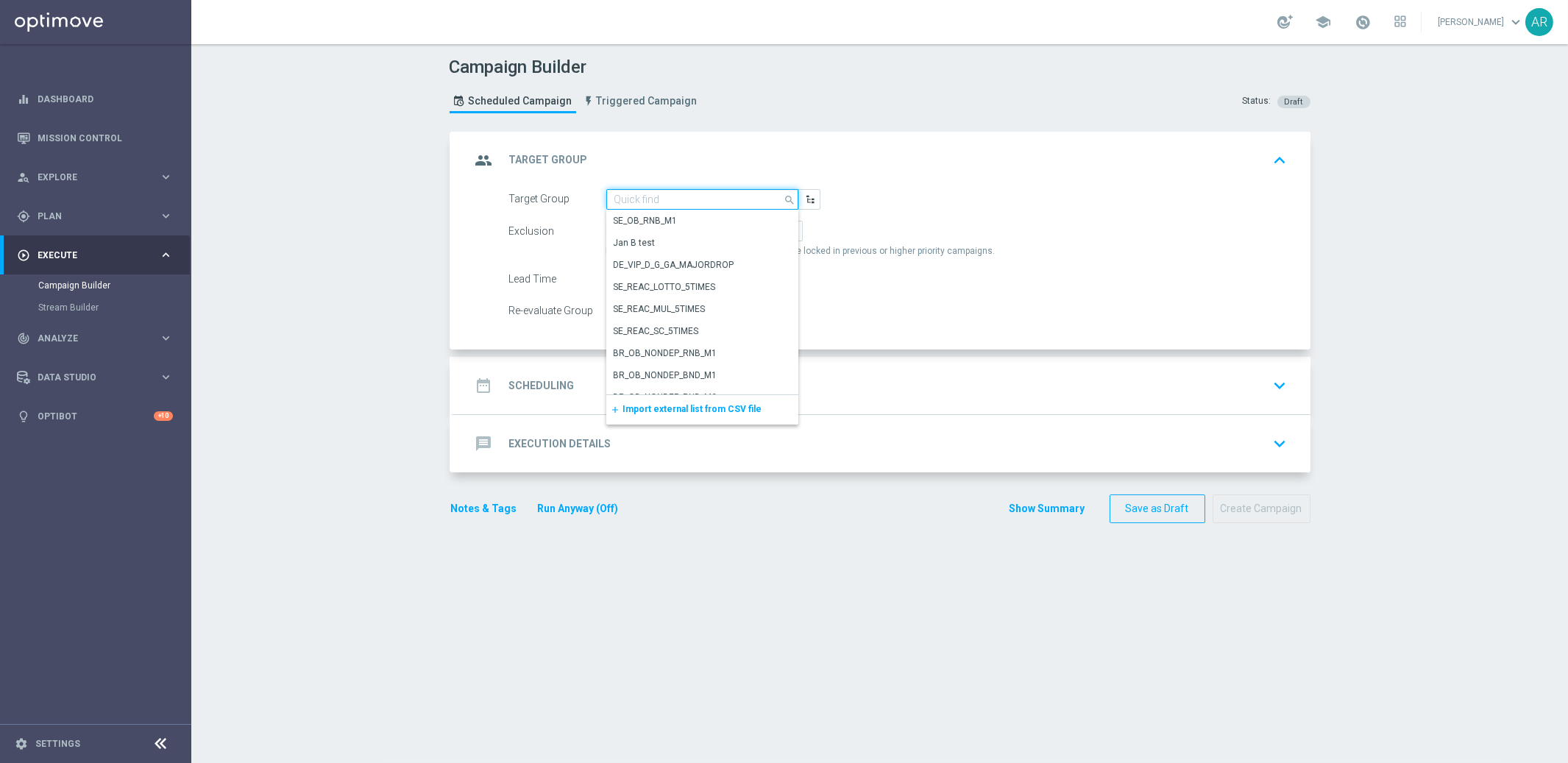
paste input "BR_CAS__GLOBALG_DEPOSITERS__NVIP_RI_TAC_GM"
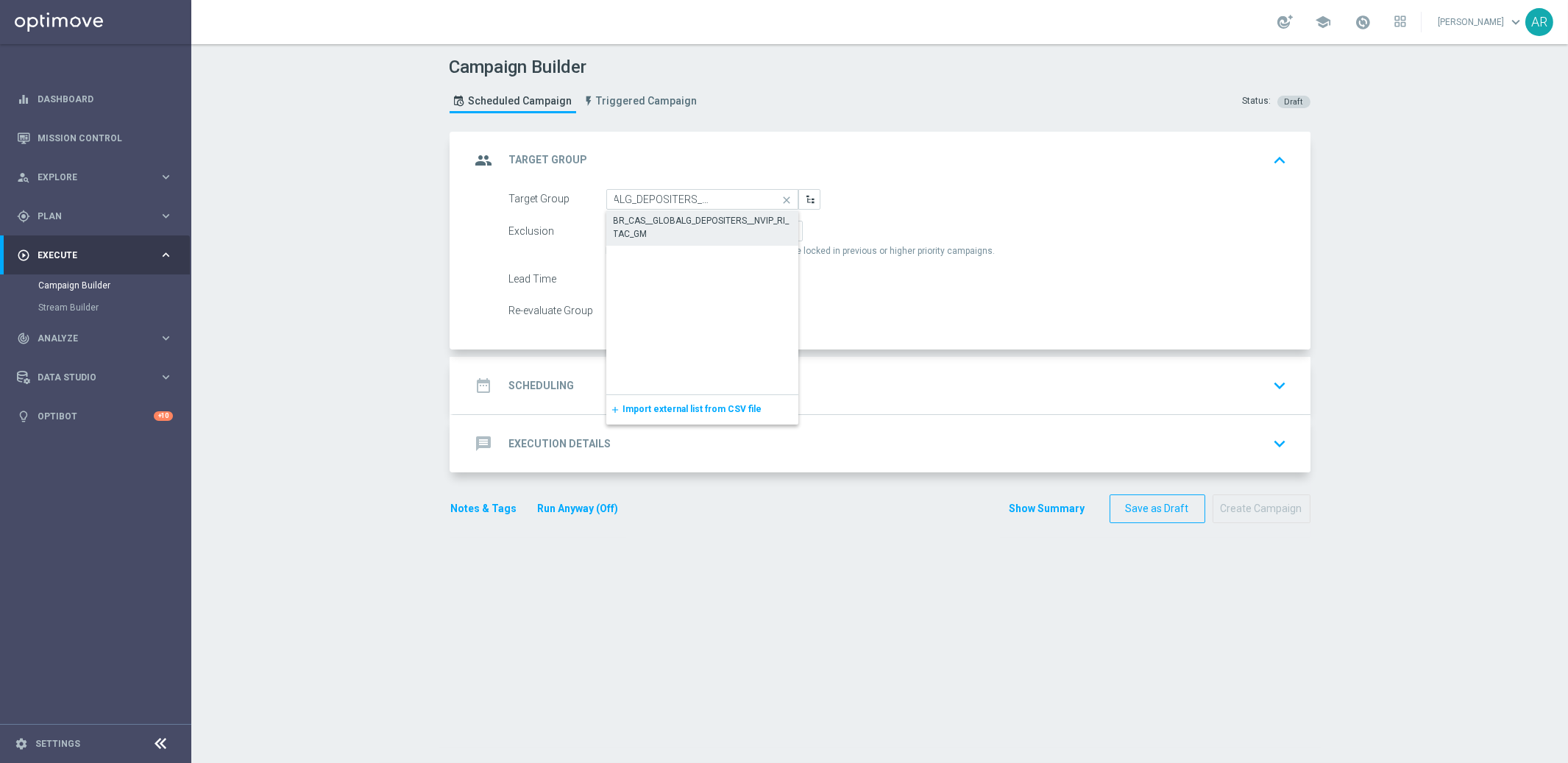
click at [709, 219] on div "BR_CAS__GLOBALG_DEPOSITERS__NVIP_RI_TAC_GM" at bounding box center [702, 227] width 178 height 26
type input "BR_CAS__GLOBALG_DEPOSITERS__NVIP_RI_TAC_GM"
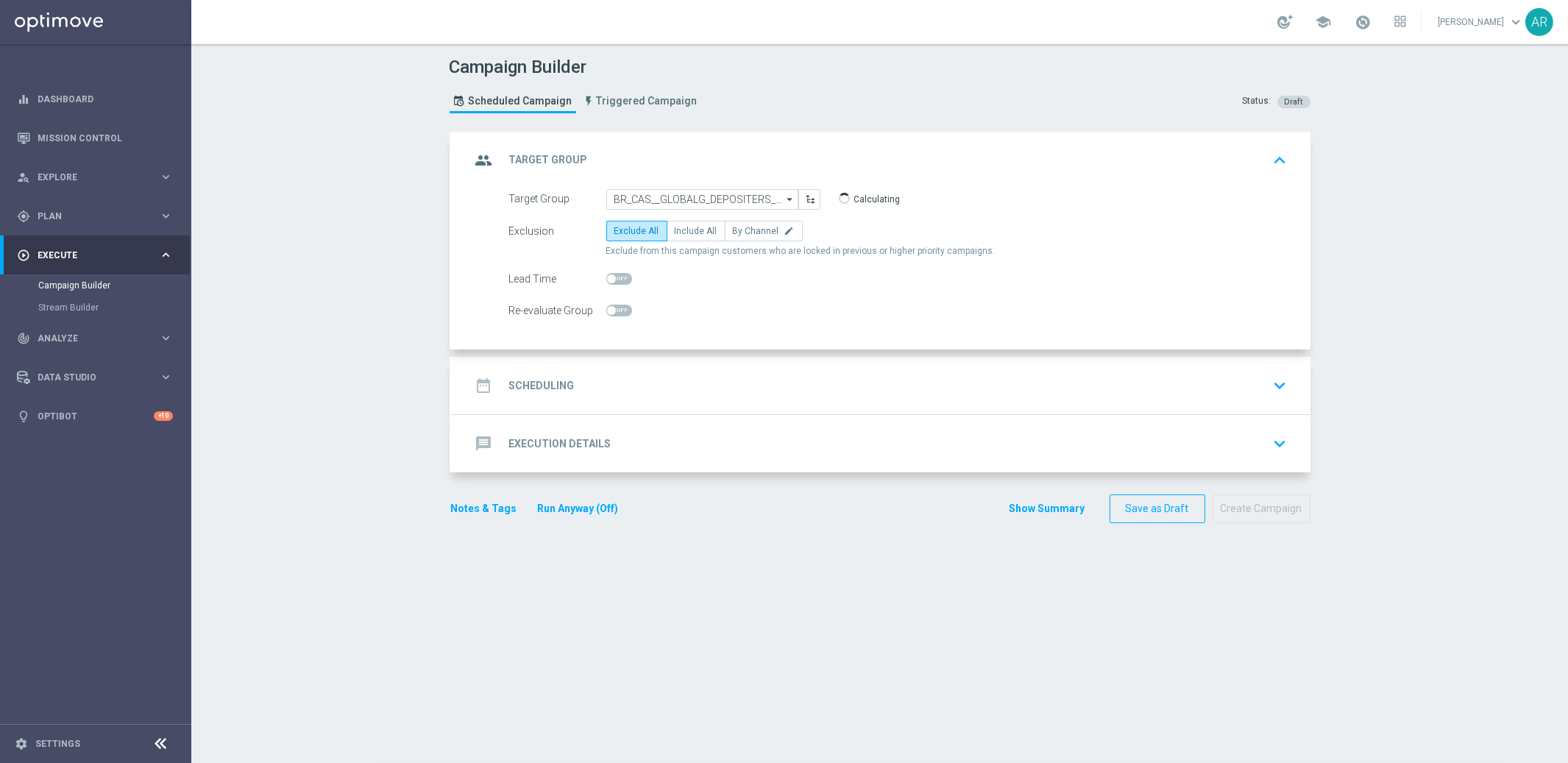
click at [709, 221] on label "Include All" at bounding box center [696, 231] width 59 height 21
click at [684, 229] on input "Include All" at bounding box center [680, 234] width 9 height 9
radio input "true"
click at [637, 368] on div "date_range Scheduling keyboard_arrow_down" at bounding box center [882, 385] width 857 height 57
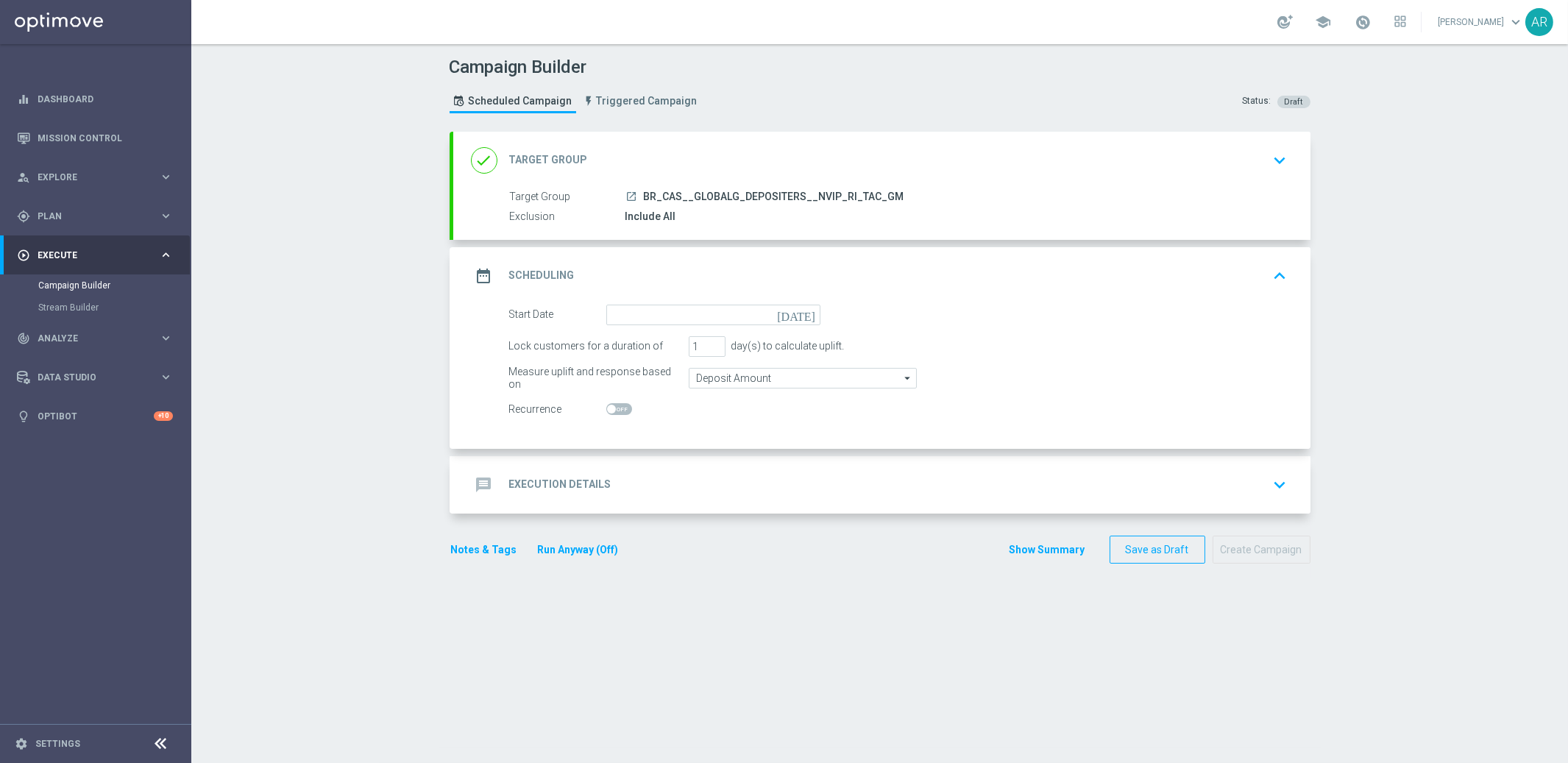
click at [808, 310] on icon "[DATE]" at bounding box center [799, 313] width 44 height 16
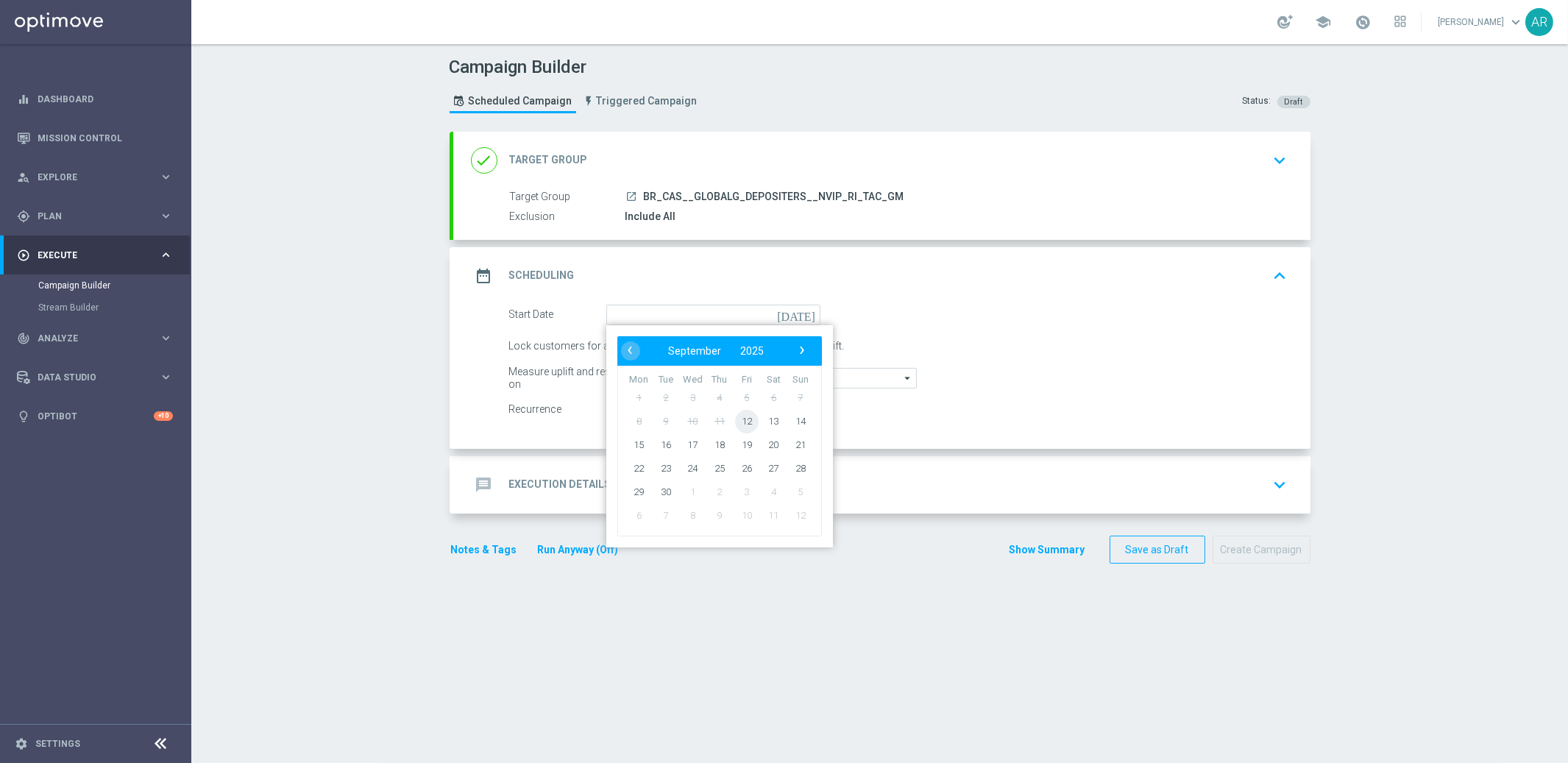
click at [745, 417] on span "12" at bounding box center [746, 421] width 24 height 24
type input "[DATE]"
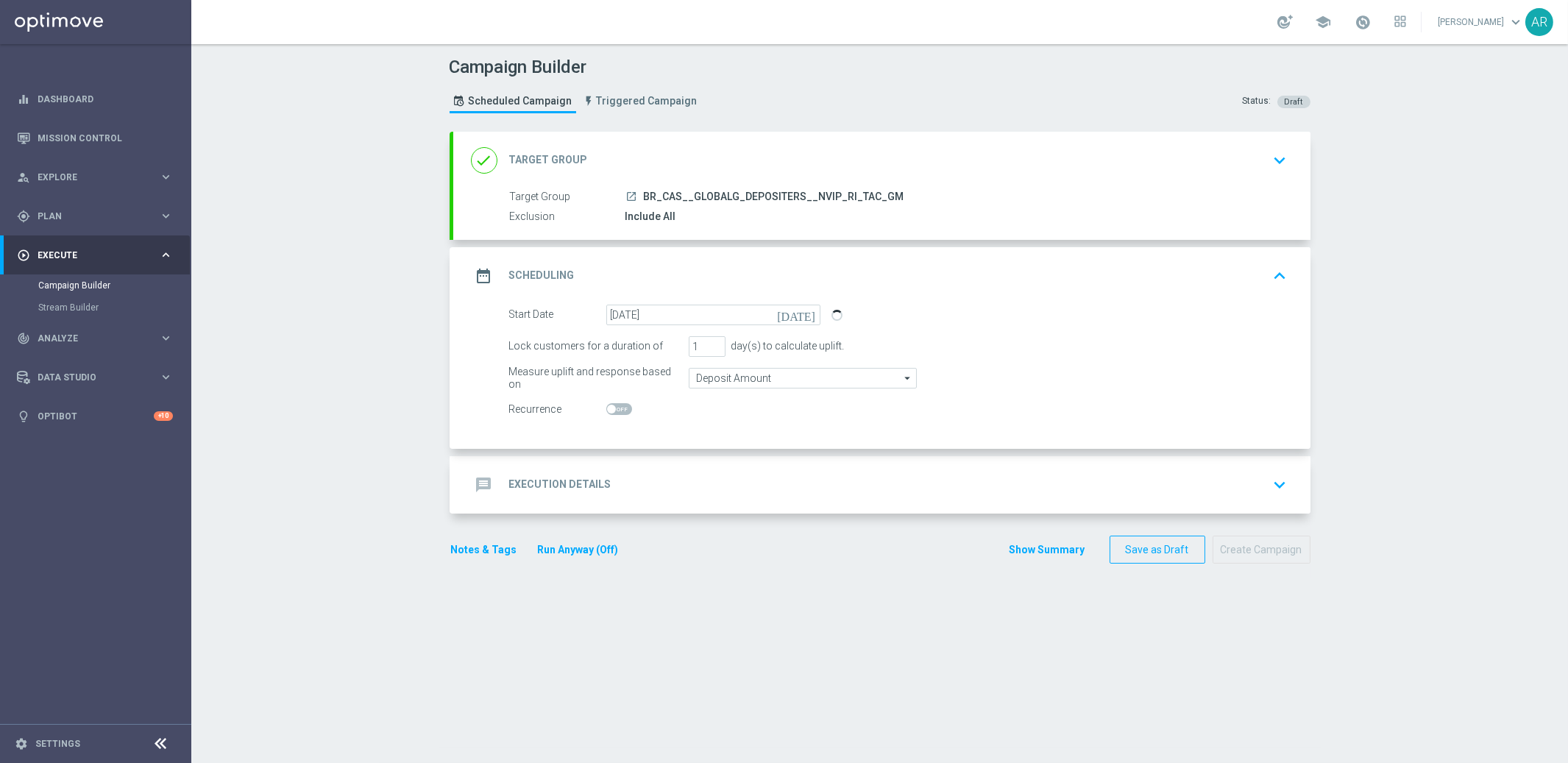
click at [588, 491] on div "message Execution Details" at bounding box center [541, 485] width 140 height 26
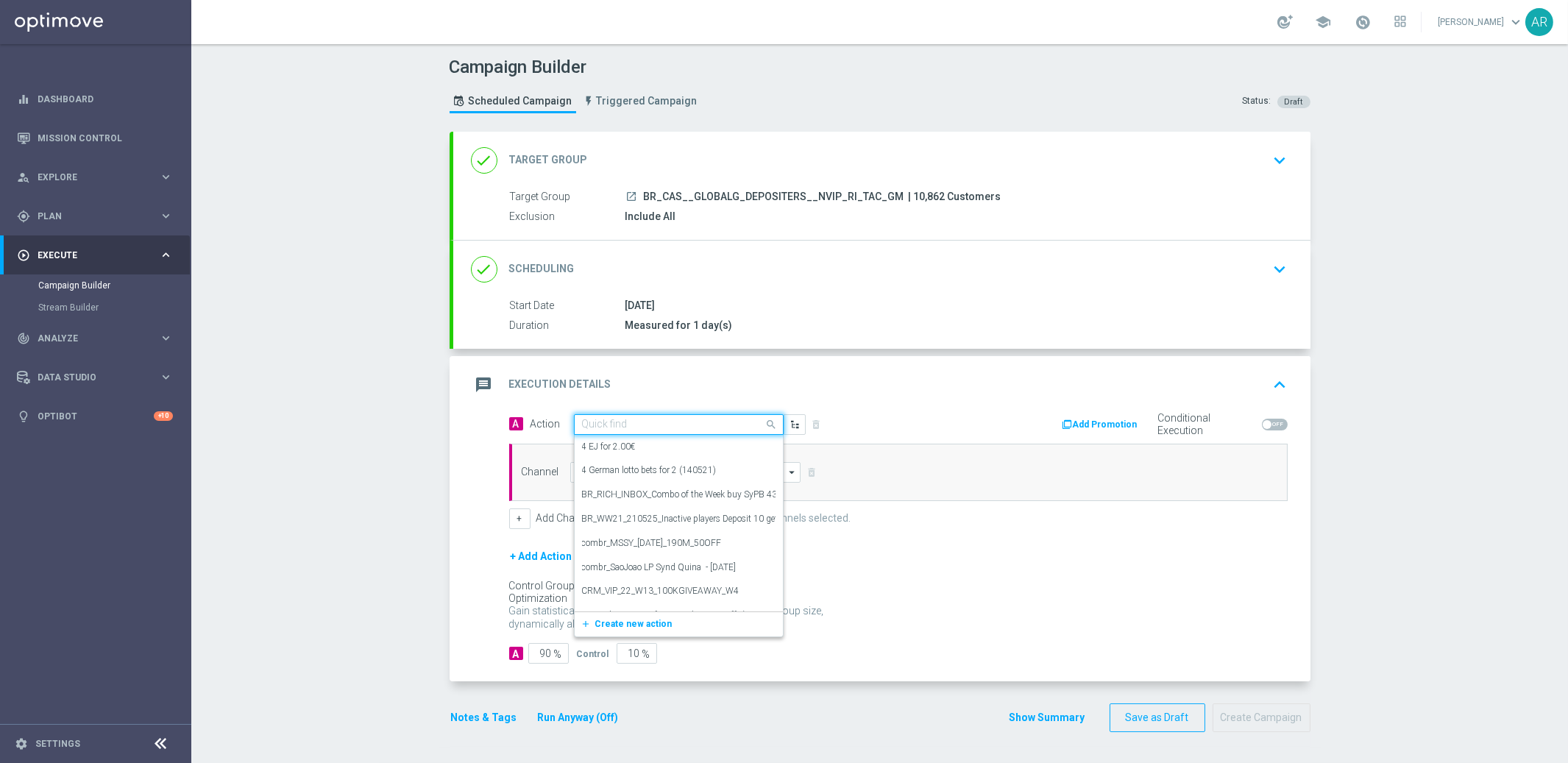
click at [711, 424] on input "text" at bounding box center [664, 425] width 164 height 13
paste input "BR_CAS__DINERONORO__NVIP_RI_TAC_GM"
type input "BR_CAS__DINERONORO__NVIP_RI_TAC_GM"
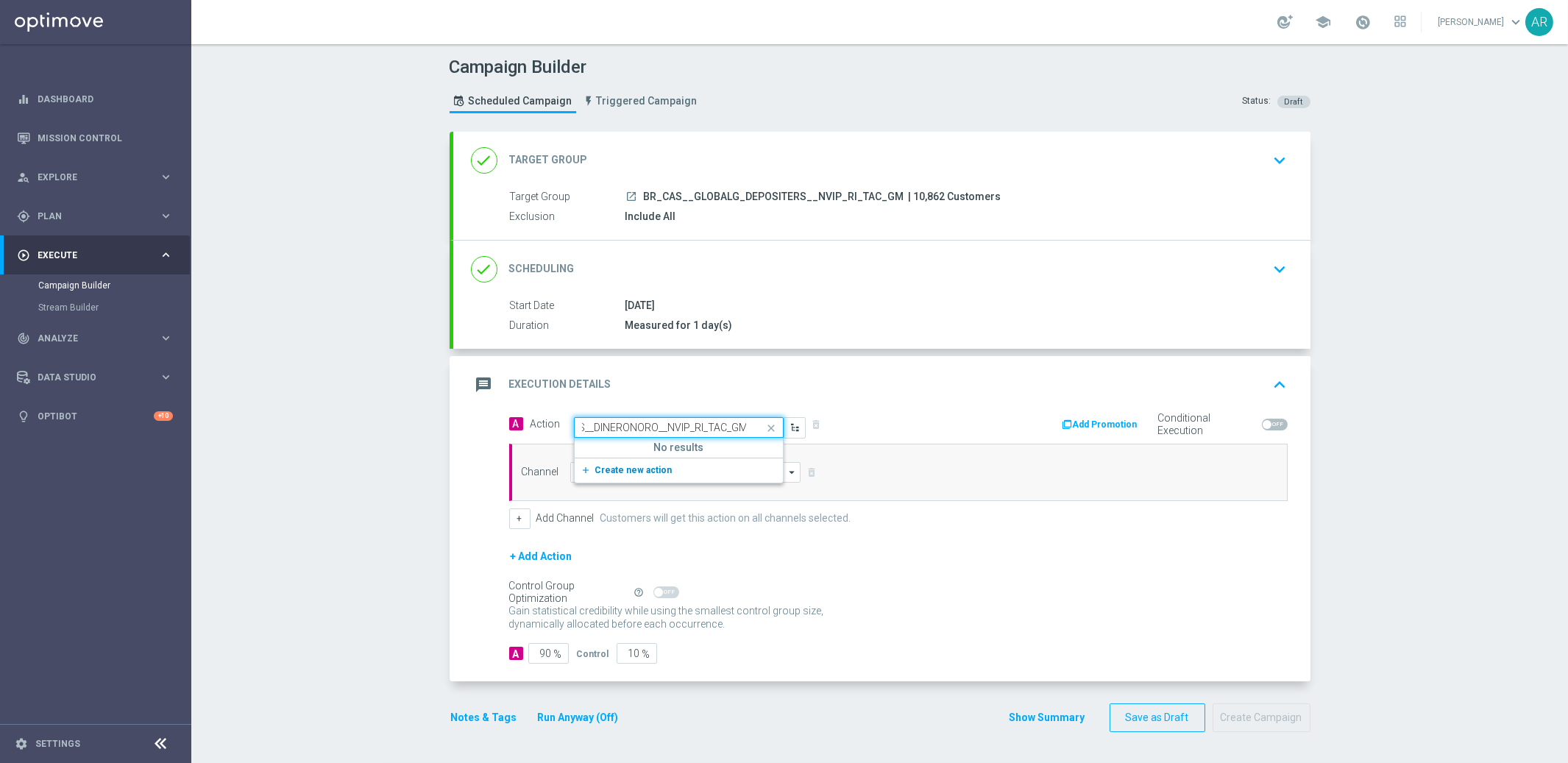
click at [658, 467] on span "Create new action" at bounding box center [633, 470] width 78 height 10
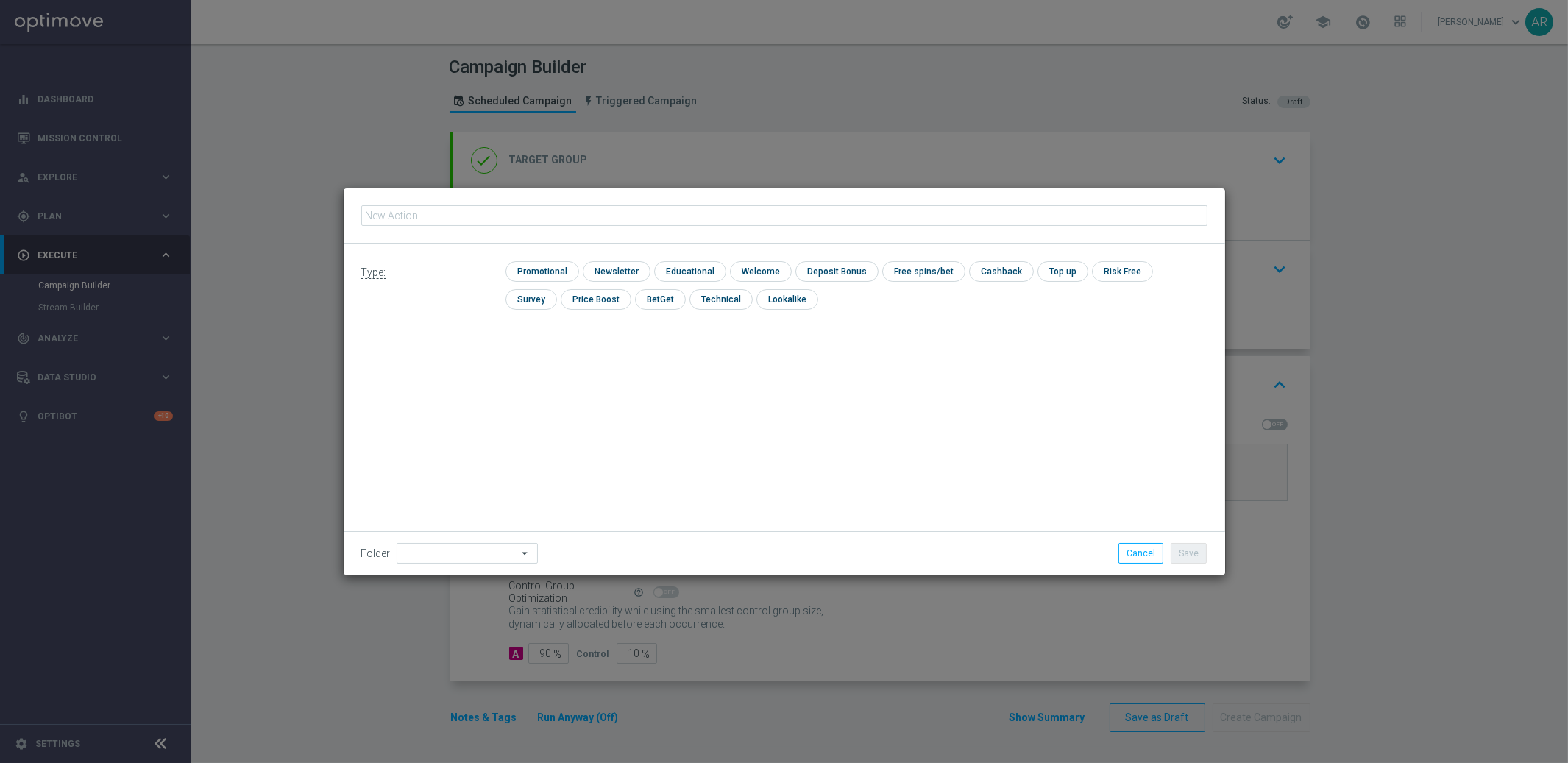
click at [517, 215] on input "text" at bounding box center [784, 215] width 846 height 21
type input "BR_CAS__DINERONORO__NVIP_RI_TAC_GM"
click at [549, 271] on input "checkbox" at bounding box center [540, 271] width 70 height 20
checkbox input "true"
click at [1196, 557] on button "Save" at bounding box center [1189, 553] width 36 height 21
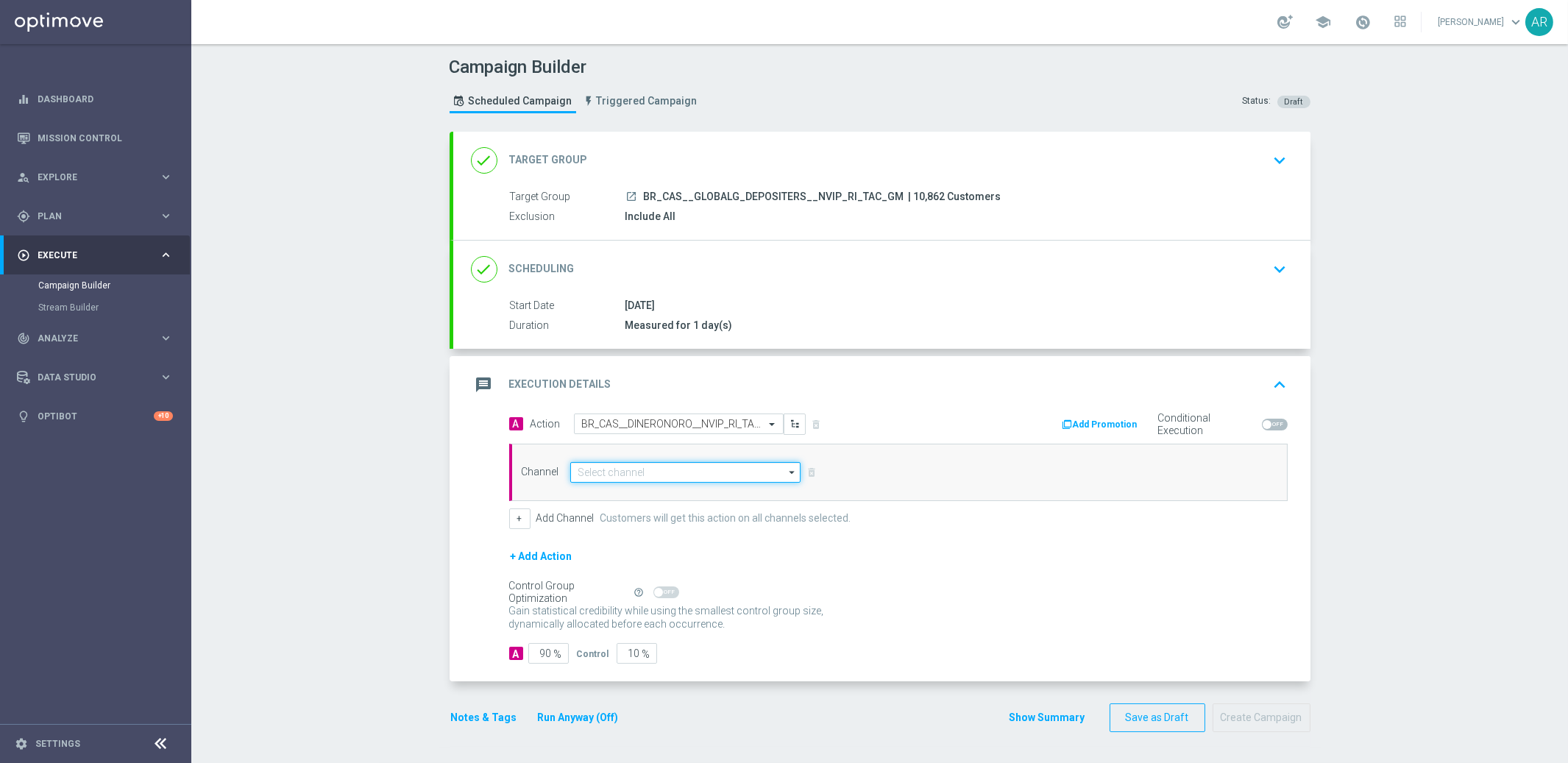
click at [643, 473] on input at bounding box center [685, 472] width 231 height 21
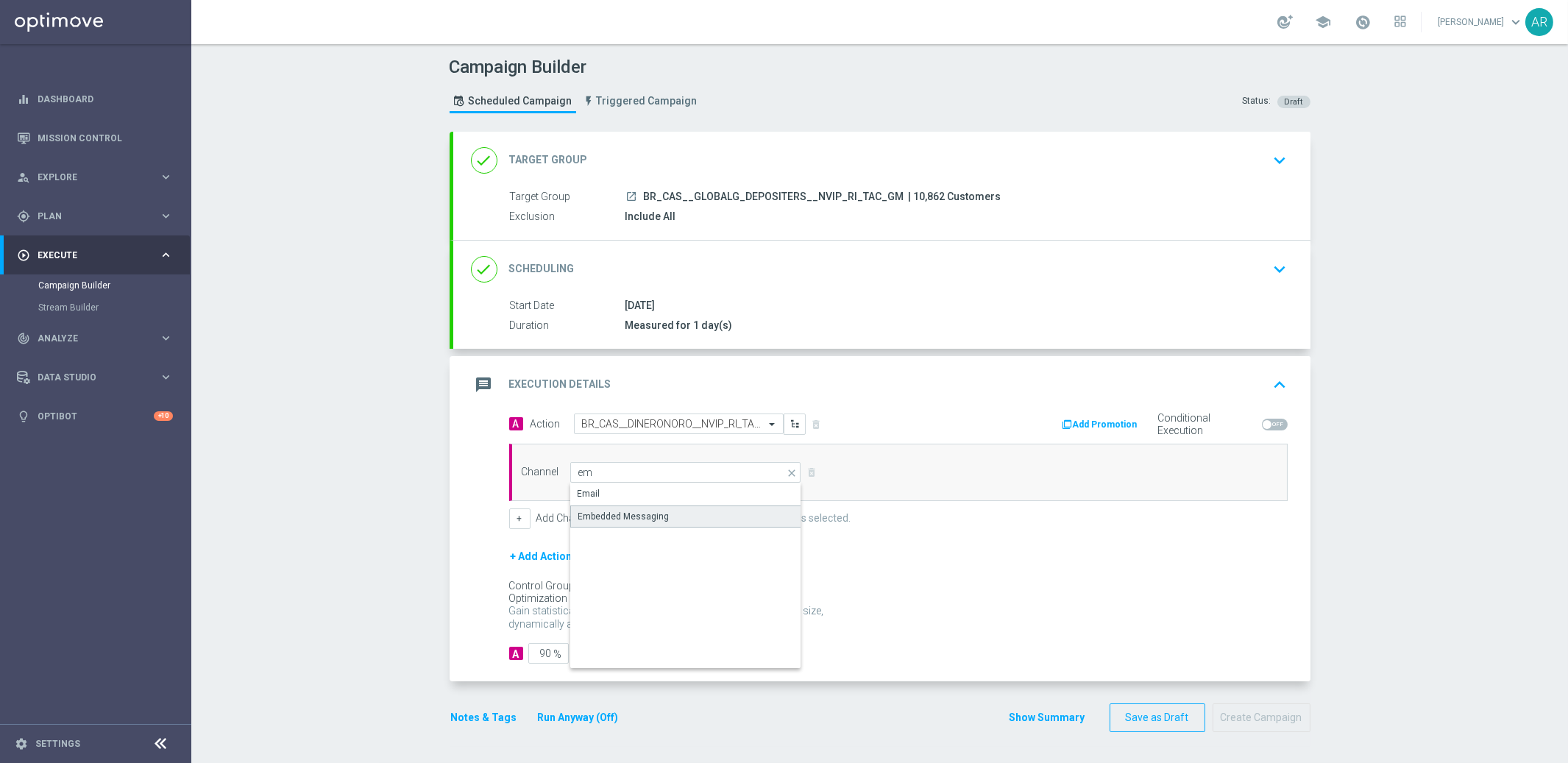
click at [639, 515] on div "Embedded Messaging" at bounding box center [624, 517] width 91 height 14
type input "Embedded Messaging"
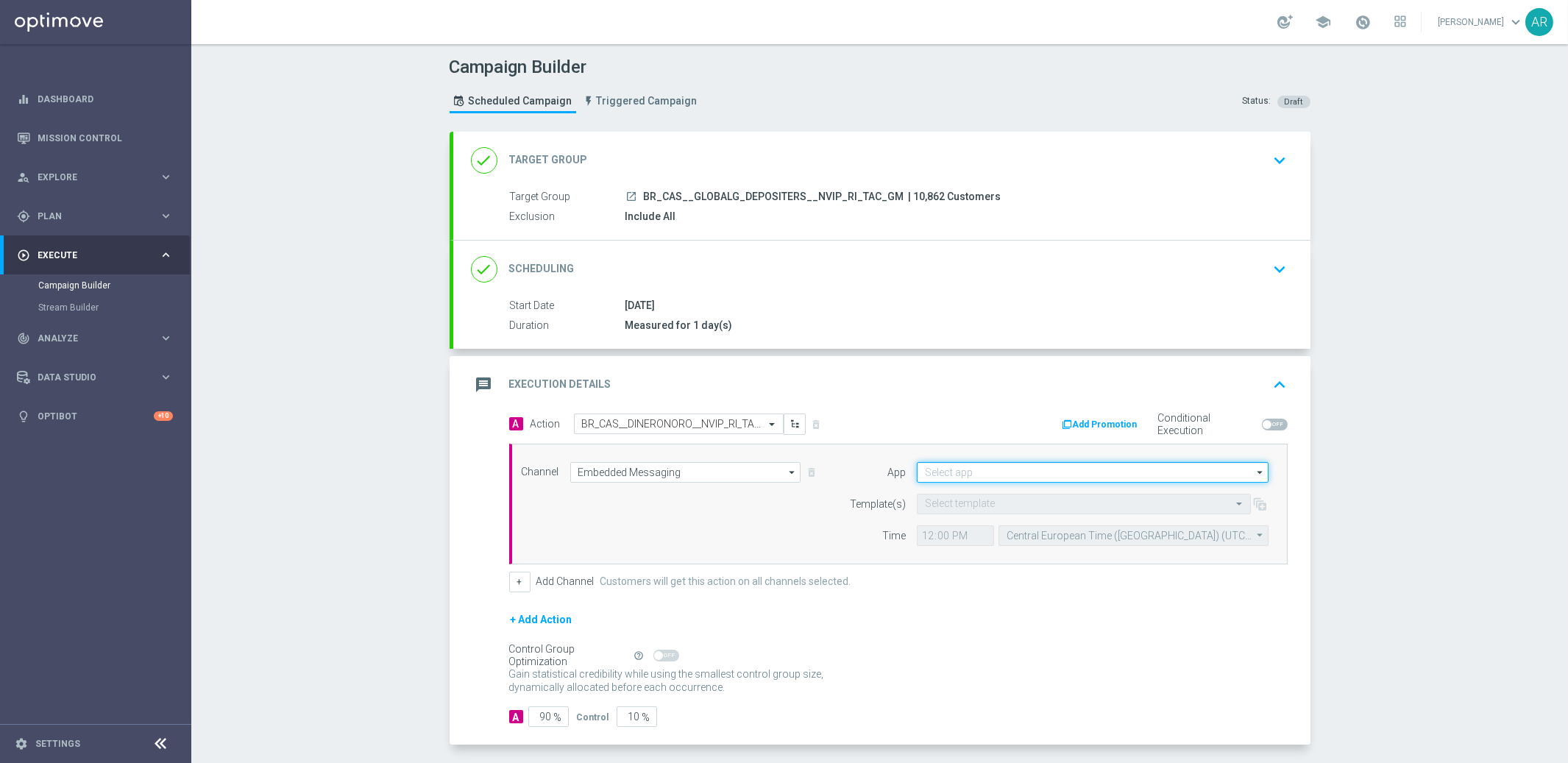
click at [952, 472] on input at bounding box center [1092, 472] width 351 height 21
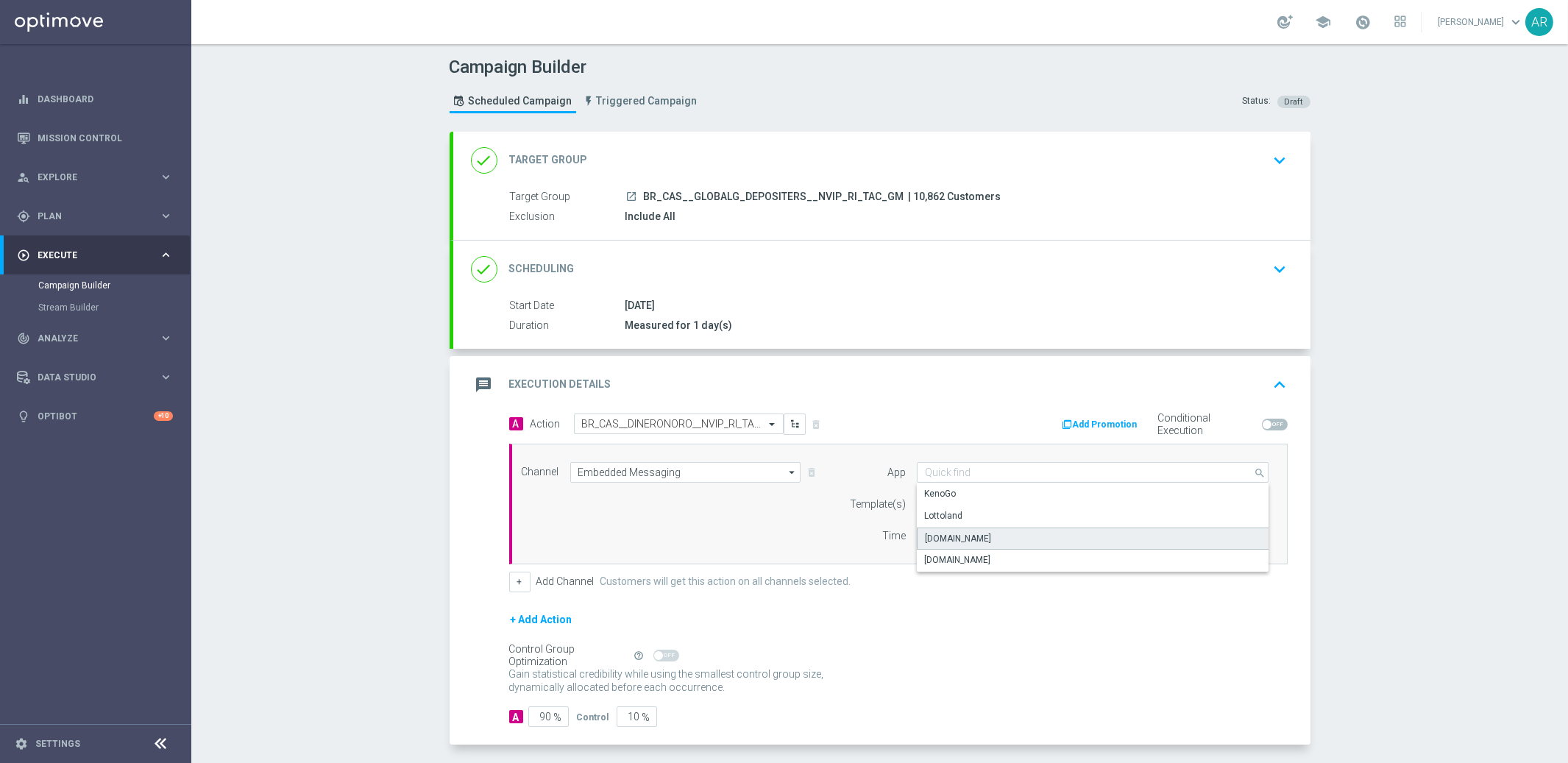
click at [1012, 542] on div "[DOMAIN_NAME]" at bounding box center [1093, 538] width 352 height 22
type input "[DOMAIN_NAME]"
click at [960, 501] on input "text" at bounding box center [1069, 505] width 288 height 13
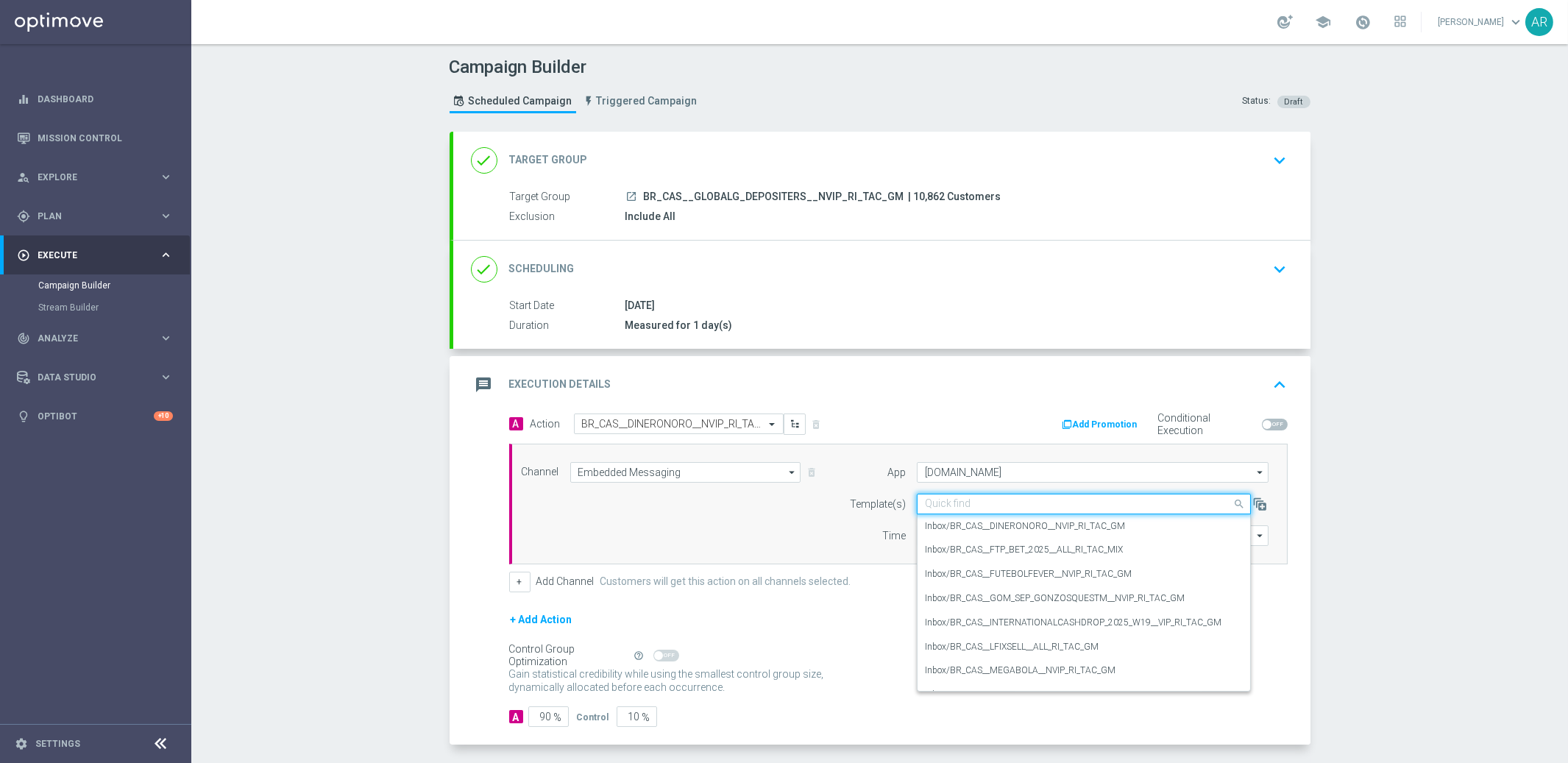
paste input "BR_CAS__DINERONORO__NVIP_RI_TAC_GM"
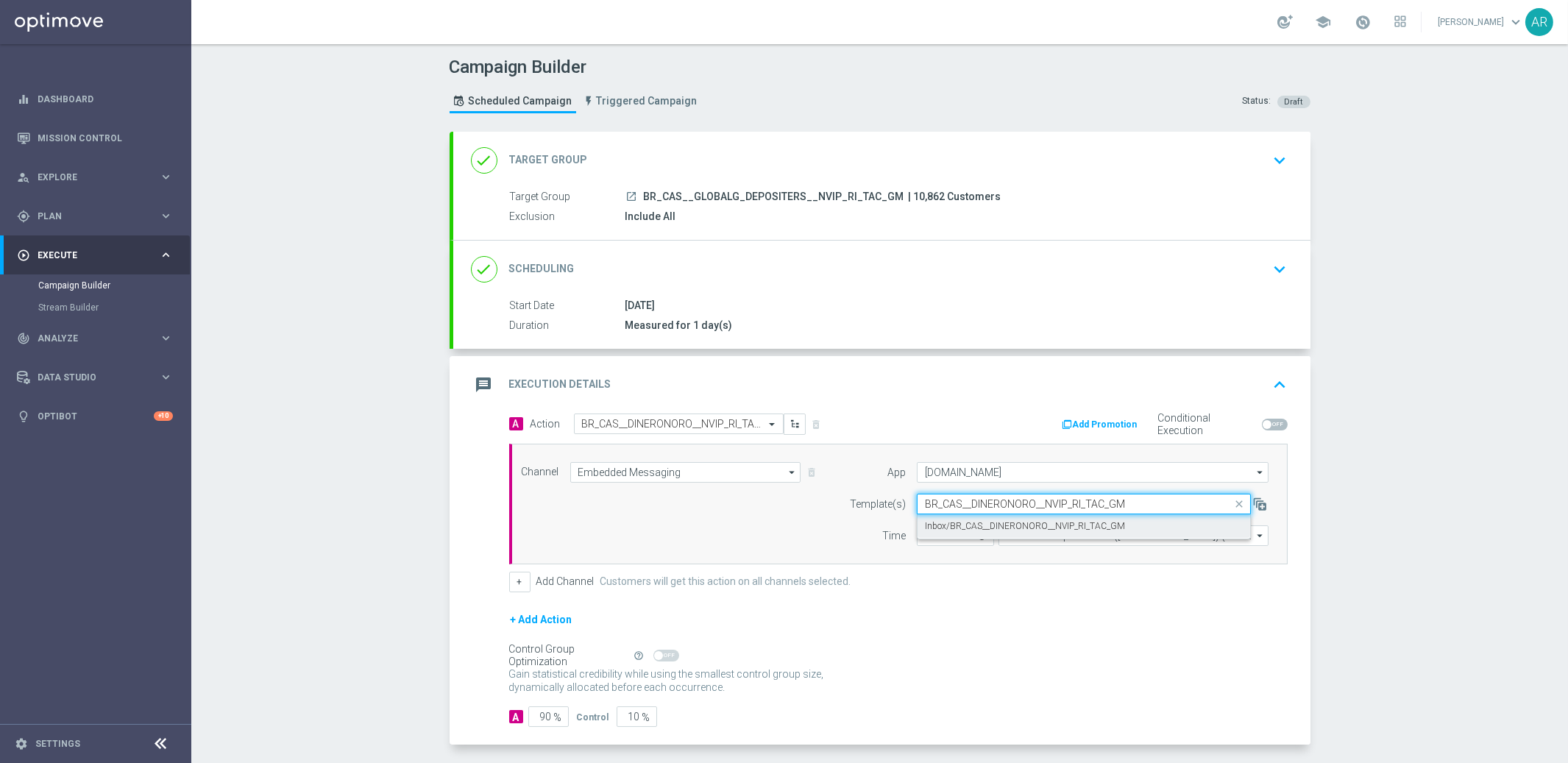
click at [994, 526] on label "Inbox/BR_CAS__DINERONORO__NVIP_RI_TAC_GM" at bounding box center [1024, 527] width 200 height 13
type input "BR_CAS__DINERONORO__NVIP_RI_TAC_GM"
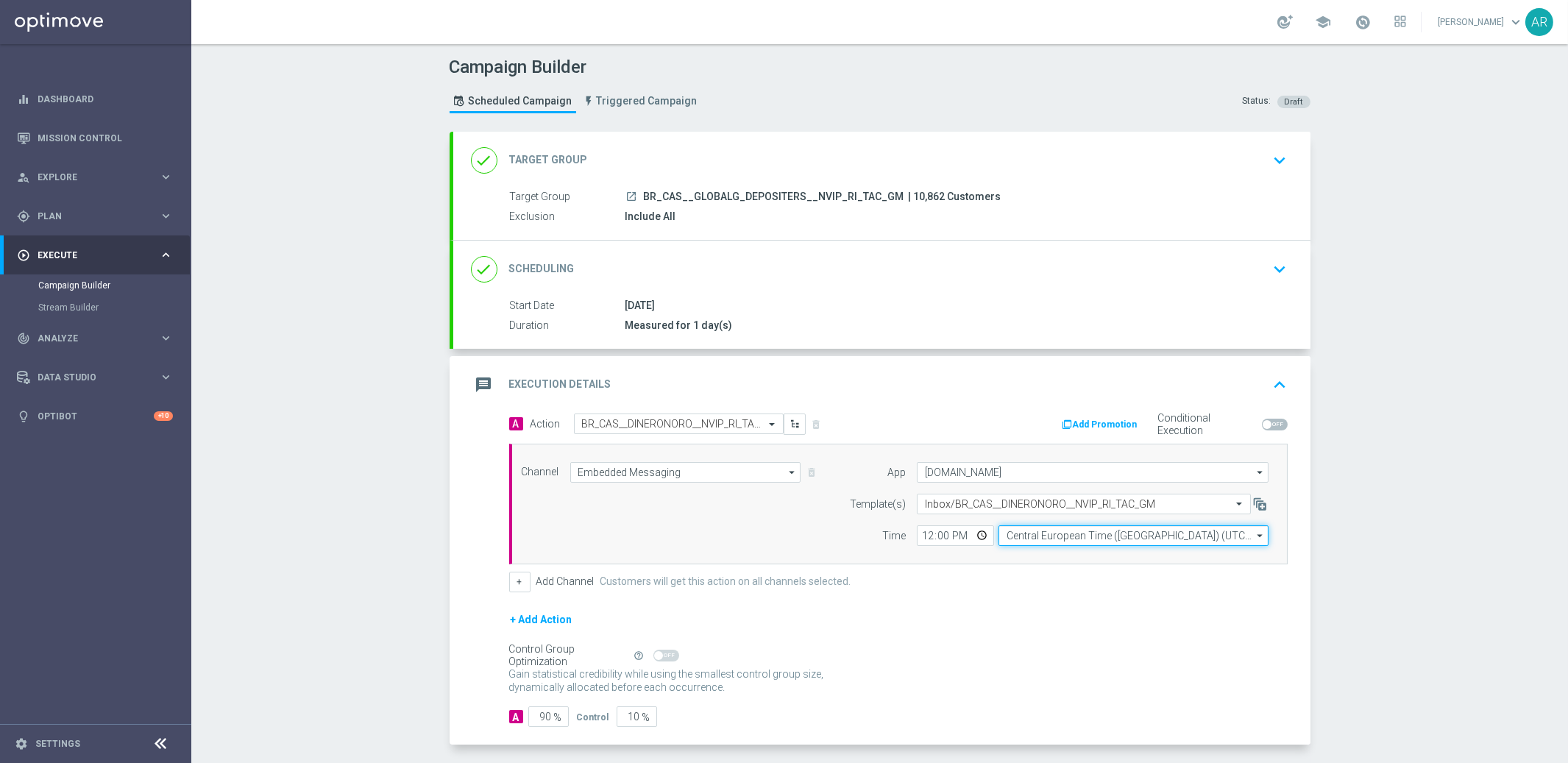
click at [1036, 533] on input "Central European Time ([GEOGRAPHIC_DATA]) (UTC +02:00)" at bounding box center [1133, 536] width 270 height 21
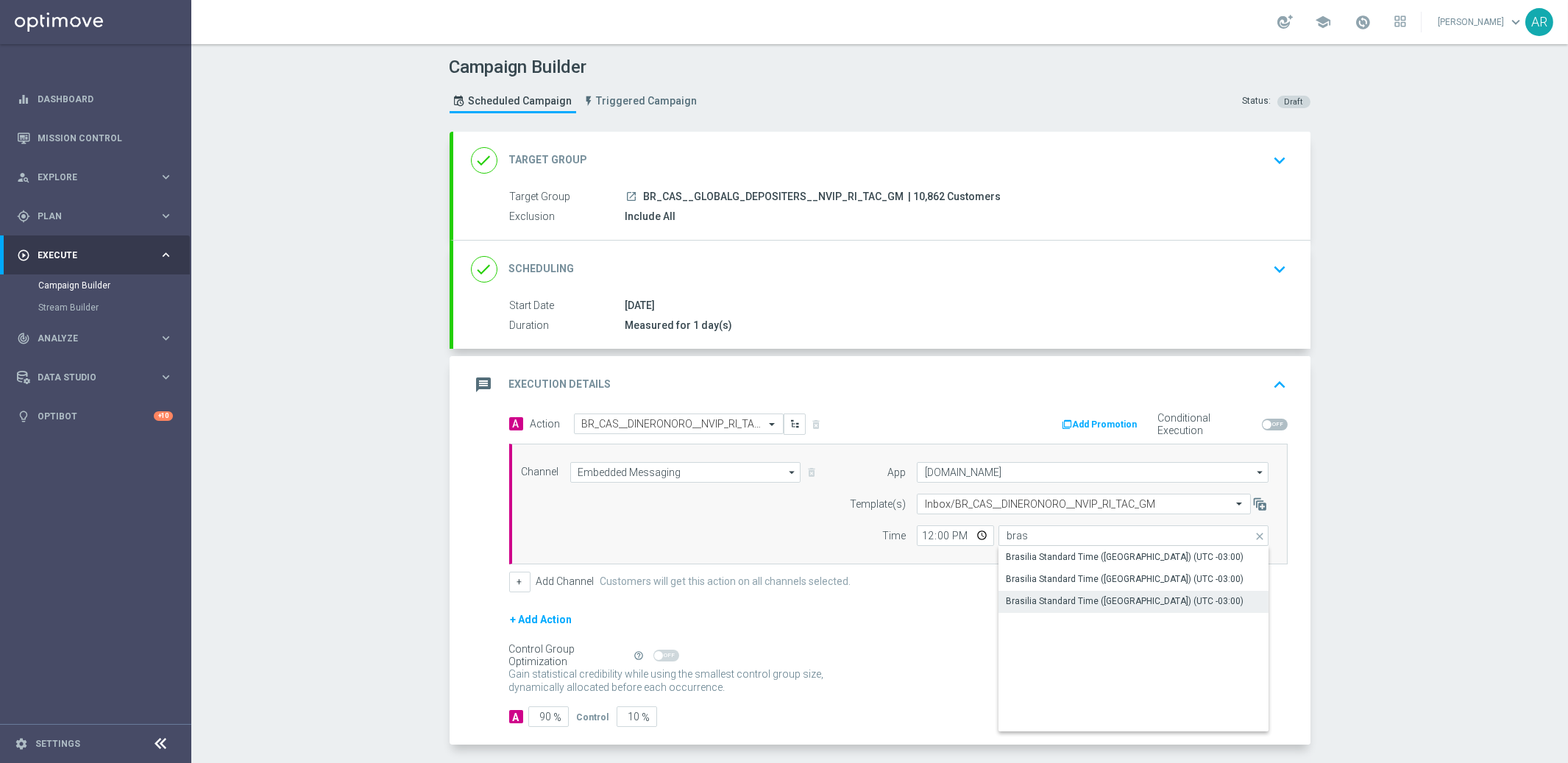
click at [1135, 605] on div "Brasilia Standard Time ([GEOGRAPHIC_DATA]) (UTC -03:00)" at bounding box center [1124, 601] width 237 height 14
type input "Brasilia Standard Time ([GEOGRAPHIC_DATA]) (UTC -03:00)"
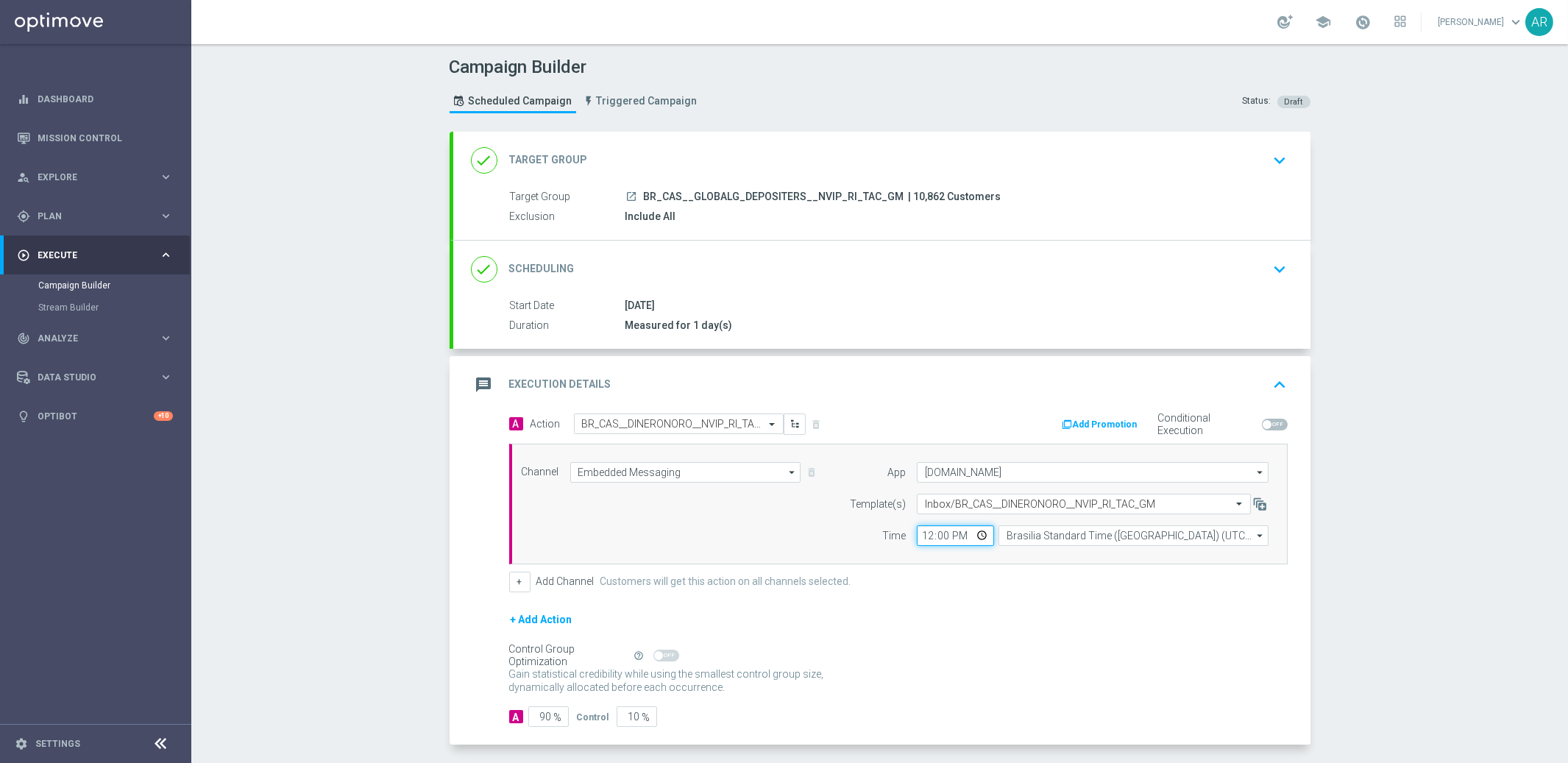
click at [979, 538] on input "12:00" at bounding box center [955, 536] width 78 height 21
type input "13:00"
click at [896, 628] on div "+ Add Action" at bounding box center [898, 629] width 778 height 37
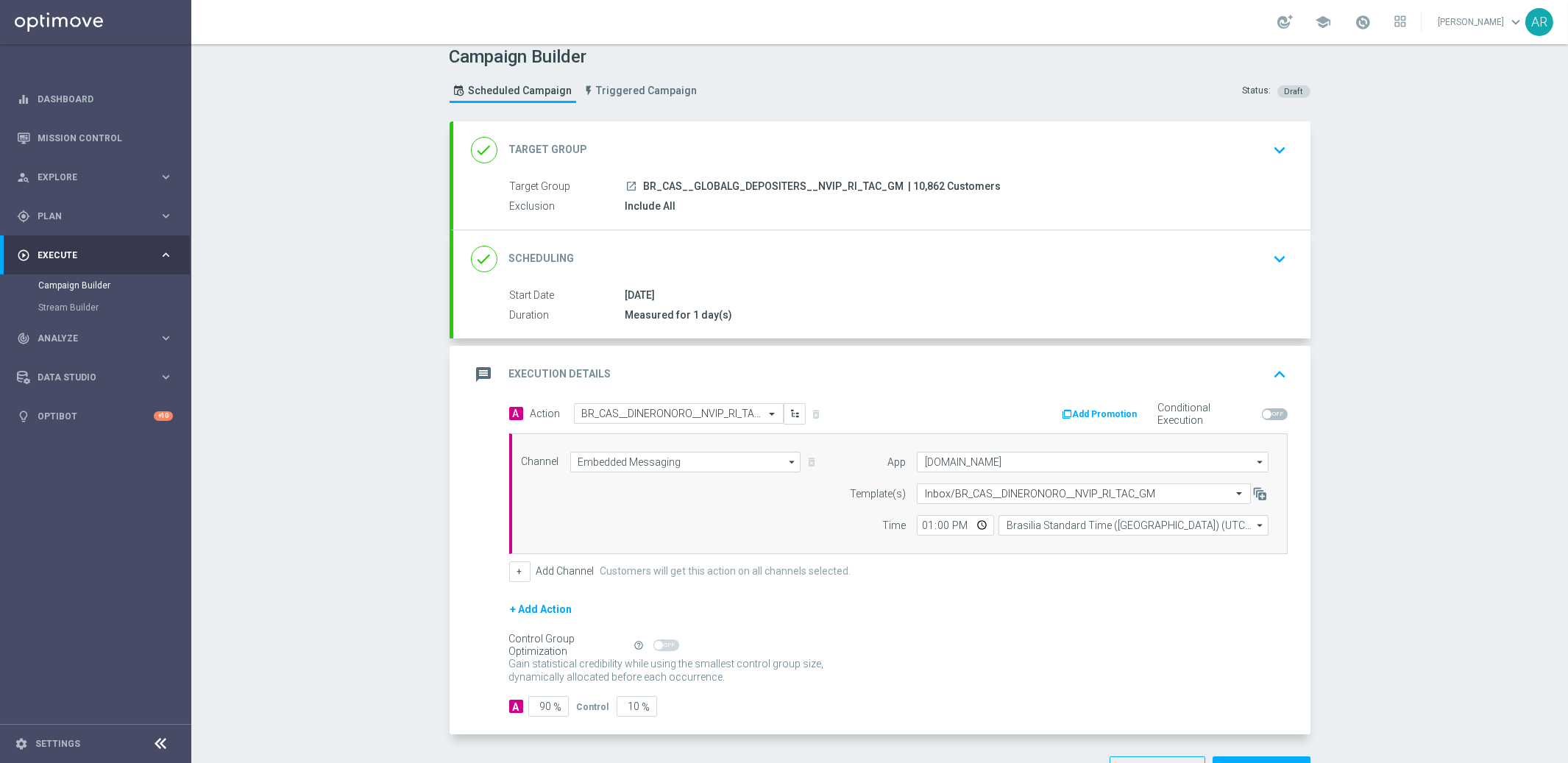
scroll to position [13, 0]
click at [1049, 287] on div "[DATE]" at bounding box center [953, 293] width 656 height 15
click at [1287, 249] on icon "keyboard_arrow_down" at bounding box center [1280, 256] width 22 height 22
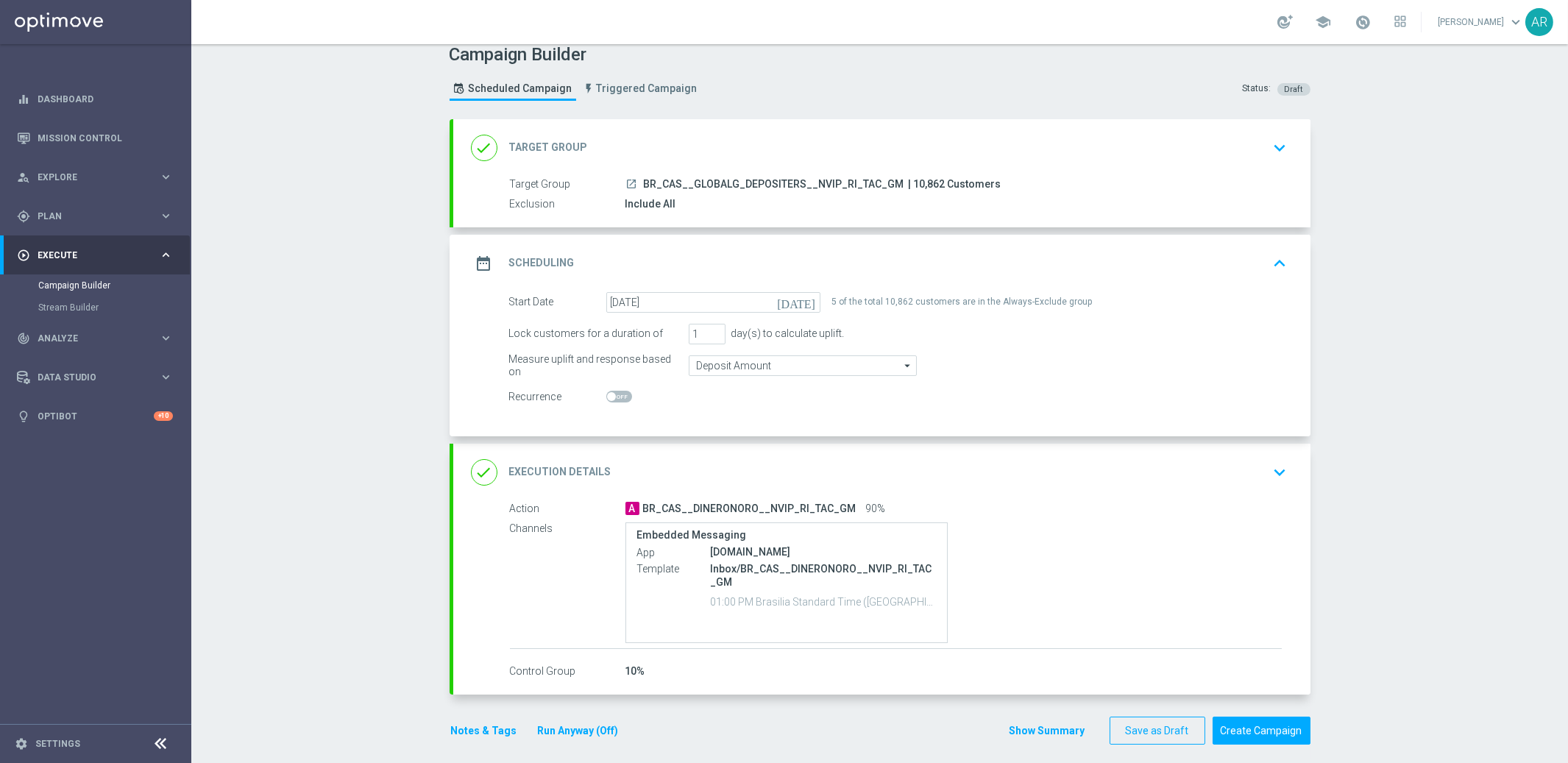
click at [616, 395] on span at bounding box center [619, 396] width 26 height 12
click at [616, 395] on input "checkbox" at bounding box center [619, 396] width 26 height 12
checkbox input "true"
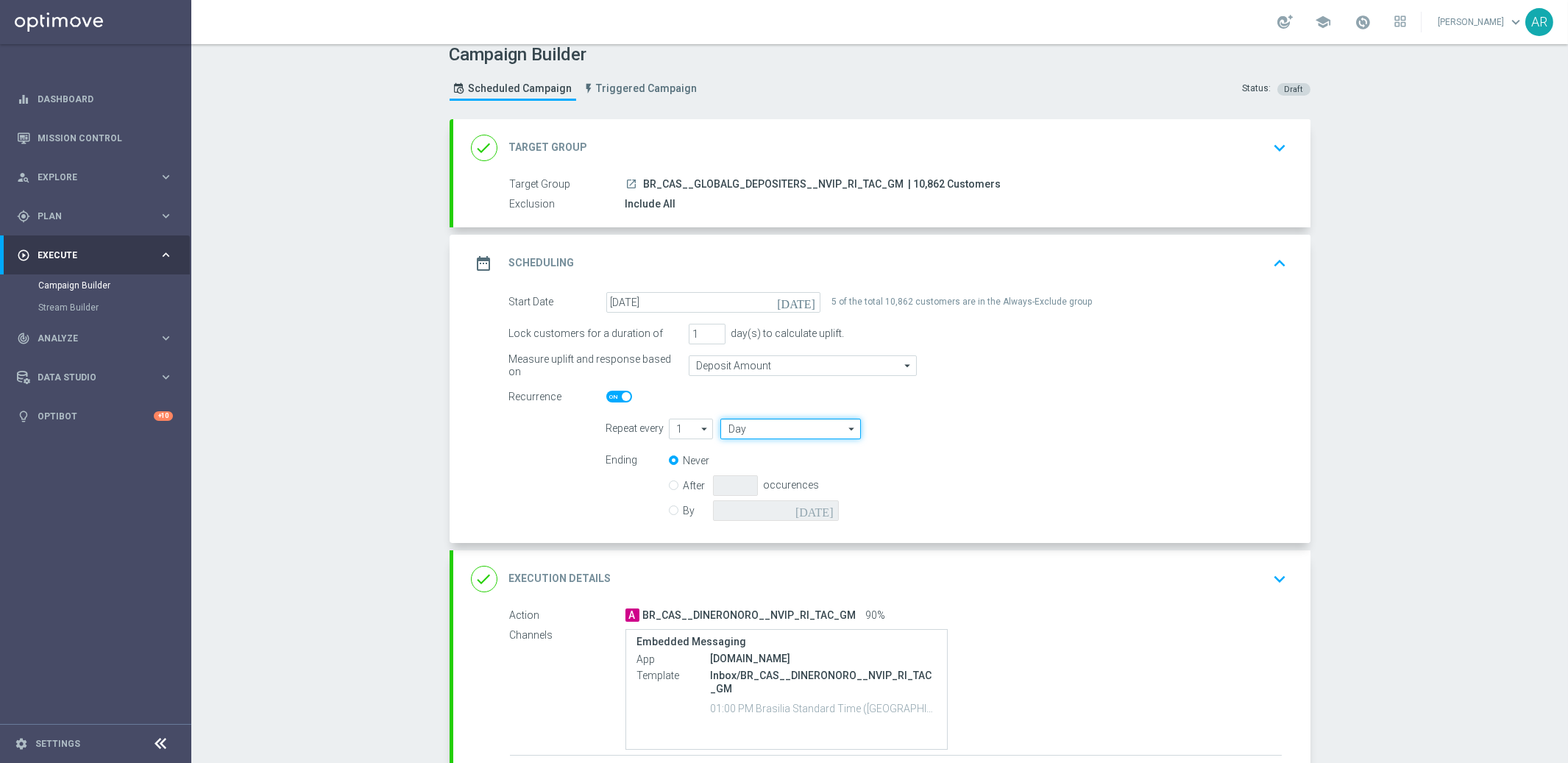
click at [789, 428] on input "Day" at bounding box center [790, 429] width 140 height 21
click at [798, 469] on div "Week" at bounding box center [785, 472] width 130 height 21
type input "Week"
click at [1045, 430] on input "checkbox" at bounding box center [1043, 429] width 22 height 20
checkbox input "true"
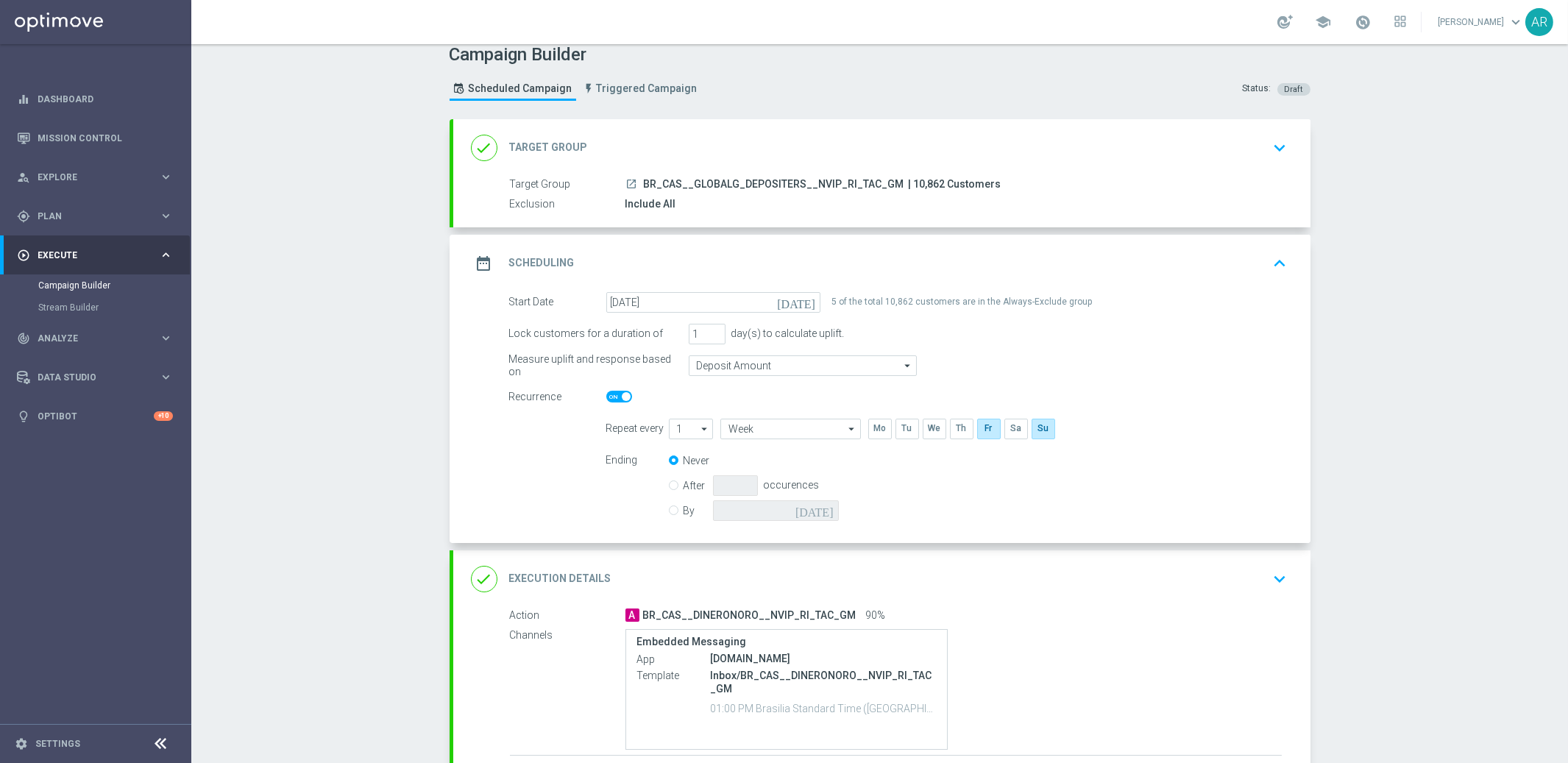
click at [674, 507] on input "By" at bounding box center [673, 508] width 9 height 9
radio input "true"
radio input "false"
click at [828, 512] on icon "[DATE]" at bounding box center [817, 508] width 44 height 16
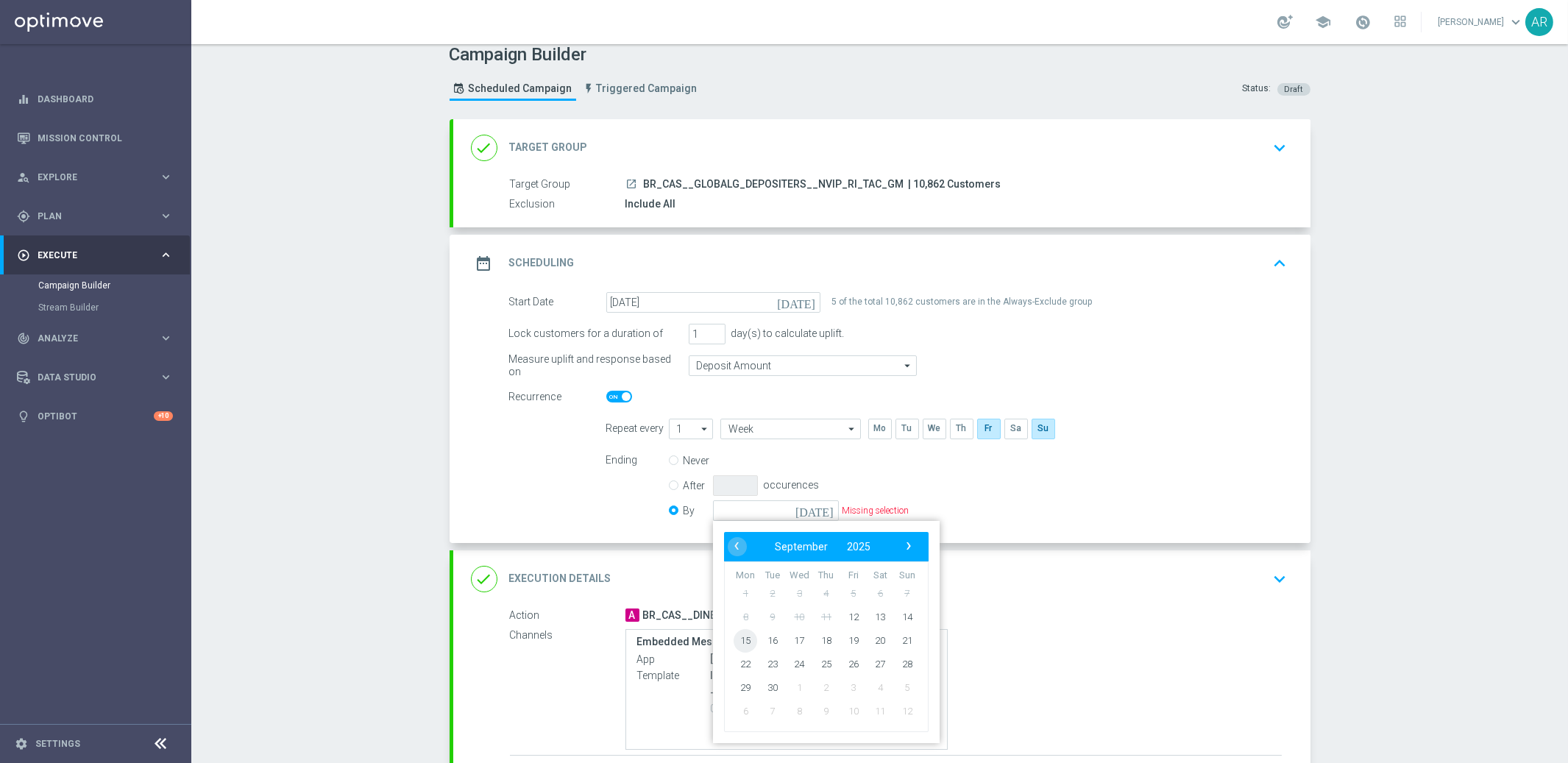
click at [745, 640] on span "15" at bounding box center [745, 641] width 24 height 24
type input "[DATE]"
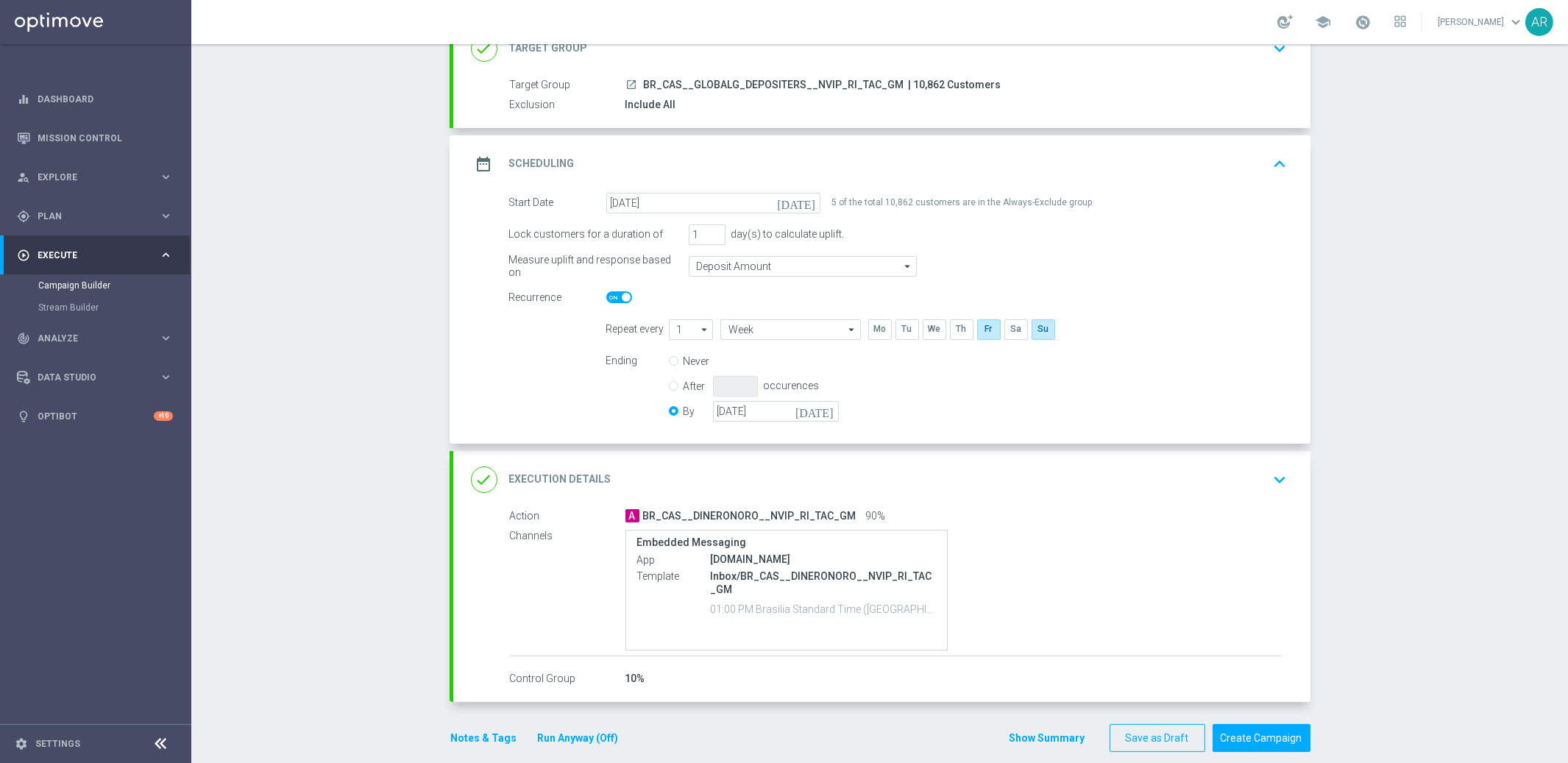
scroll to position [129, 0]
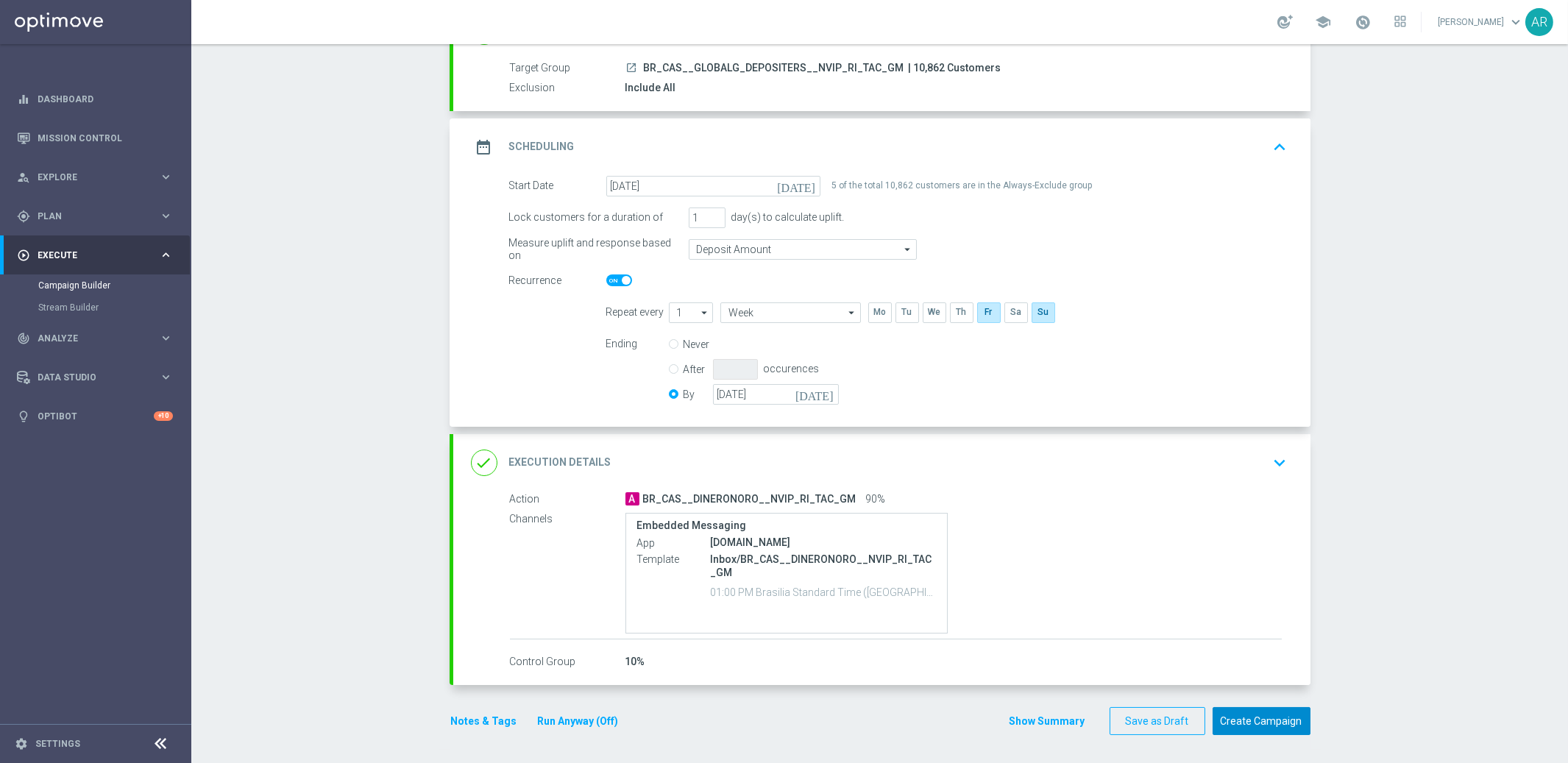
click at [1278, 729] on button "Create Campaign" at bounding box center [1261, 721] width 98 height 28
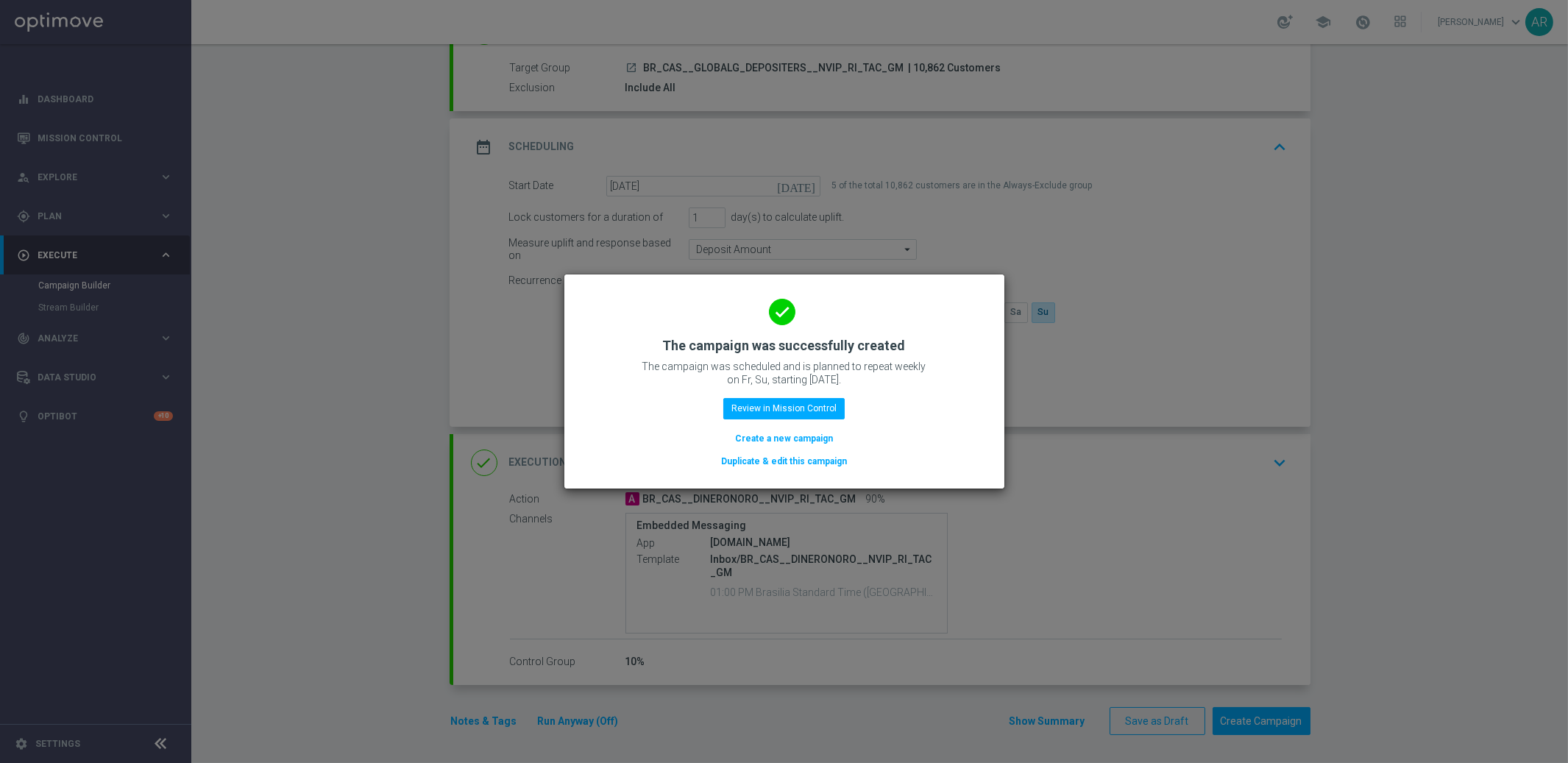
click at [804, 444] on button "Create a new campaign" at bounding box center [784, 439] width 100 height 16
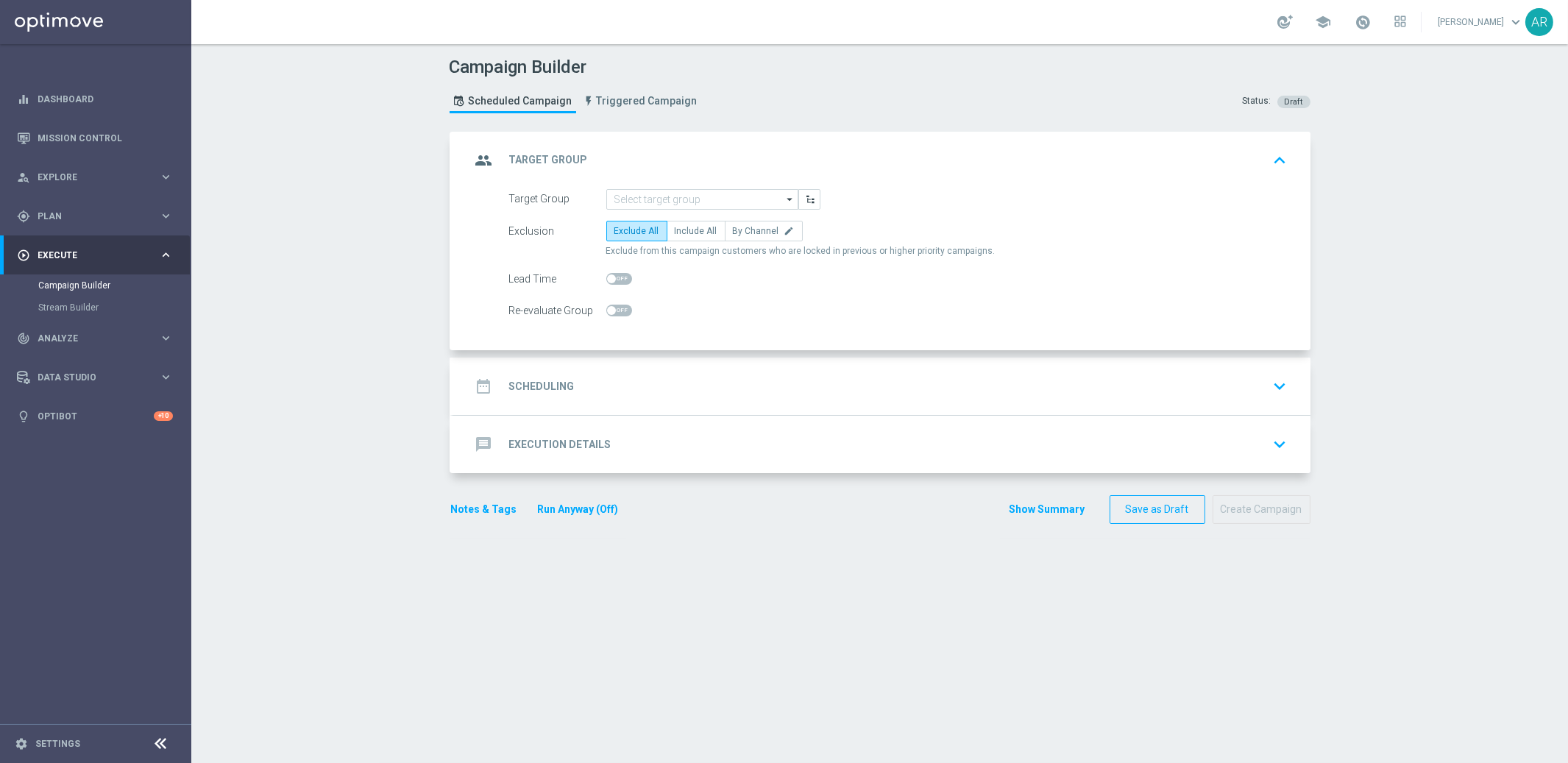
scroll to position [0, 0]
click at [633, 194] on input at bounding box center [702, 199] width 192 height 21
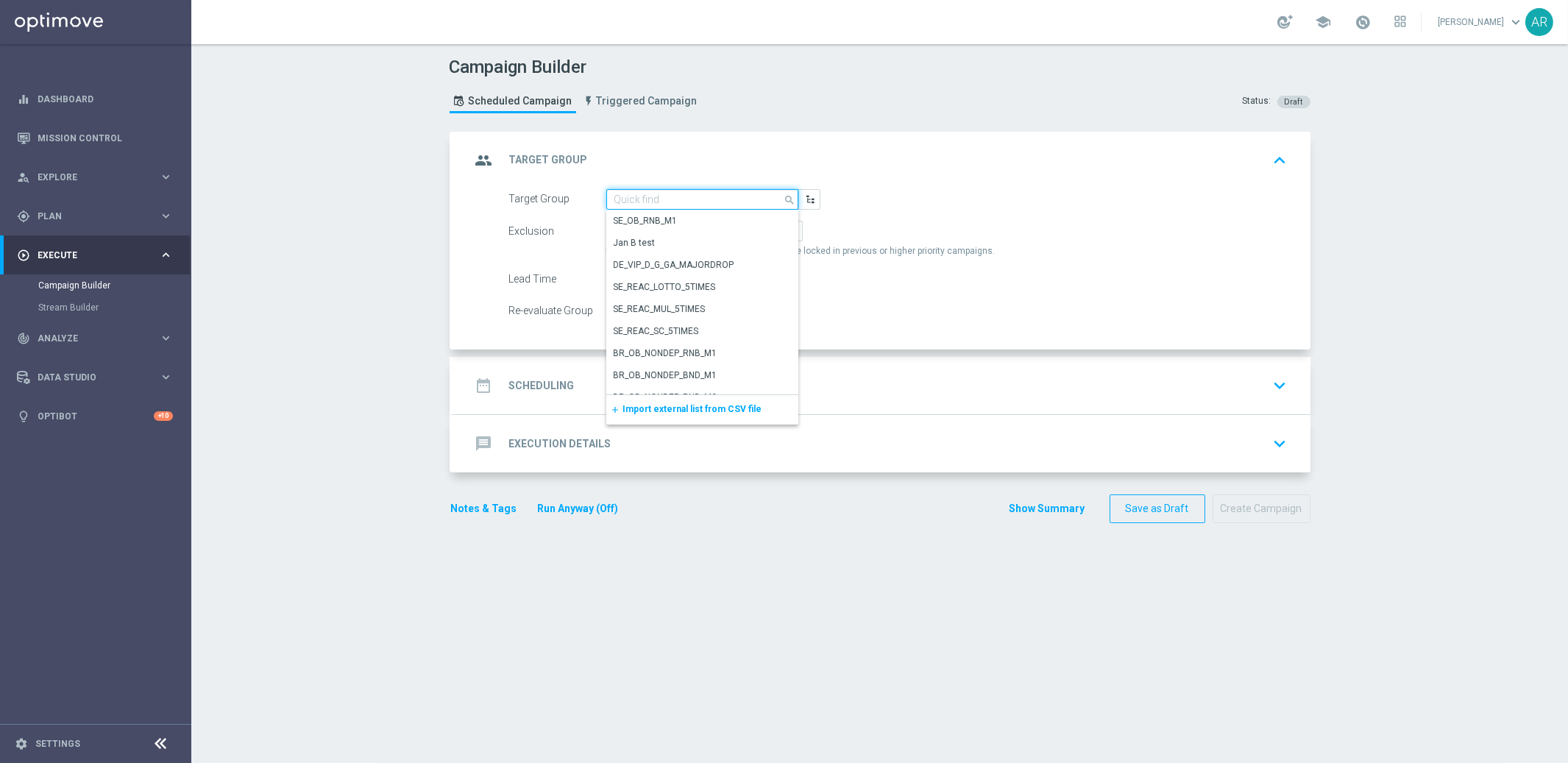
paste input "BR_CAS__ACTIVEDEPOSITERS__NVIP_EMA_TAC_GM"
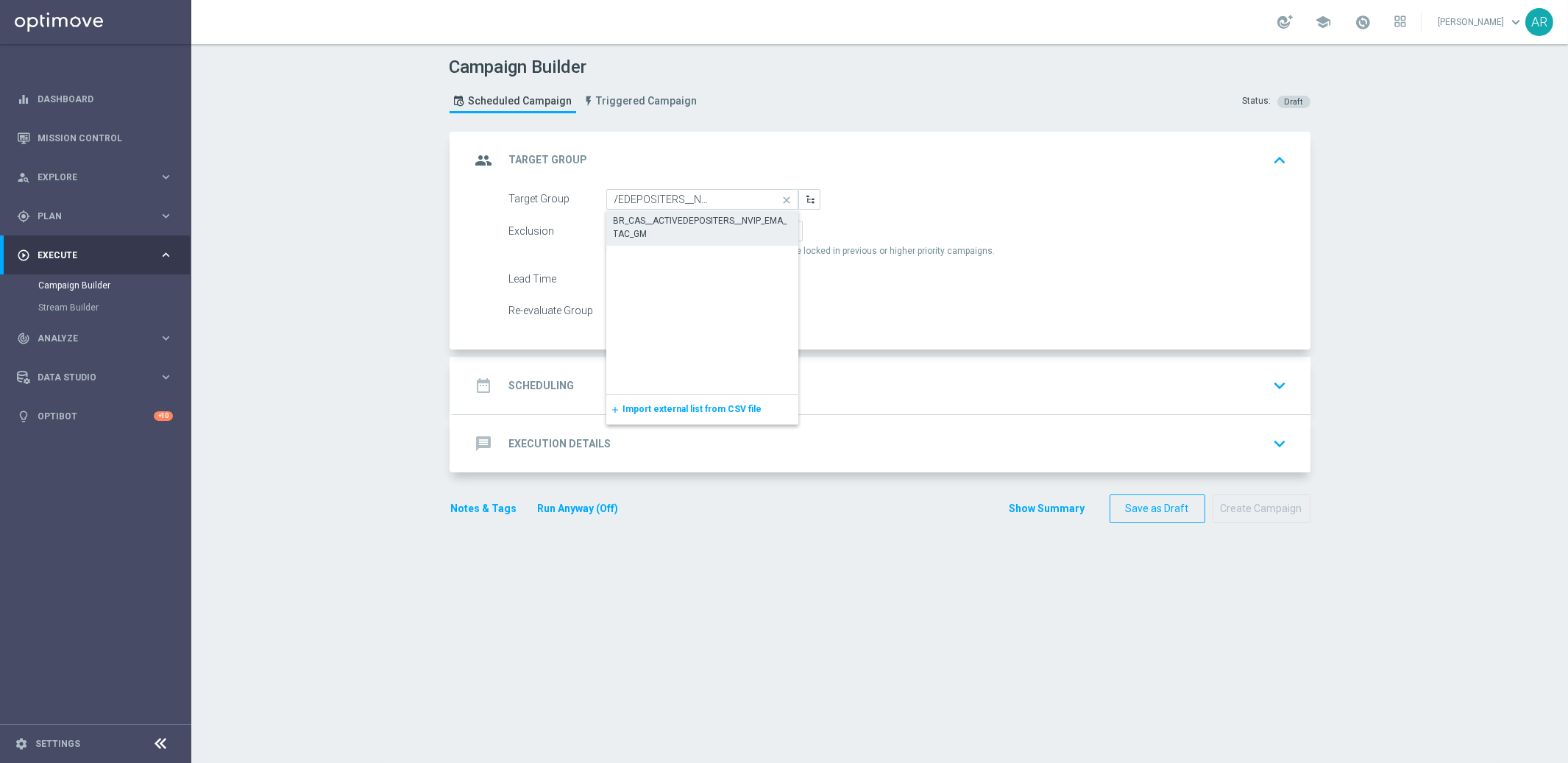
click at [676, 224] on div "BR_CAS__ACTIVEDEPOSITERS__NVIP_EMA_TAC_GM" at bounding box center [702, 227] width 178 height 26
type input "BR_CAS__ACTIVEDEPOSITERS__NVIP_EMA_TAC_GM"
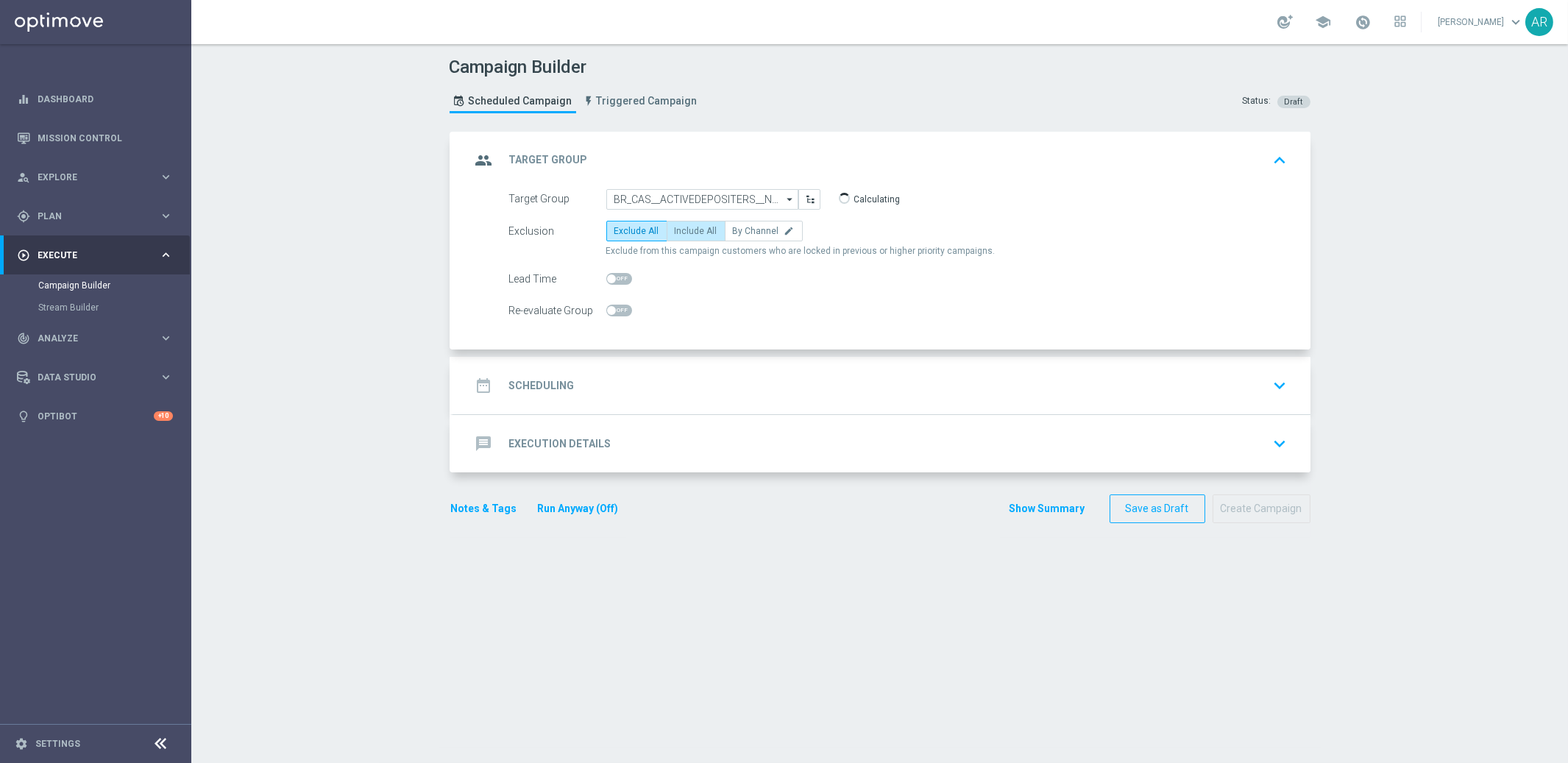
click at [680, 230] on span "Include All" at bounding box center [696, 231] width 43 height 10
click at [680, 230] on input "Include All" at bounding box center [680, 234] width 9 height 9
radio input "true"
click at [650, 393] on div "date_range Scheduling keyboard_arrow_down" at bounding box center [881, 385] width 822 height 28
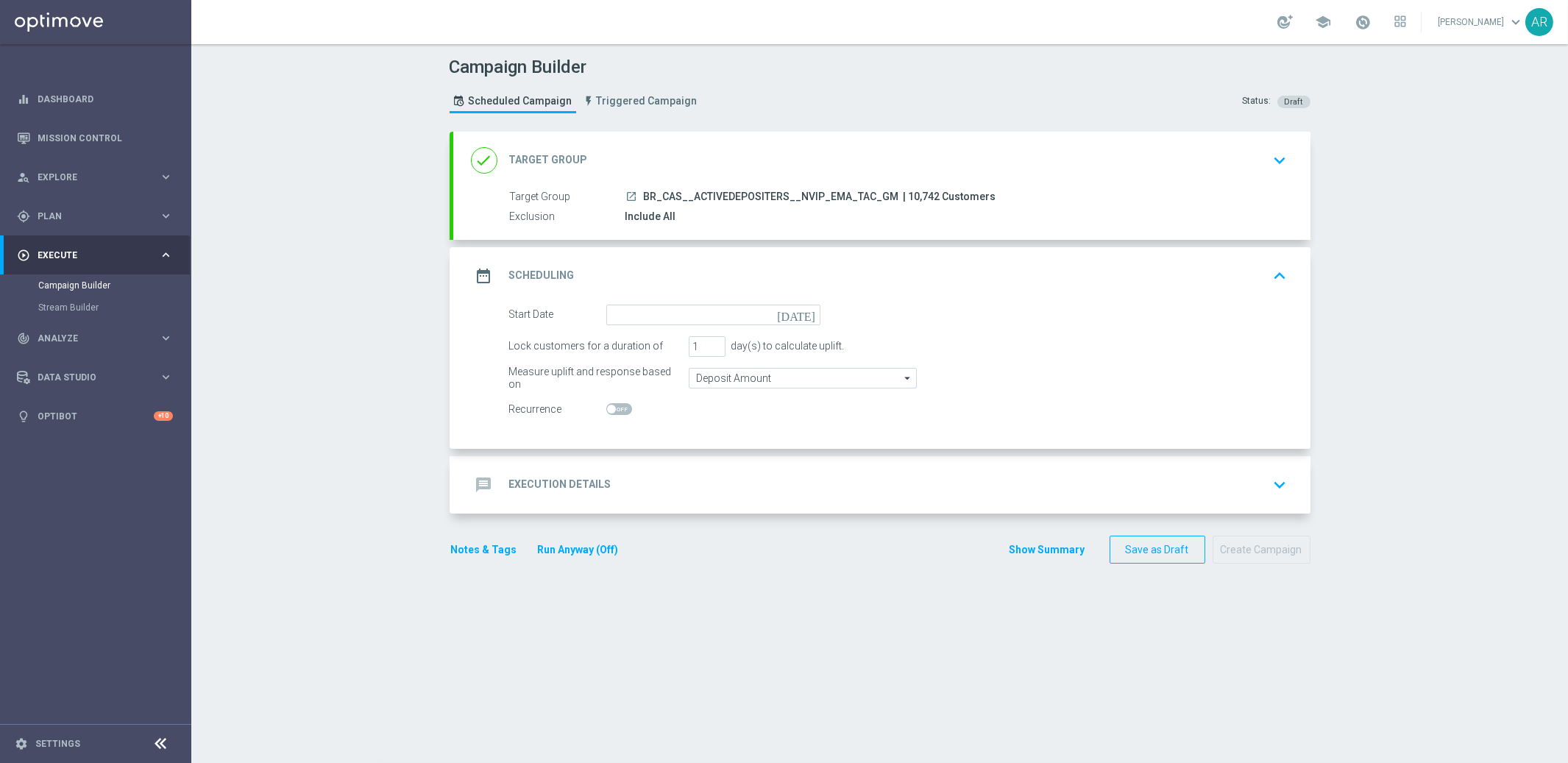
click at [804, 313] on icon "[DATE]" at bounding box center [799, 313] width 44 height 16
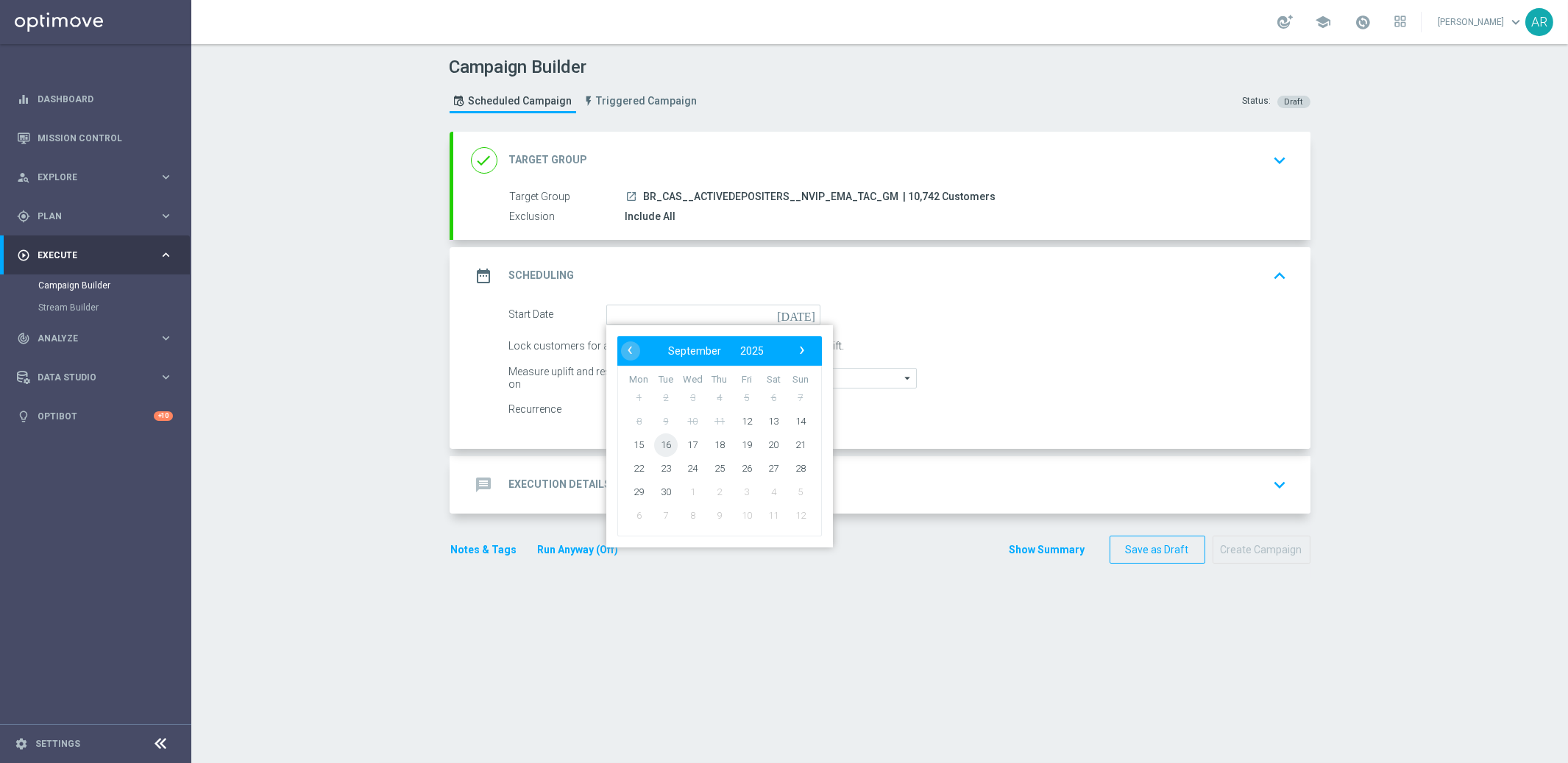
click at [665, 444] on span "16" at bounding box center [665, 444] width 24 height 24
type input "[DATE]"
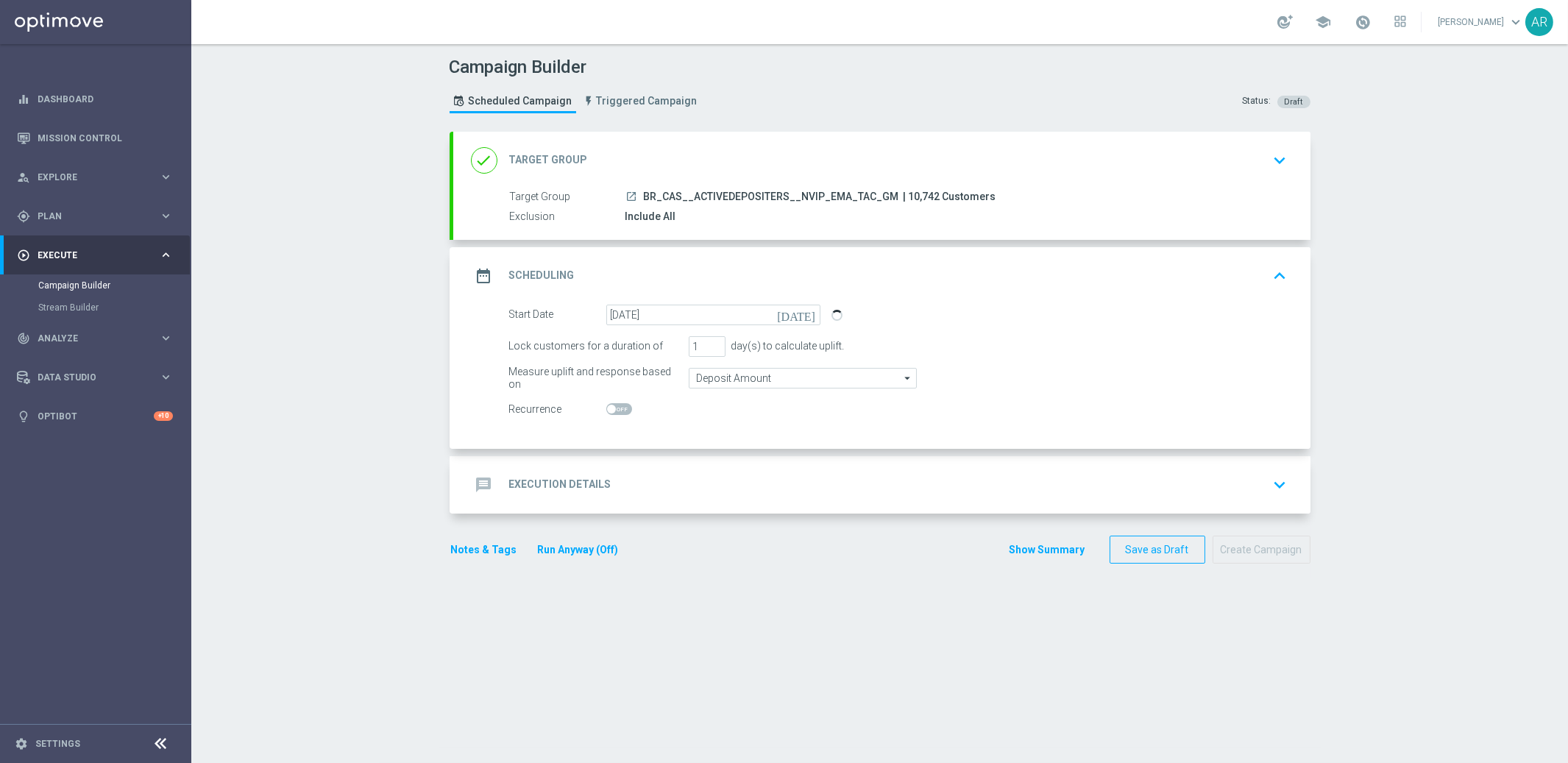
click at [612, 407] on span at bounding box center [611, 410] width 9 height 9
click at [612, 407] on input "checkbox" at bounding box center [619, 409] width 26 height 12
checkbox input "true"
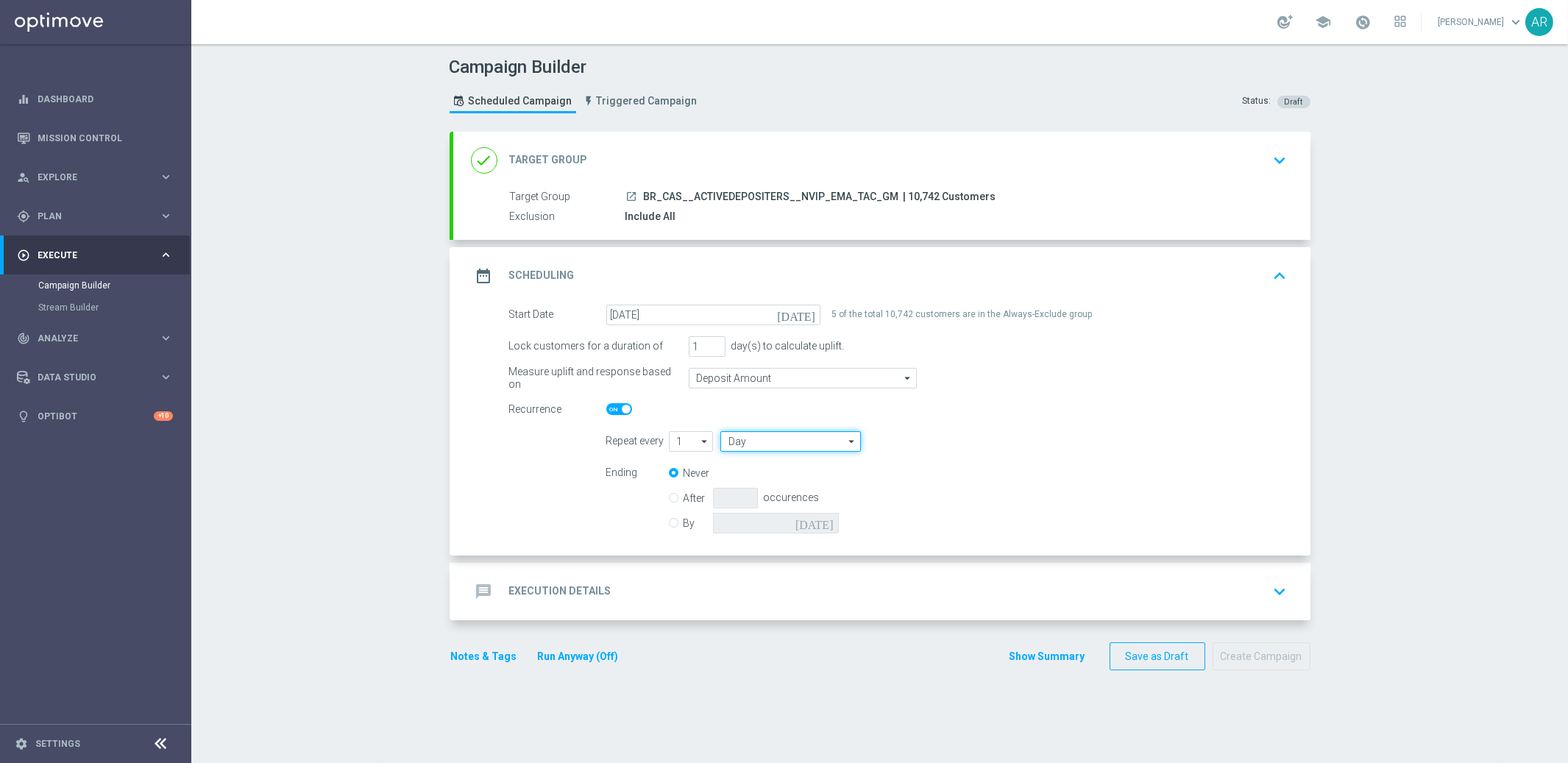
click at [763, 433] on input "Day" at bounding box center [790, 442] width 140 height 21
click at [791, 483] on div "Week" at bounding box center [785, 486] width 130 height 22
type input "Week"
click at [961, 442] on input "checkbox" at bounding box center [961, 442] width 22 height 20
checkbox input "true"
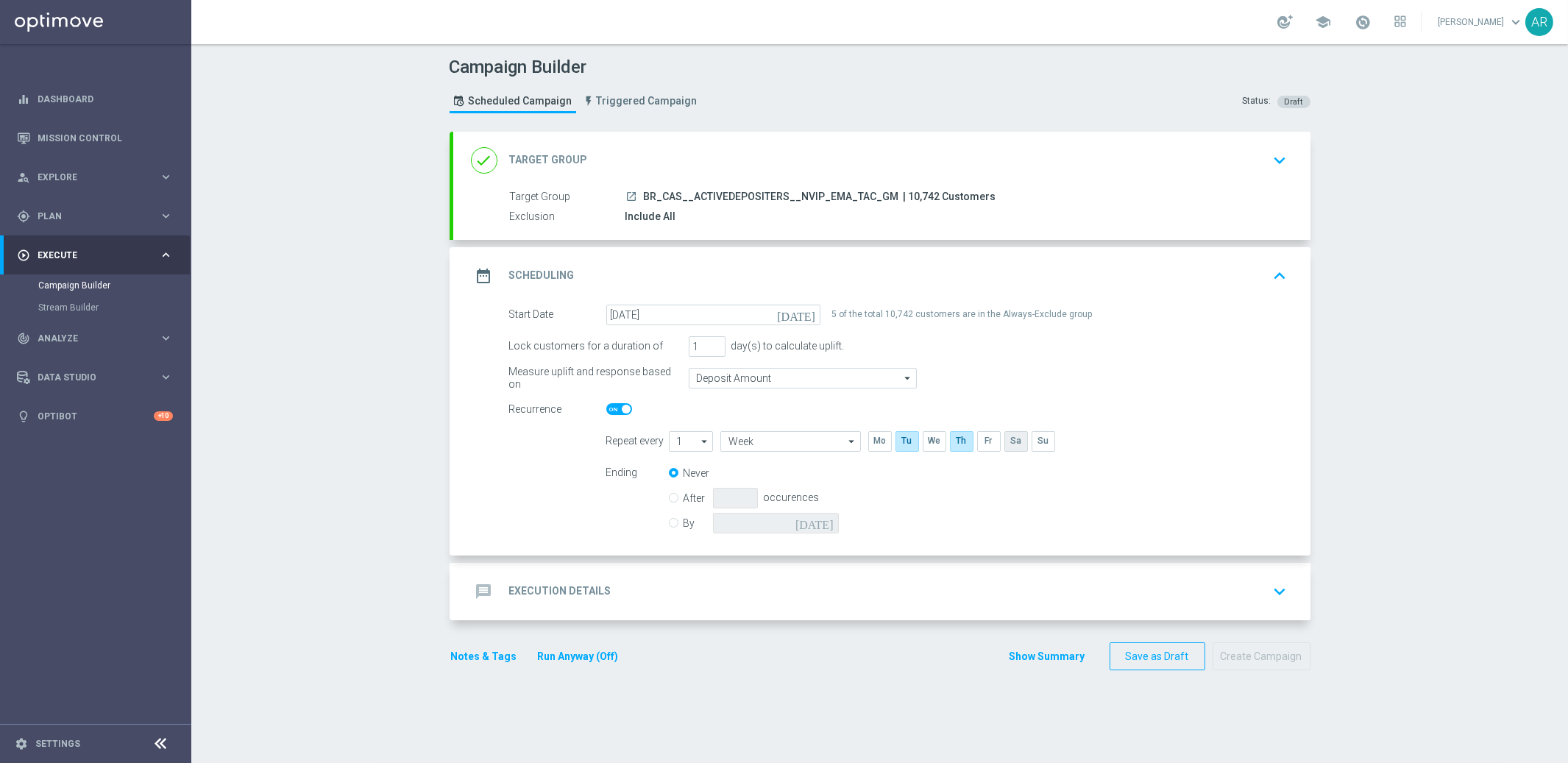
click at [1017, 442] on input "checkbox" at bounding box center [1015, 442] width 22 height 20
checkbox input "true"
click at [683, 524] on label "By" at bounding box center [698, 523] width 29 height 14
click at [675, 524] on input "By" at bounding box center [673, 520] width 9 height 9
radio input "true"
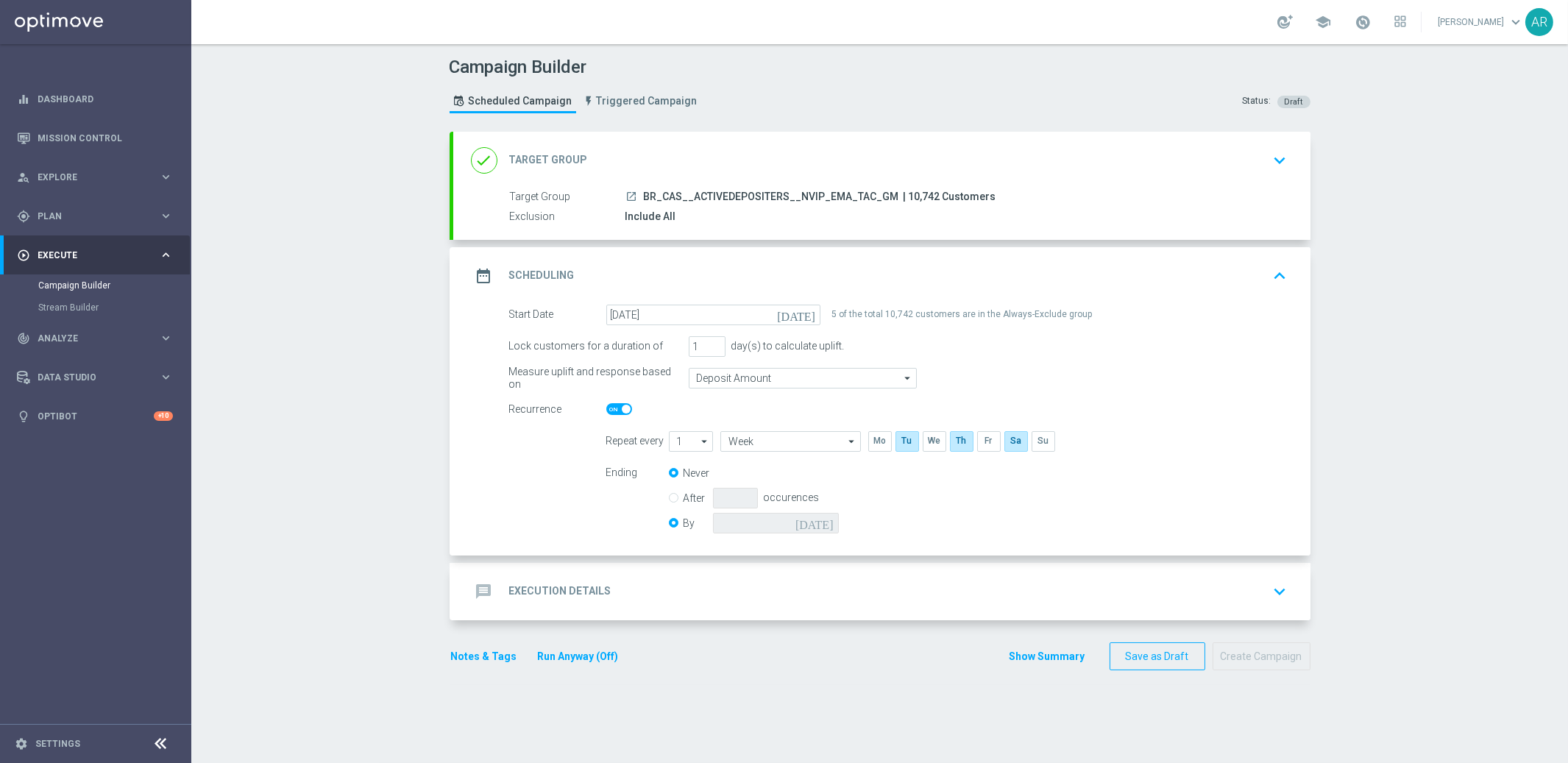
radio input "false"
click at [823, 522] on icon "[DATE]" at bounding box center [817, 521] width 44 height 16
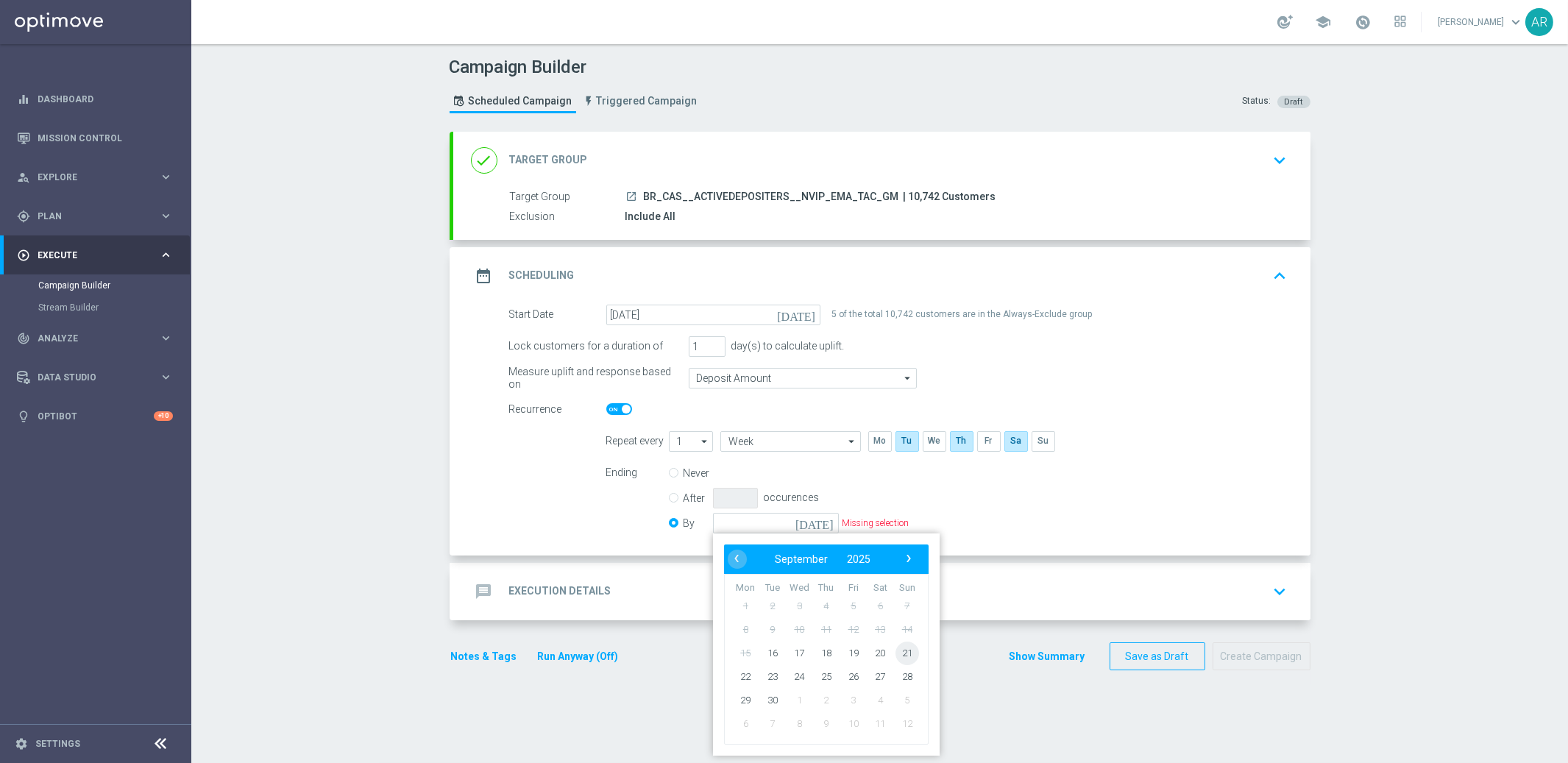
click at [905, 654] on span "21" at bounding box center [907, 653] width 24 height 24
type input "[DATE]"
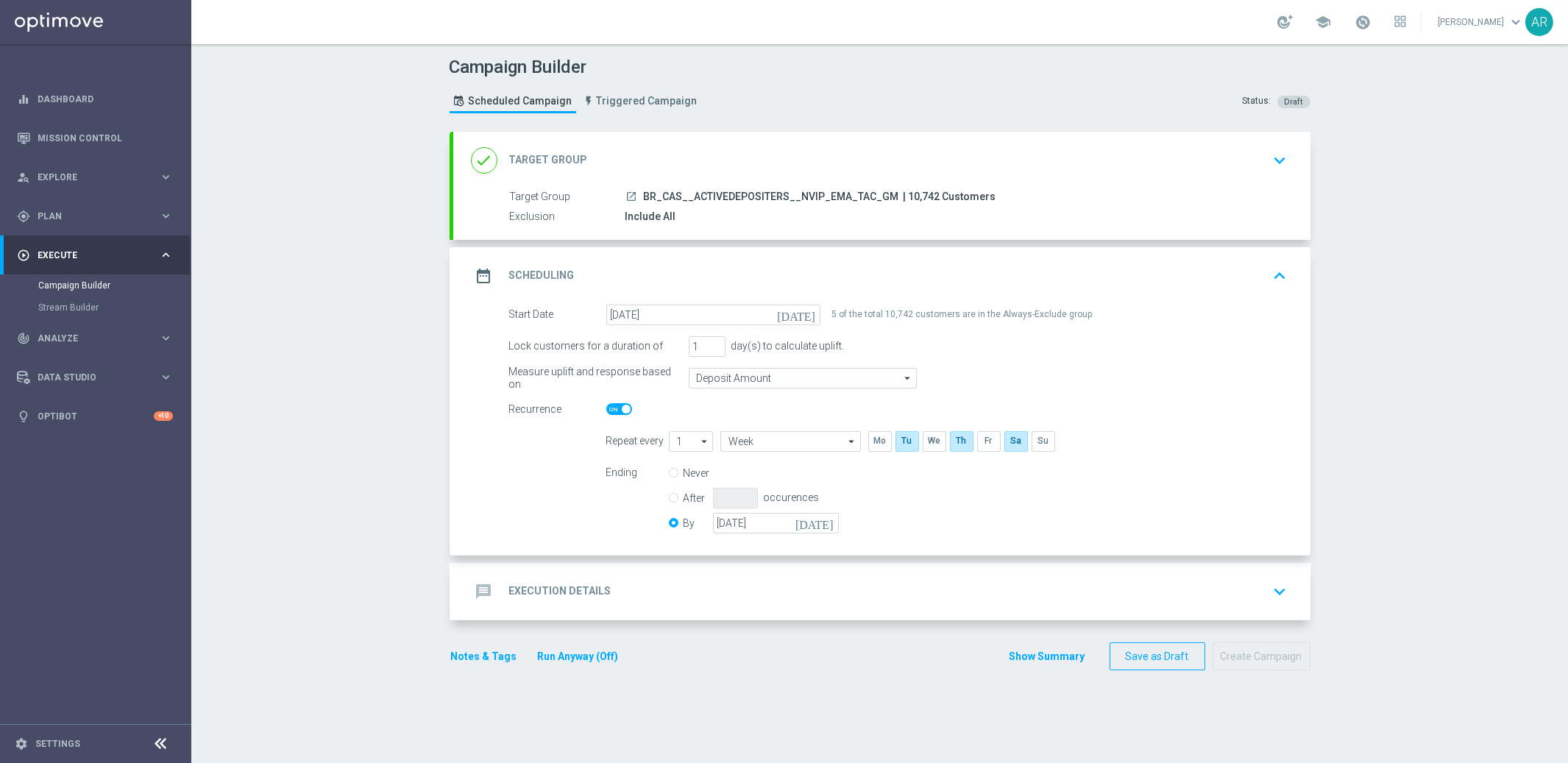
click at [640, 591] on div "message Execution Details keyboard_arrow_down" at bounding box center [881, 591] width 822 height 28
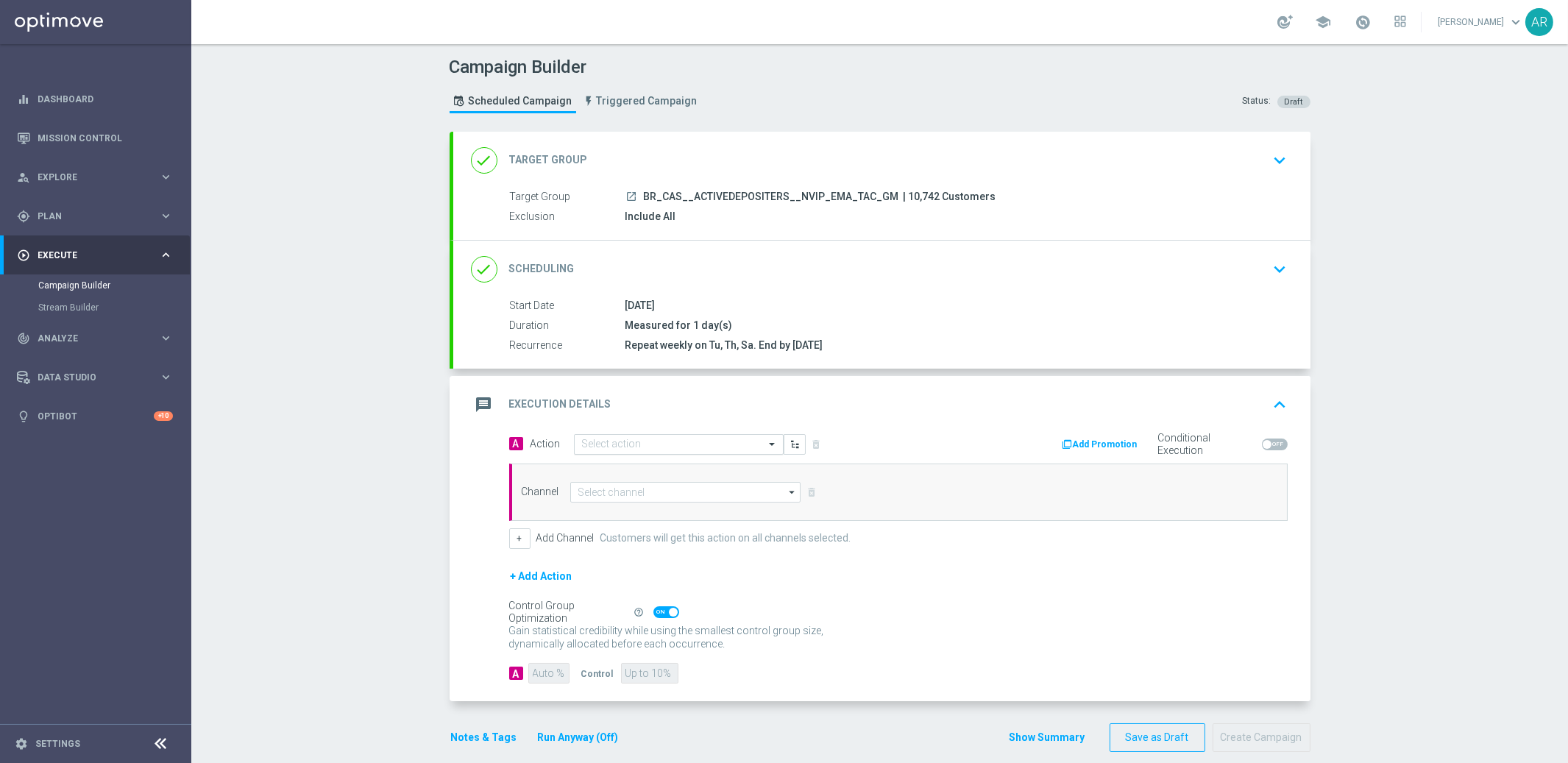
click at [673, 444] on input "text" at bounding box center [664, 445] width 164 height 13
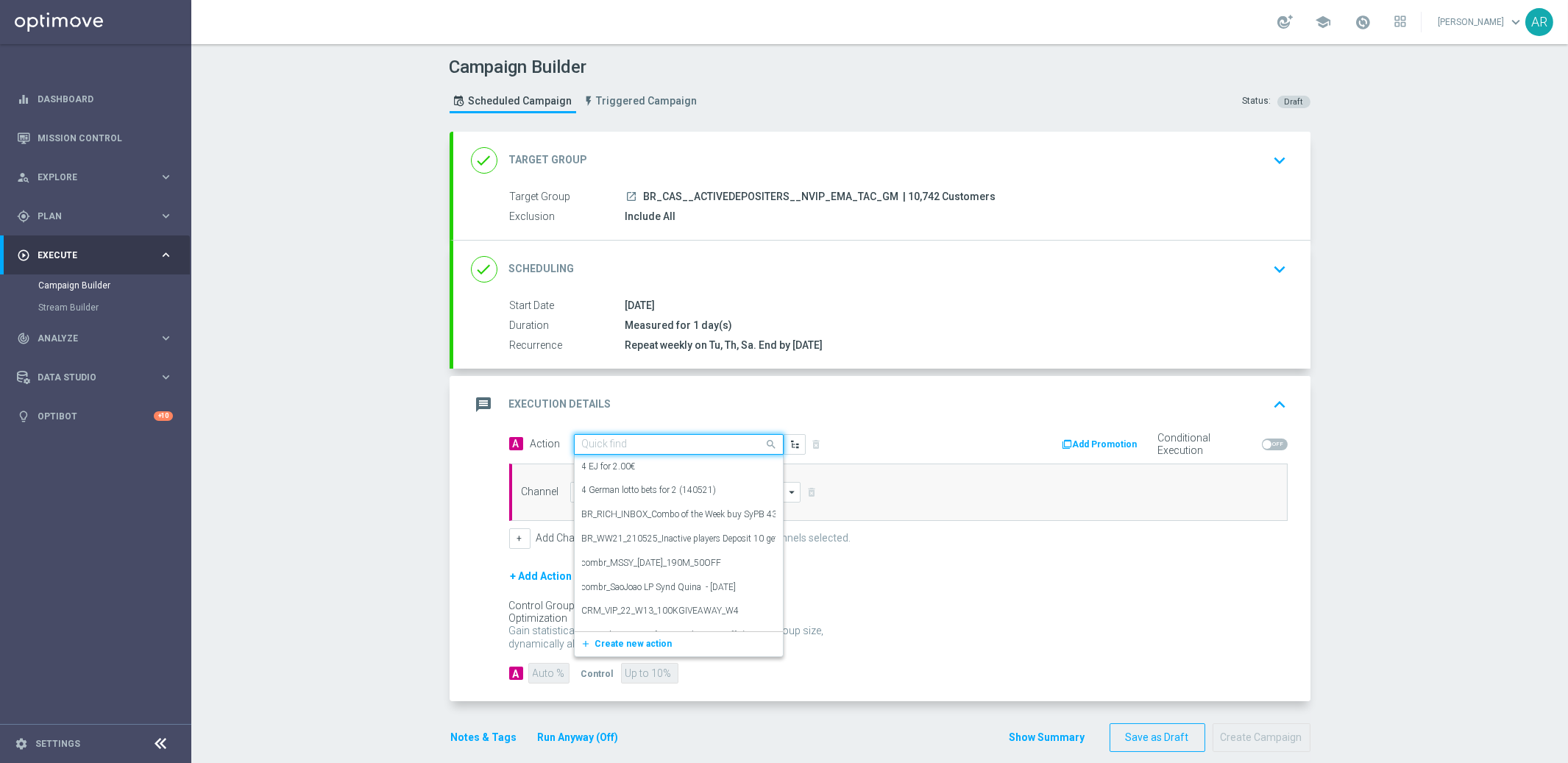
paste input "BR_CAS__TURBOLOTTO_MS__ALL_EMA_TAC_GM"
type input "BR_CAS__TURBOLOTTO_MS__ALL_EMA_TAC_GM"
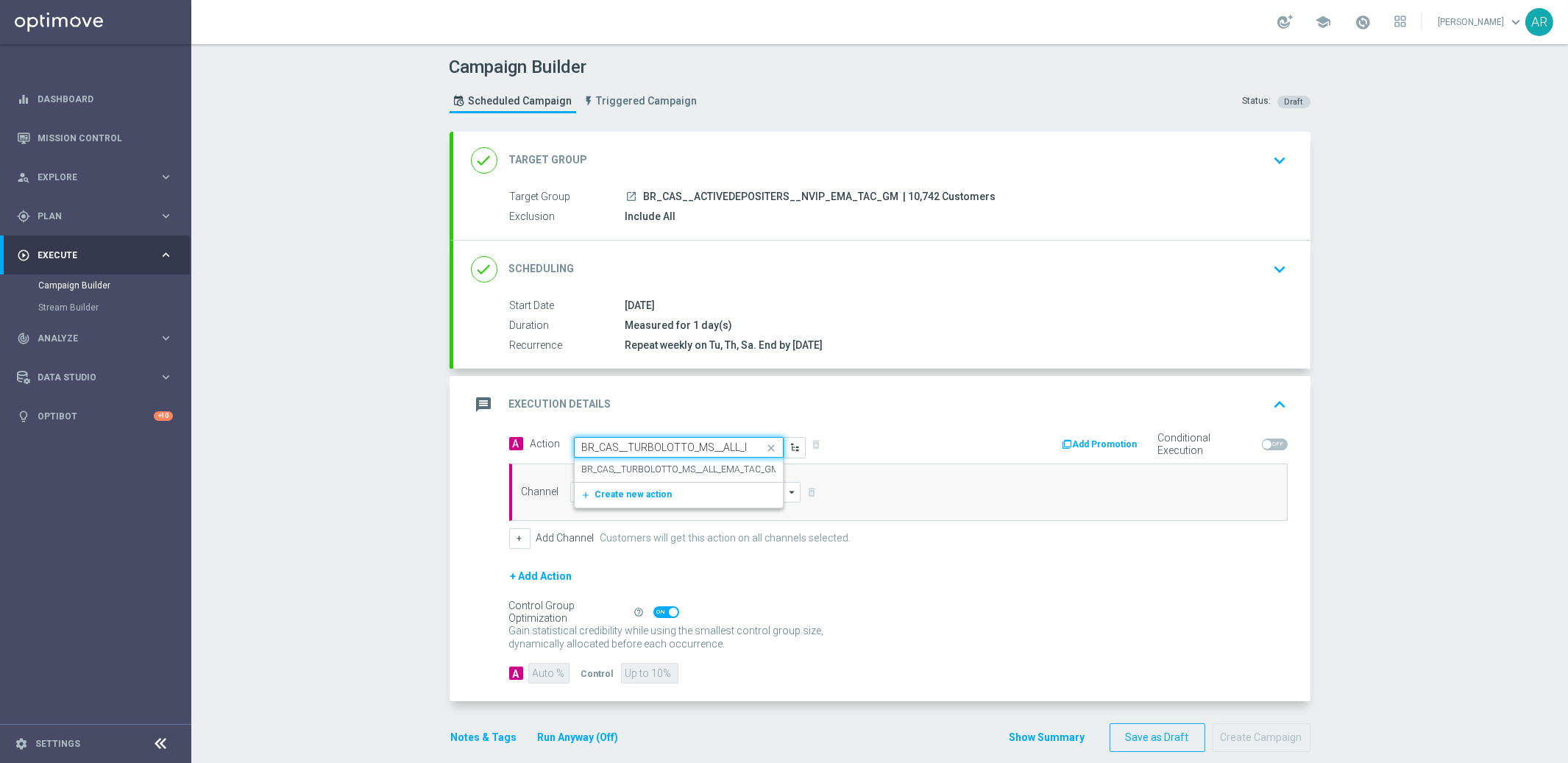
scroll to position [0, 60]
click at [692, 470] on label "BR_CAS__TURBOLOTTO_MS__ALL_EMA_TAC_GM" at bounding box center [680, 470] width 198 height 13
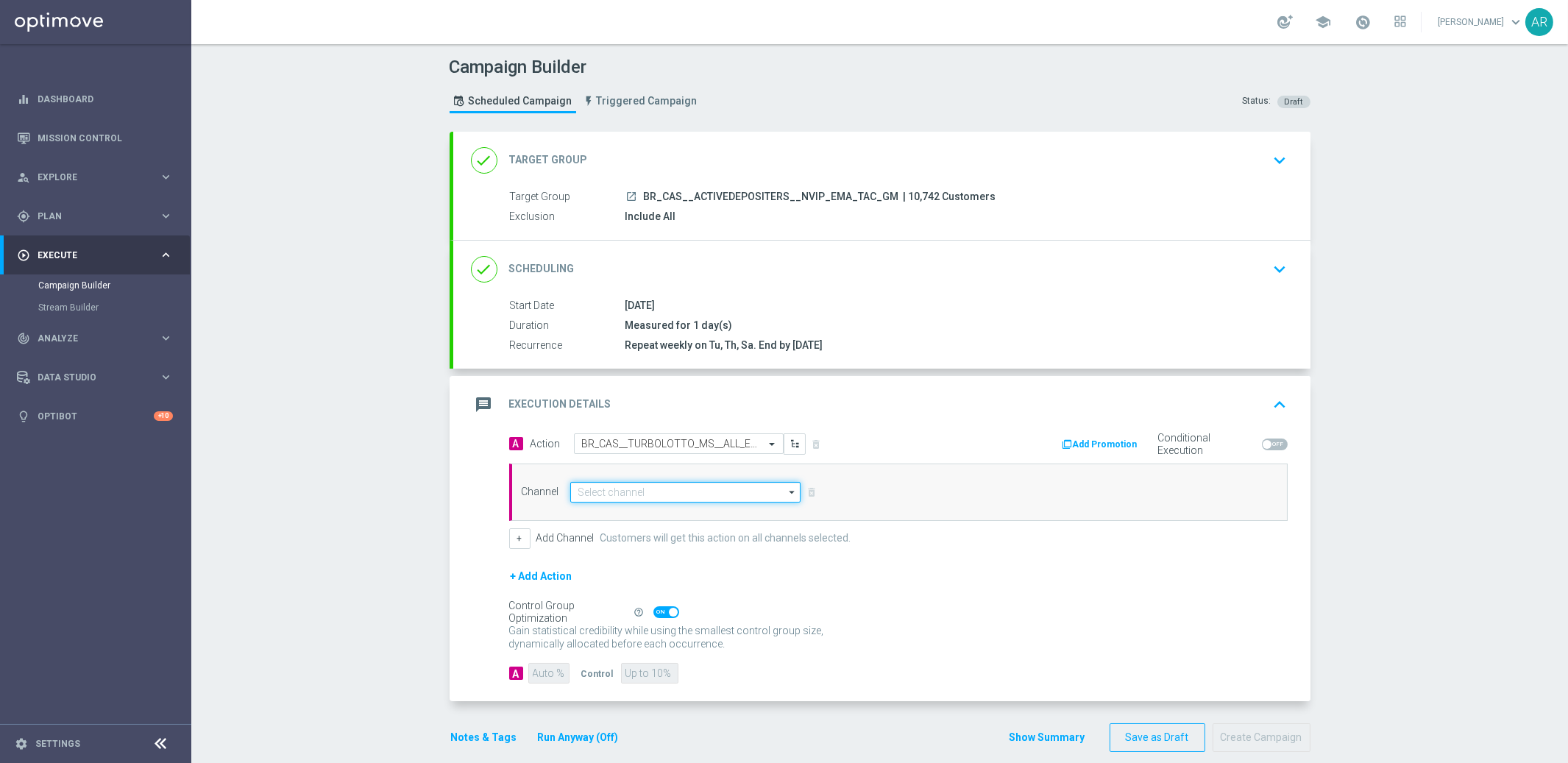
click at [629, 490] on input at bounding box center [685, 492] width 231 height 21
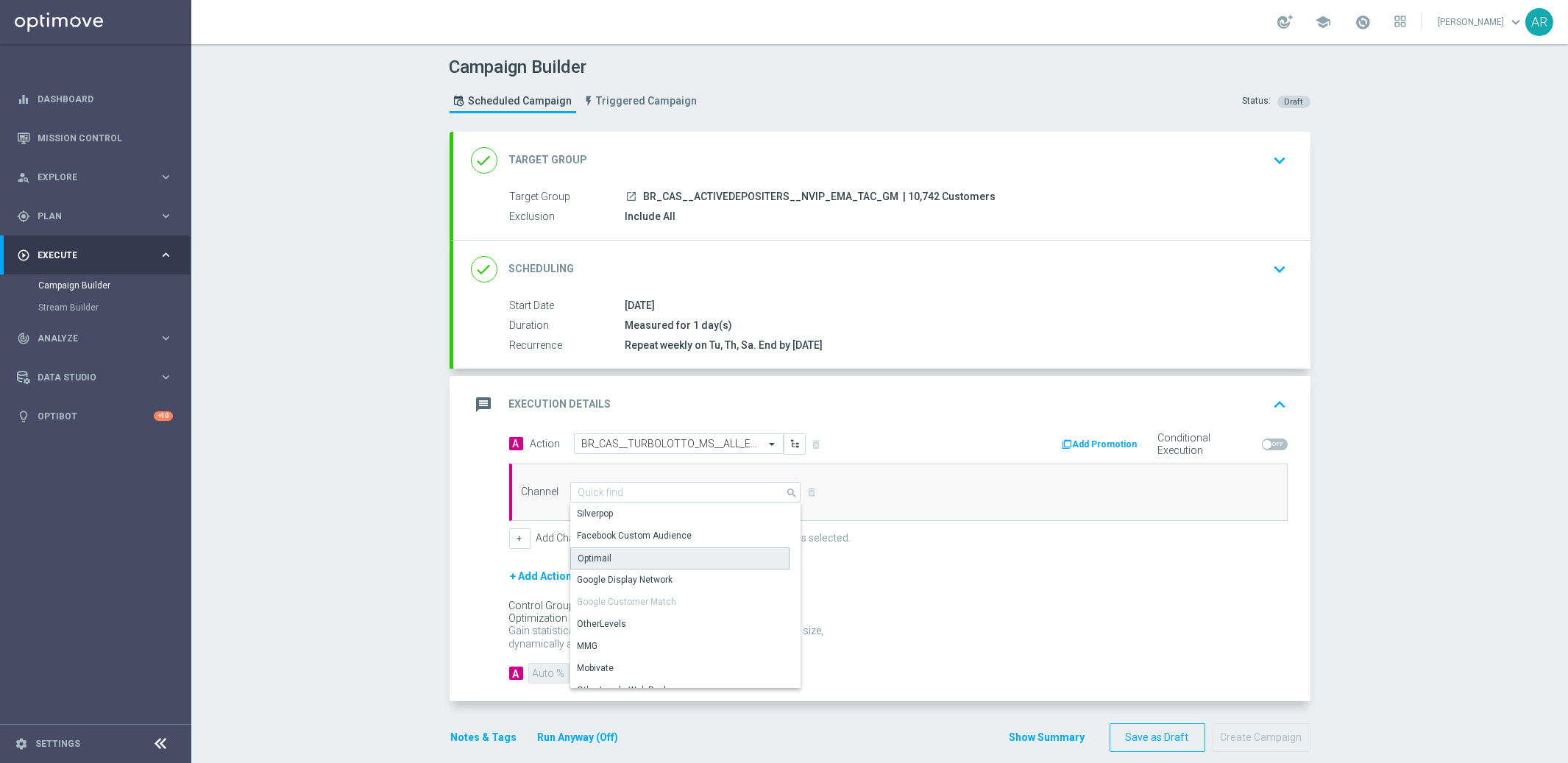
click at [649, 552] on div "Optimail" at bounding box center [680, 559] width 219 height 22
type input "Optimail"
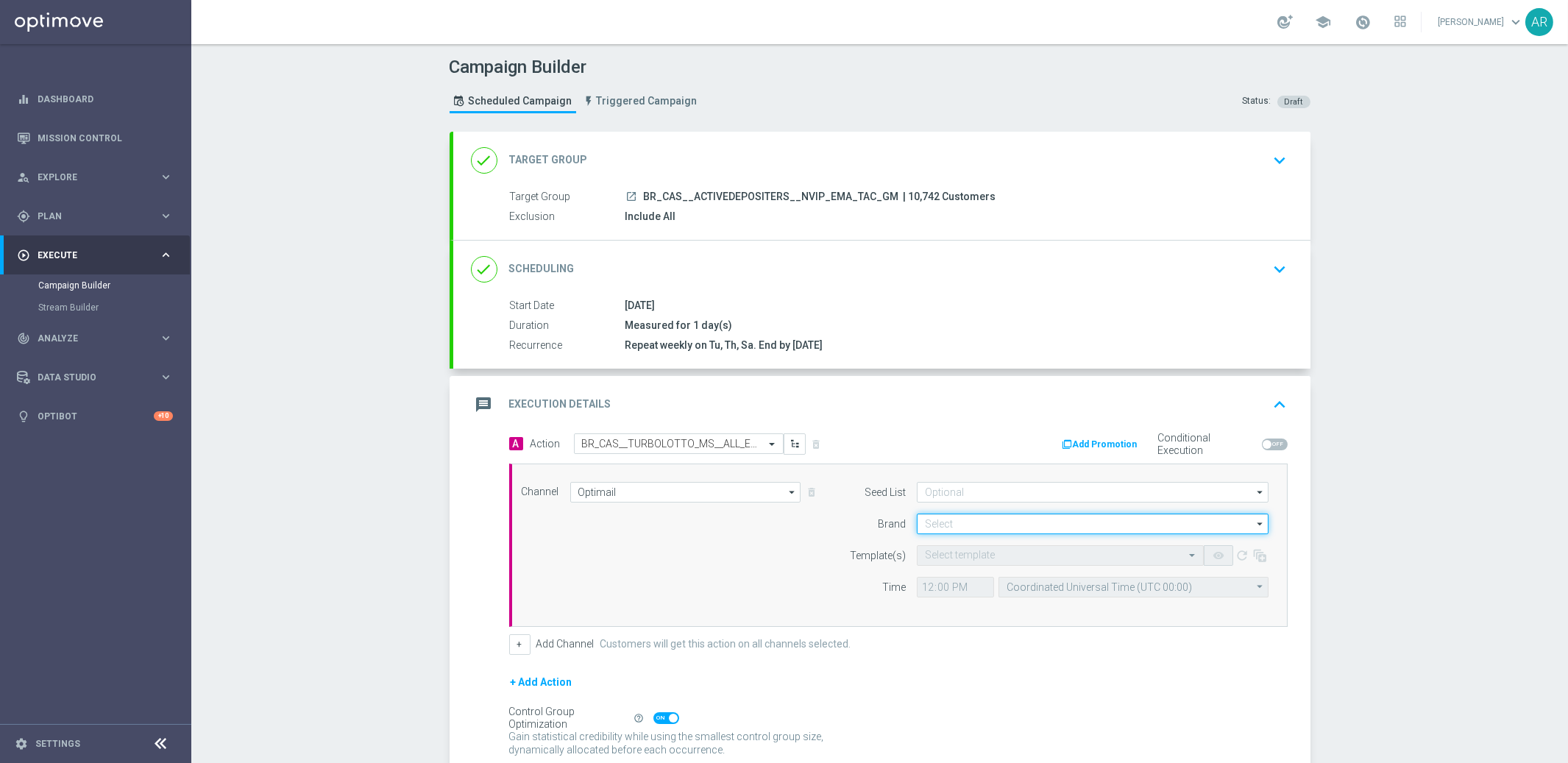
click at [951, 521] on input at bounding box center [1092, 524] width 351 height 21
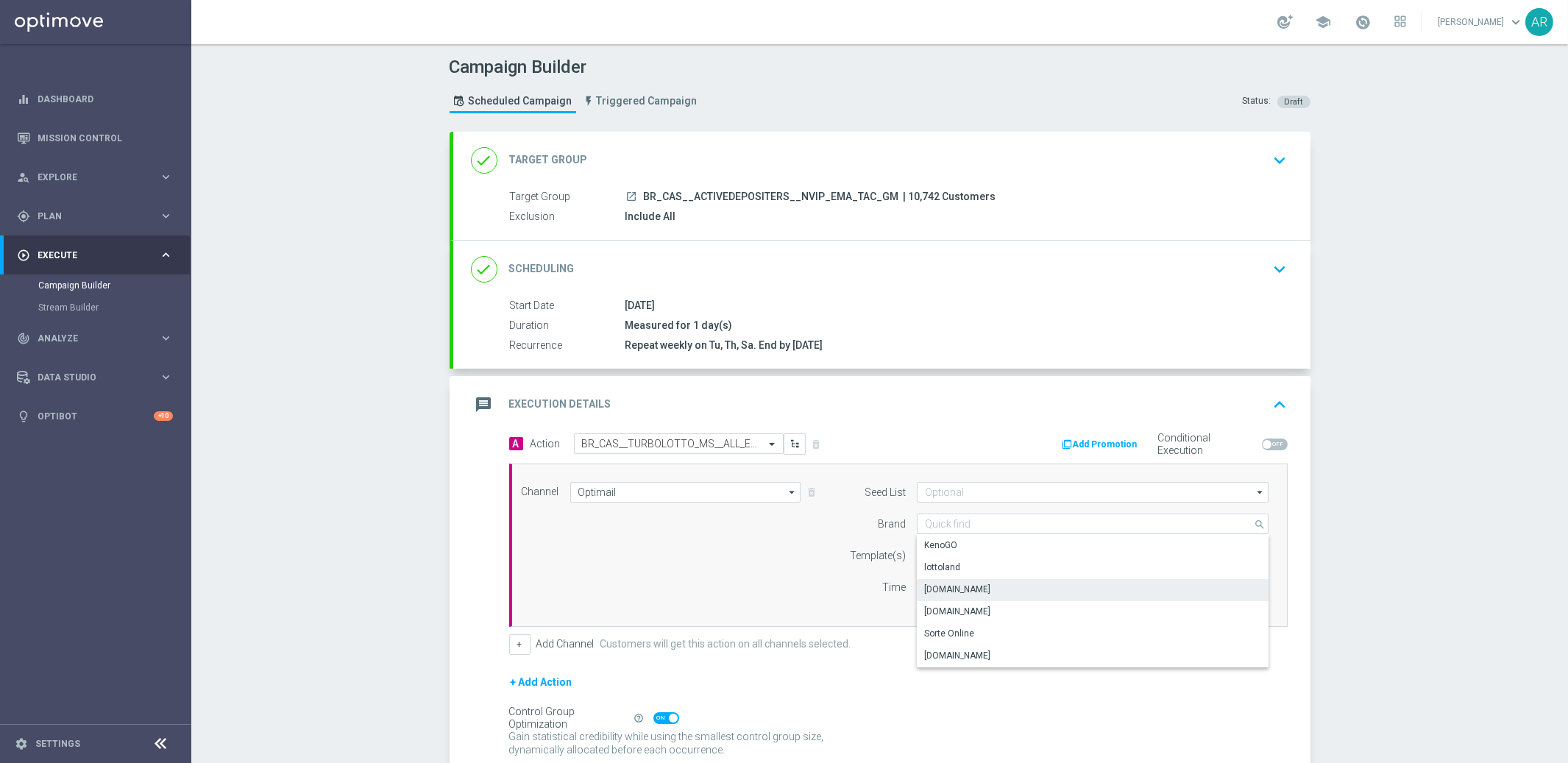
click at [1005, 591] on div "[DOMAIN_NAME]" at bounding box center [1093, 590] width 352 height 21
type input "[DOMAIN_NAME]"
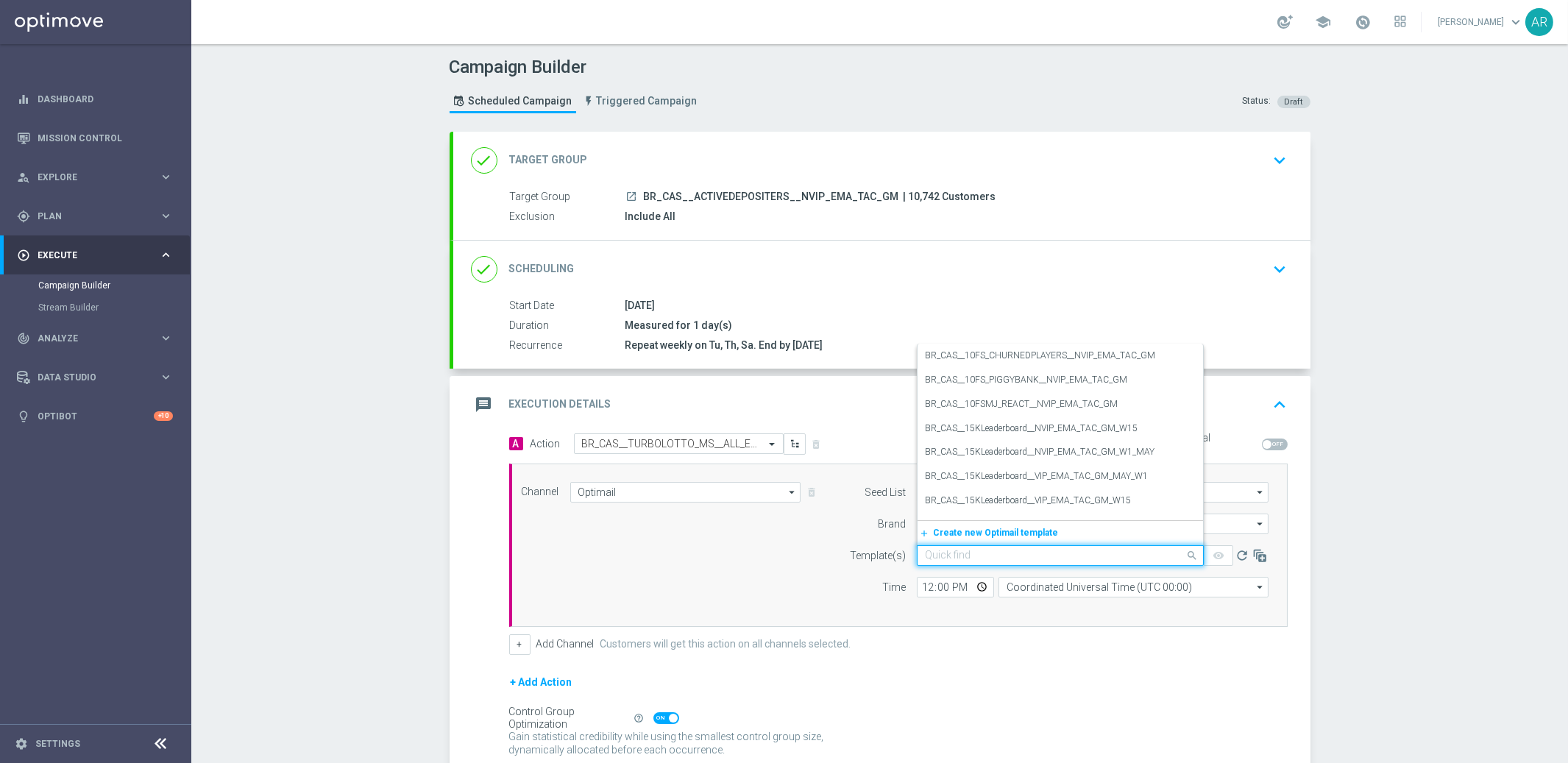
click at [954, 559] on input "text" at bounding box center [1045, 556] width 242 height 13
paste input "BR_CAS__TURBOLOTTO_MS__ALL_EMA_TAC_GM"
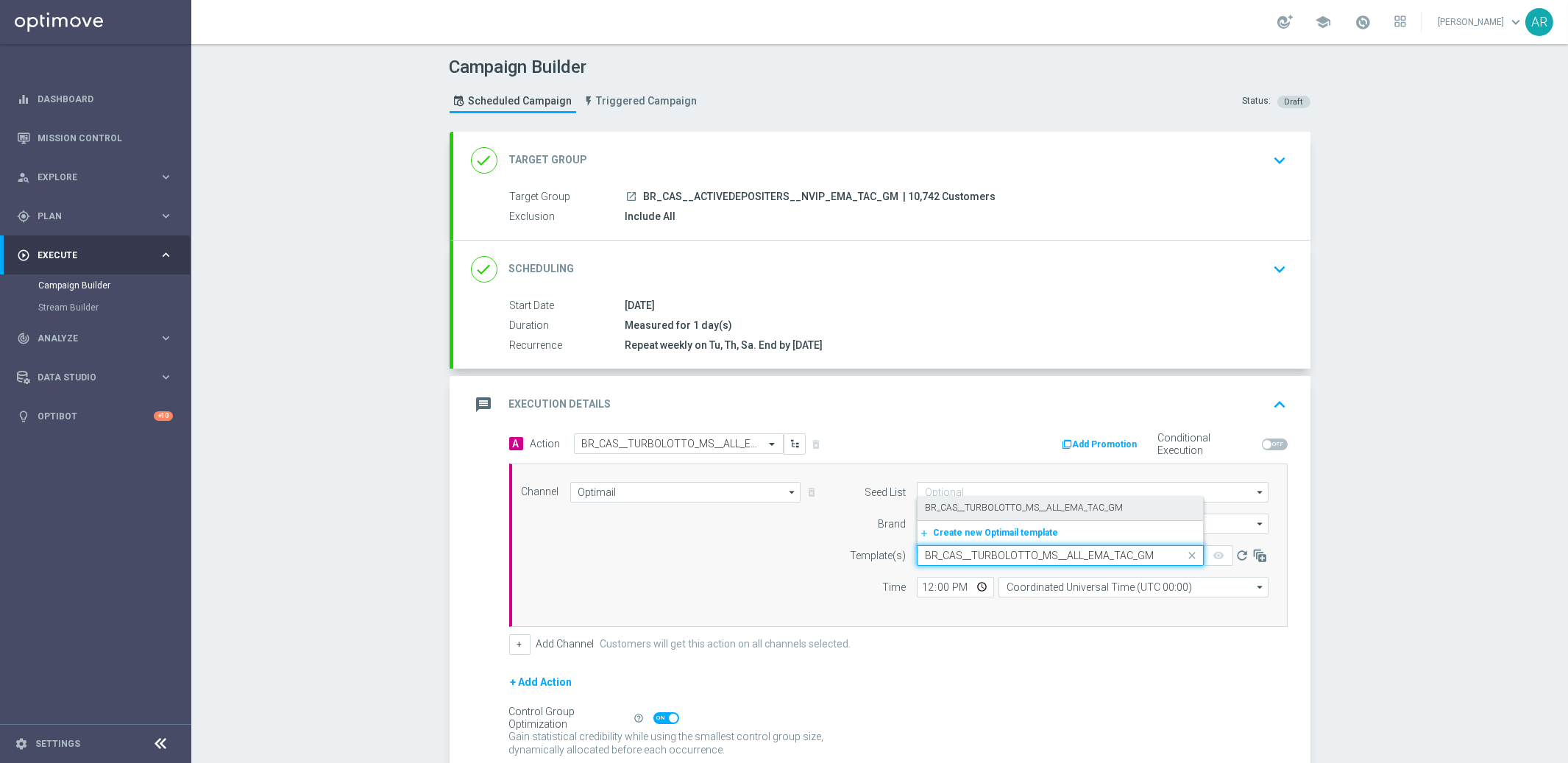
click at [1006, 504] on label "BR_CAS__TURBOLOTTO_MS__ALL_EMA_TAC_GM" at bounding box center [1023, 508] width 198 height 13
type input "BR_CAS__TURBOLOTTO_MS__ALL_EMA_TAC_GM"
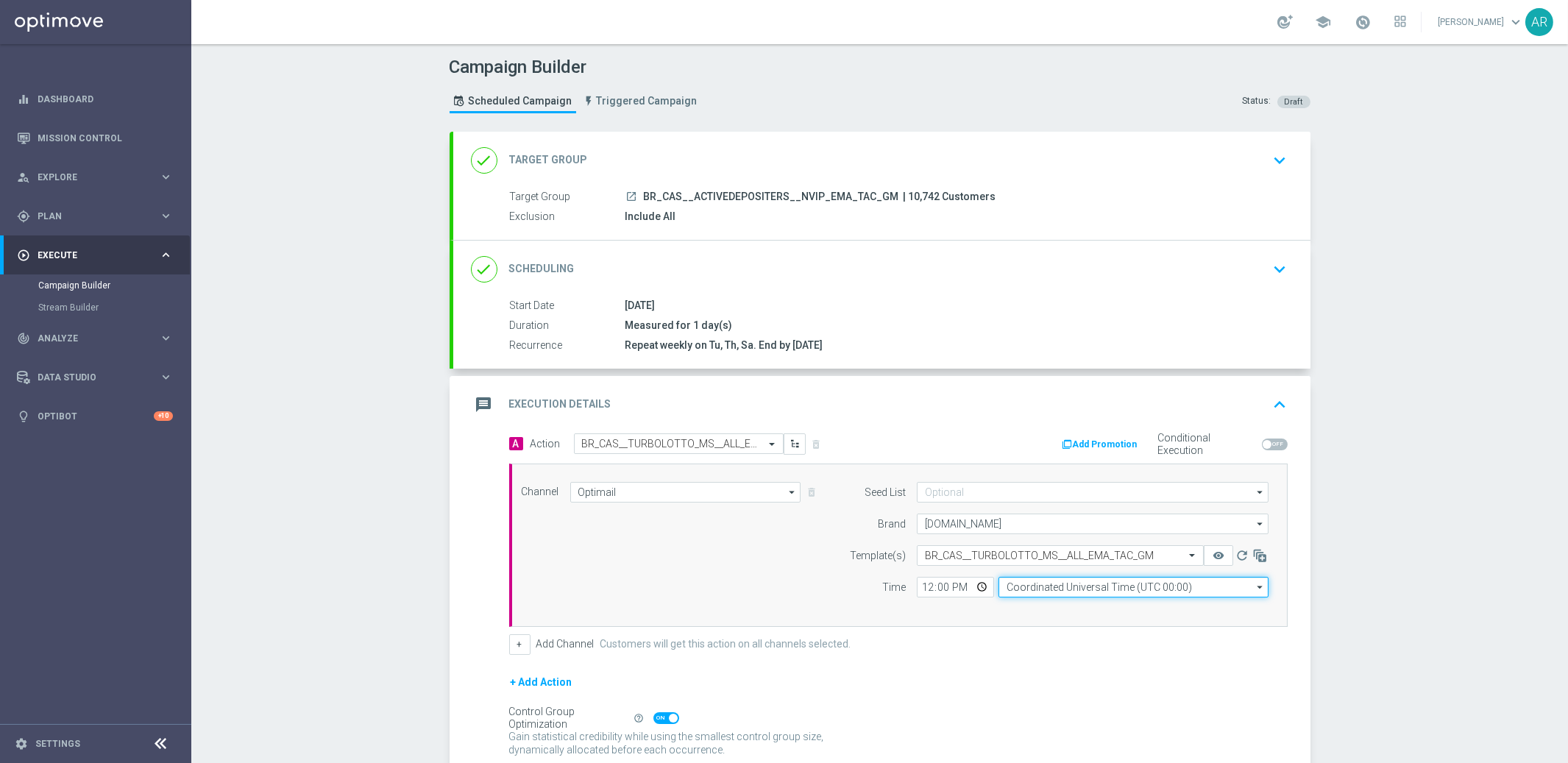
click at [1024, 589] on input "Coordinated Universal Time (UTC 00:00)" at bounding box center [1133, 587] width 270 height 21
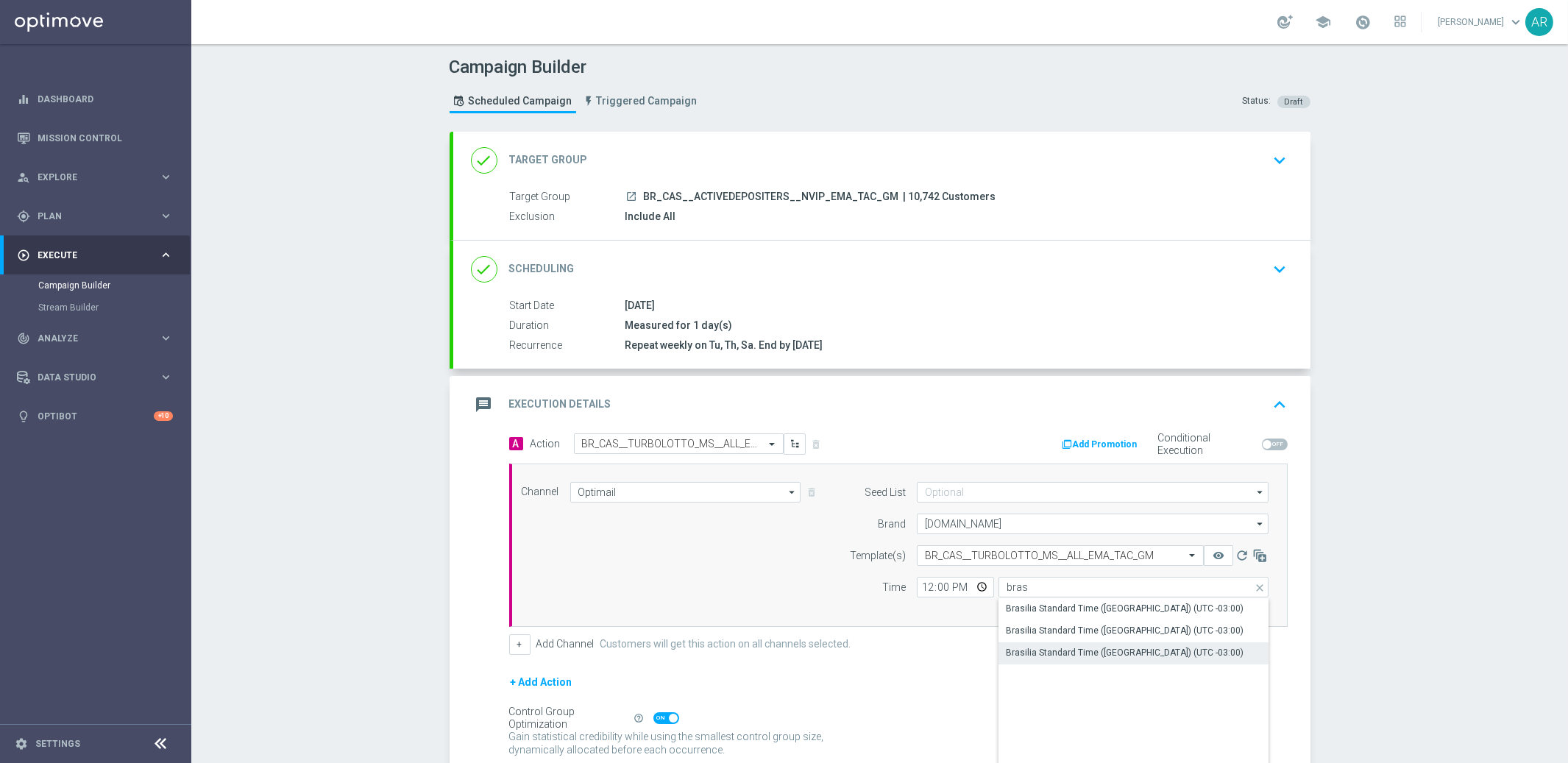
click at [1111, 653] on div "Brasilia Standard Time ([GEOGRAPHIC_DATA]) (UTC -03:00)" at bounding box center [1124, 653] width 237 height 14
type input "Brasilia Standard Time ([GEOGRAPHIC_DATA]) (UTC -03:00)"
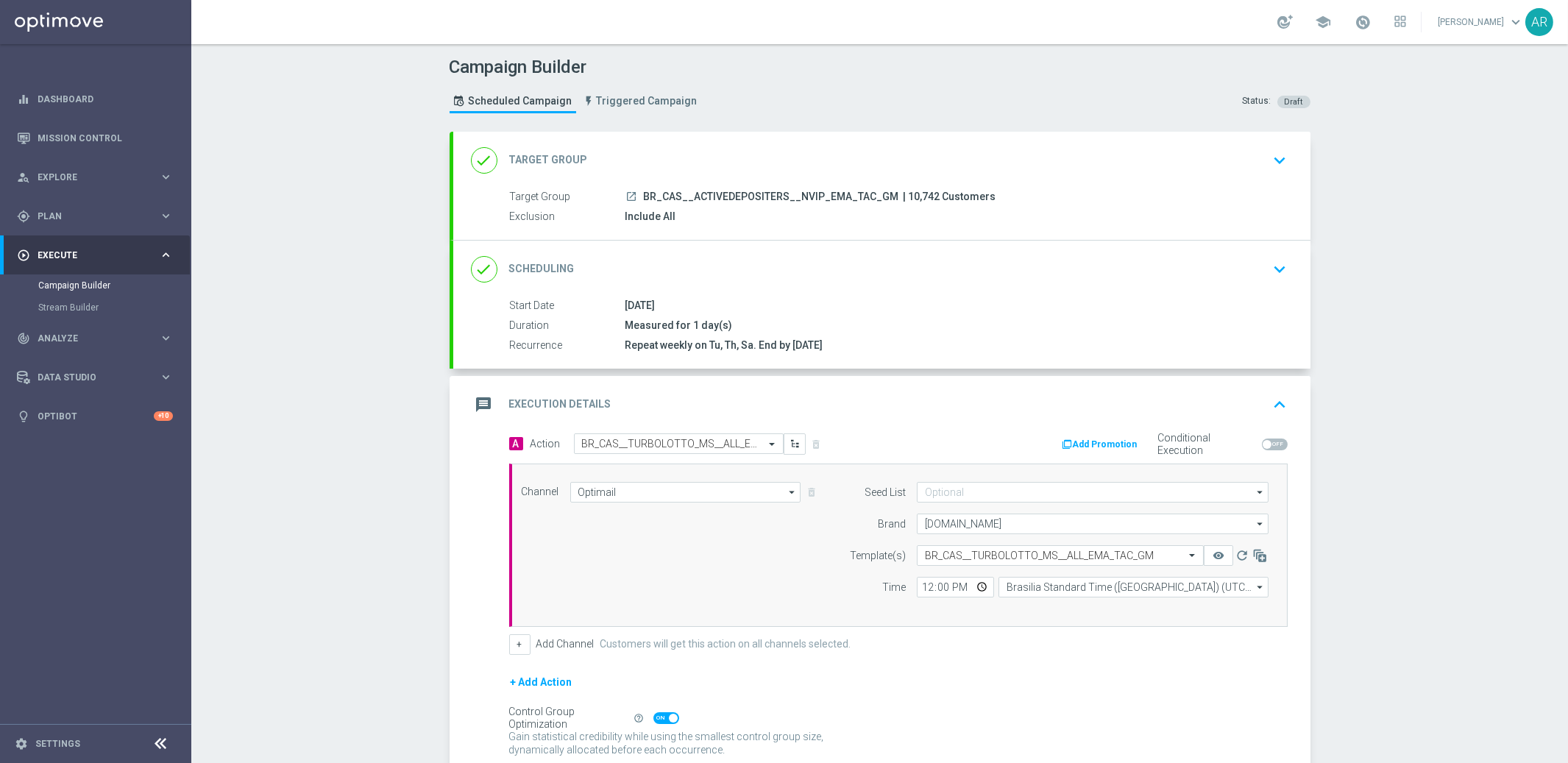
click at [949, 698] on div "+ Add Action" at bounding box center [898, 692] width 778 height 37
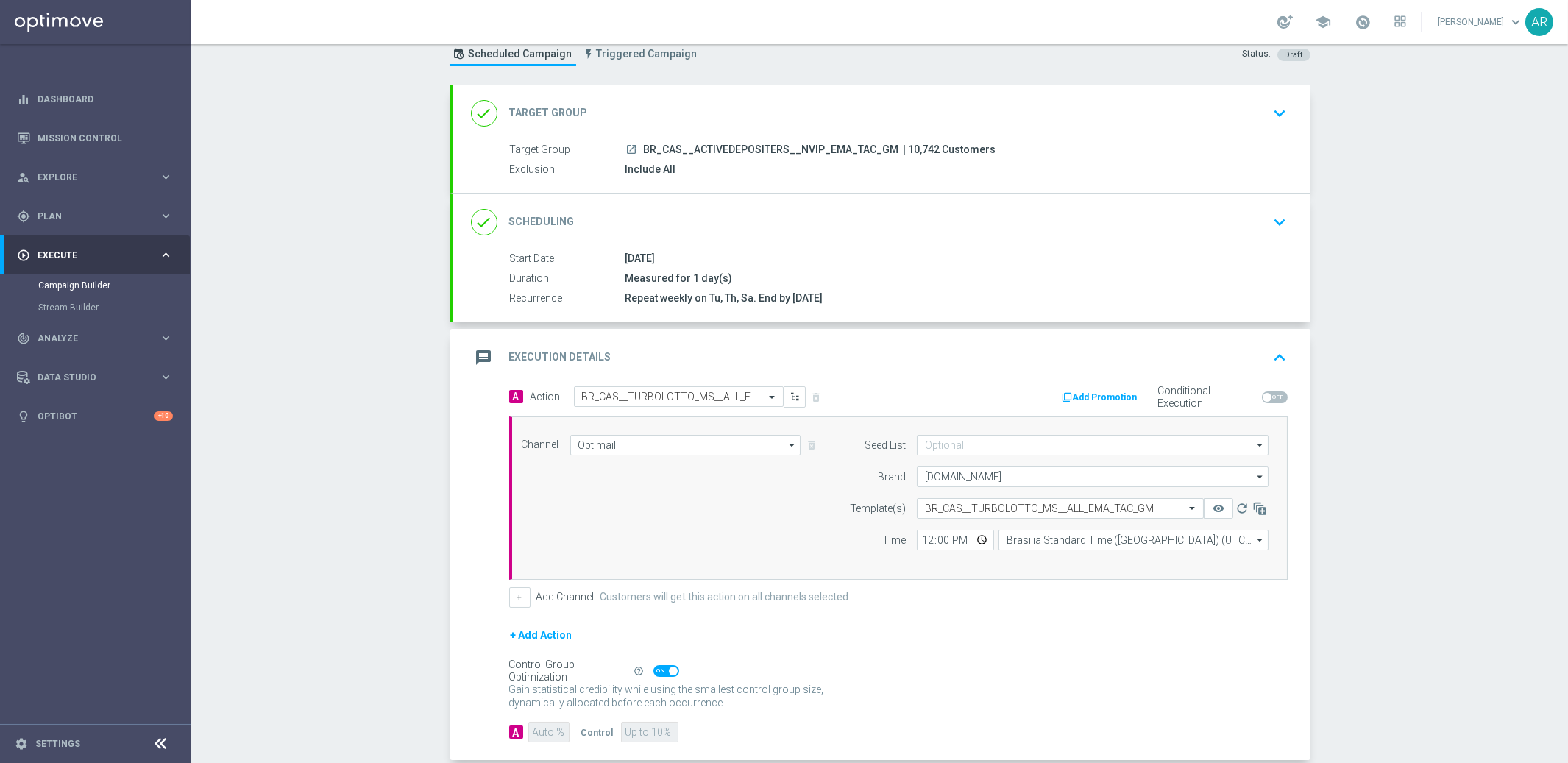
scroll to position [123, 0]
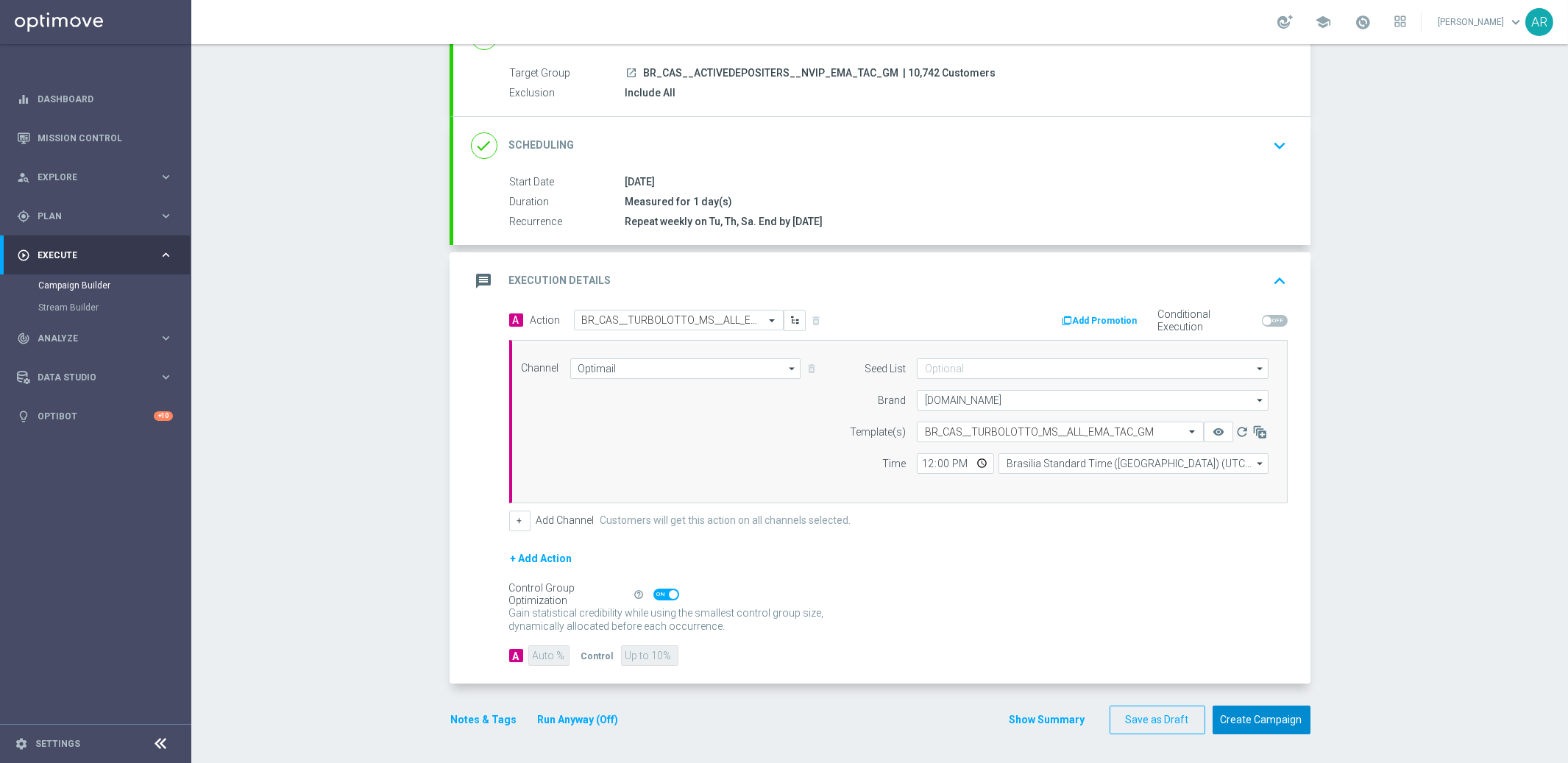
click at [1257, 720] on button "Create Campaign" at bounding box center [1261, 719] width 98 height 28
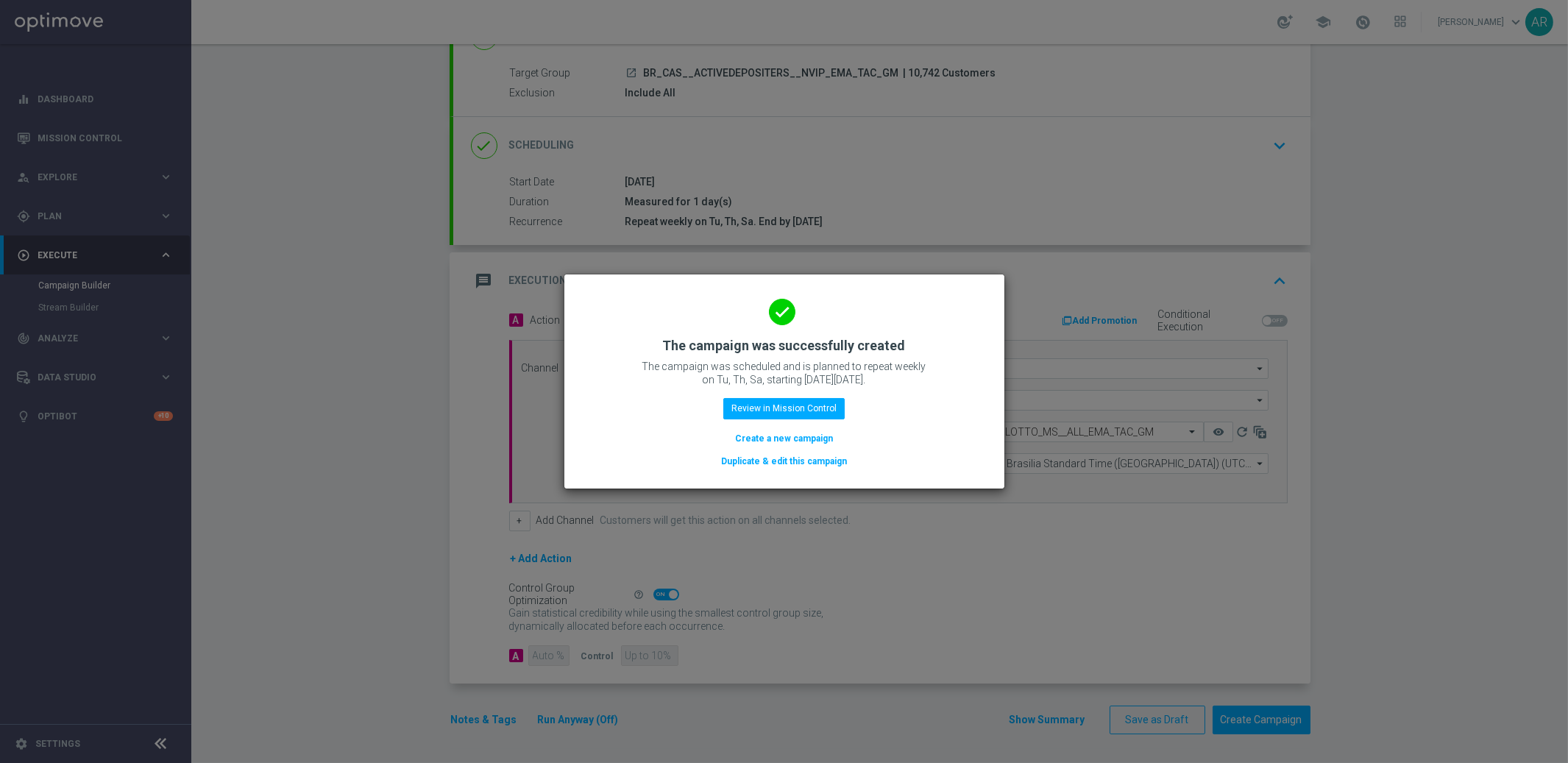
click at [808, 441] on button "Create a new campaign" at bounding box center [784, 439] width 100 height 16
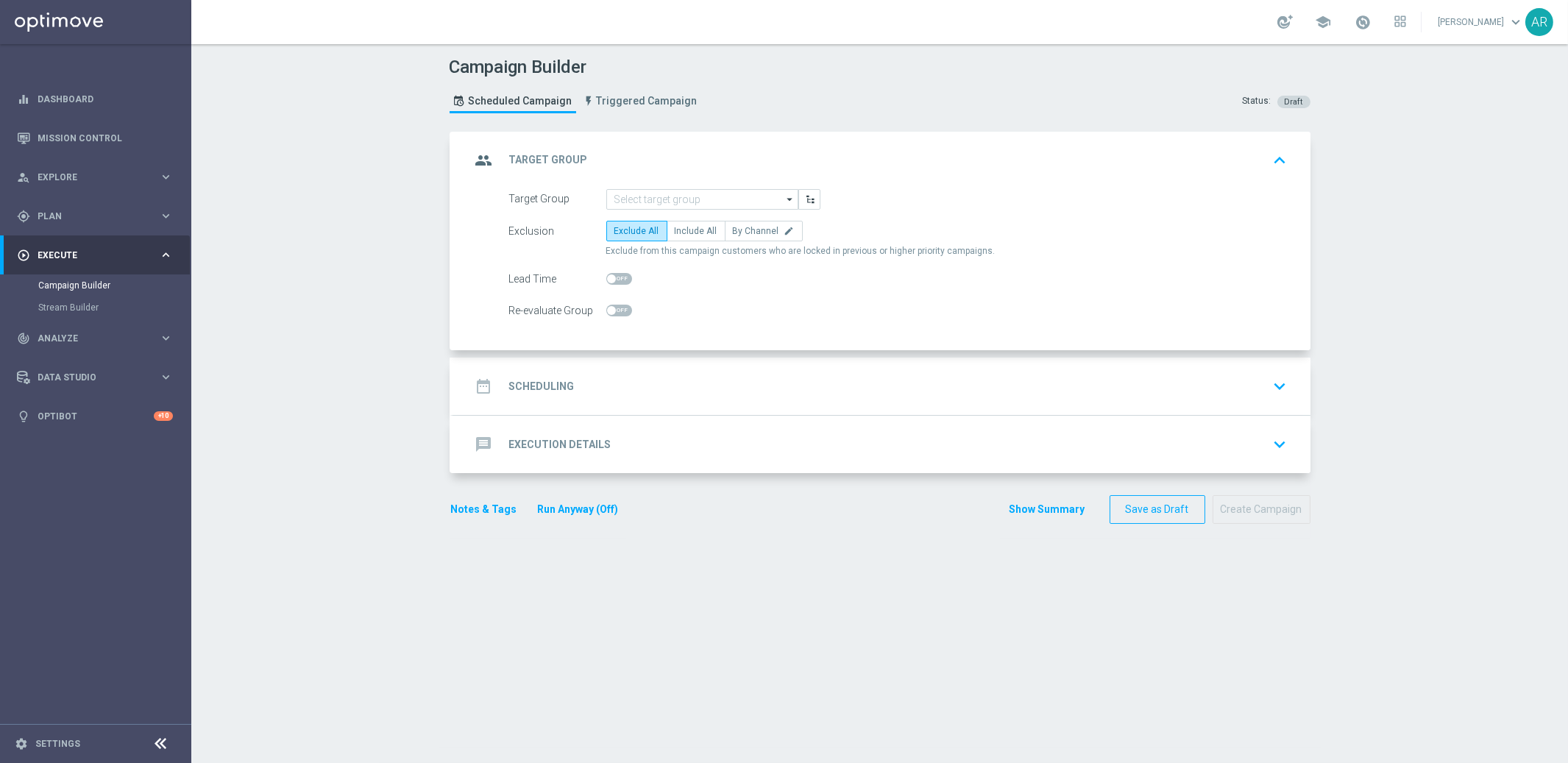
scroll to position [0, 0]
